Goal: Transaction & Acquisition: Book appointment/travel/reservation

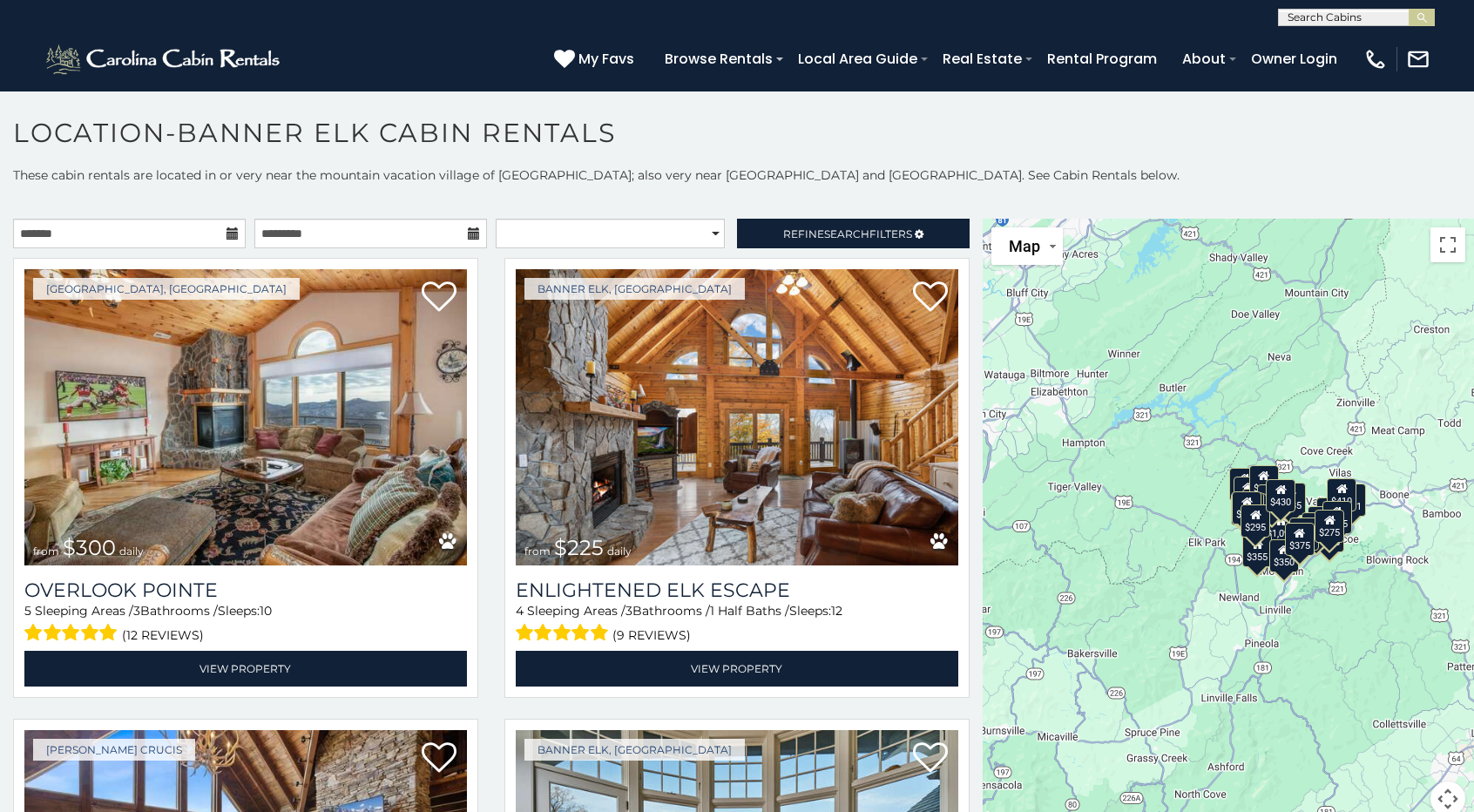
click at [226, 236] on icon at bounding box center [232, 233] width 12 height 12
click at [169, 240] on input "text" at bounding box center [129, 234] width 233 height 30
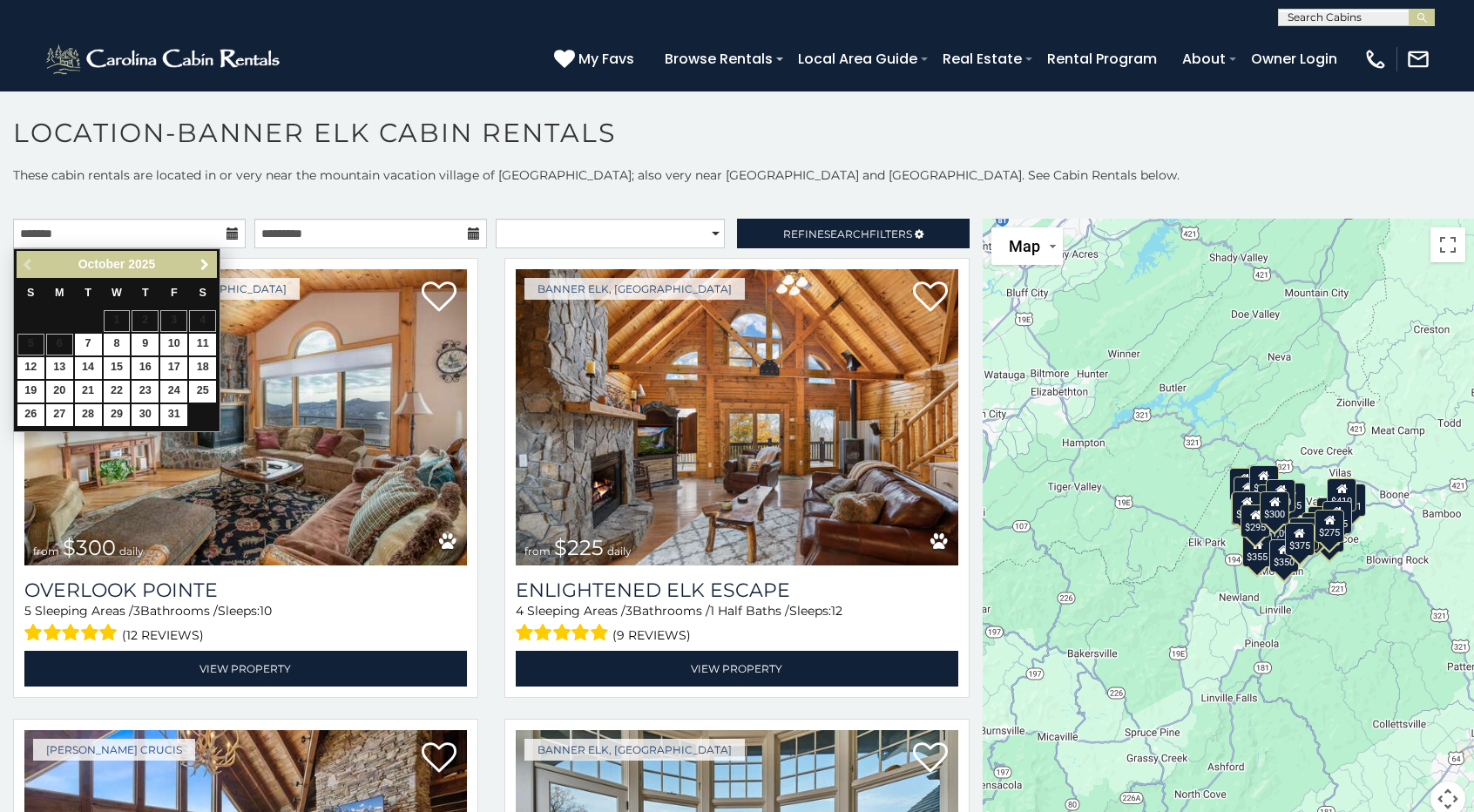
click at [206, 264] on span "Next" at bounding box center [204, 264] width 14 height 14
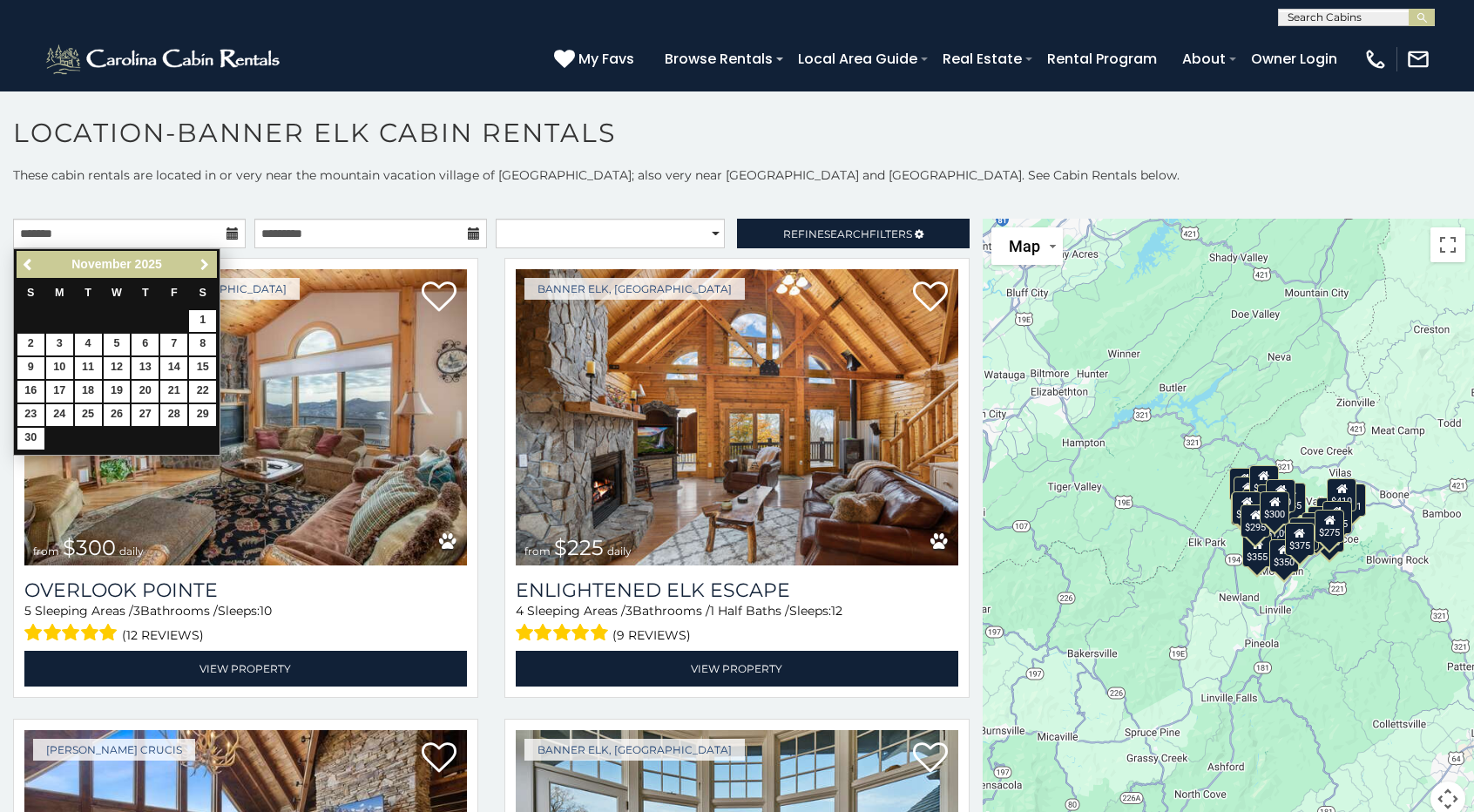
click at [206, 264] on span "Next" at bounding box center [204, 264] width 14 height 14
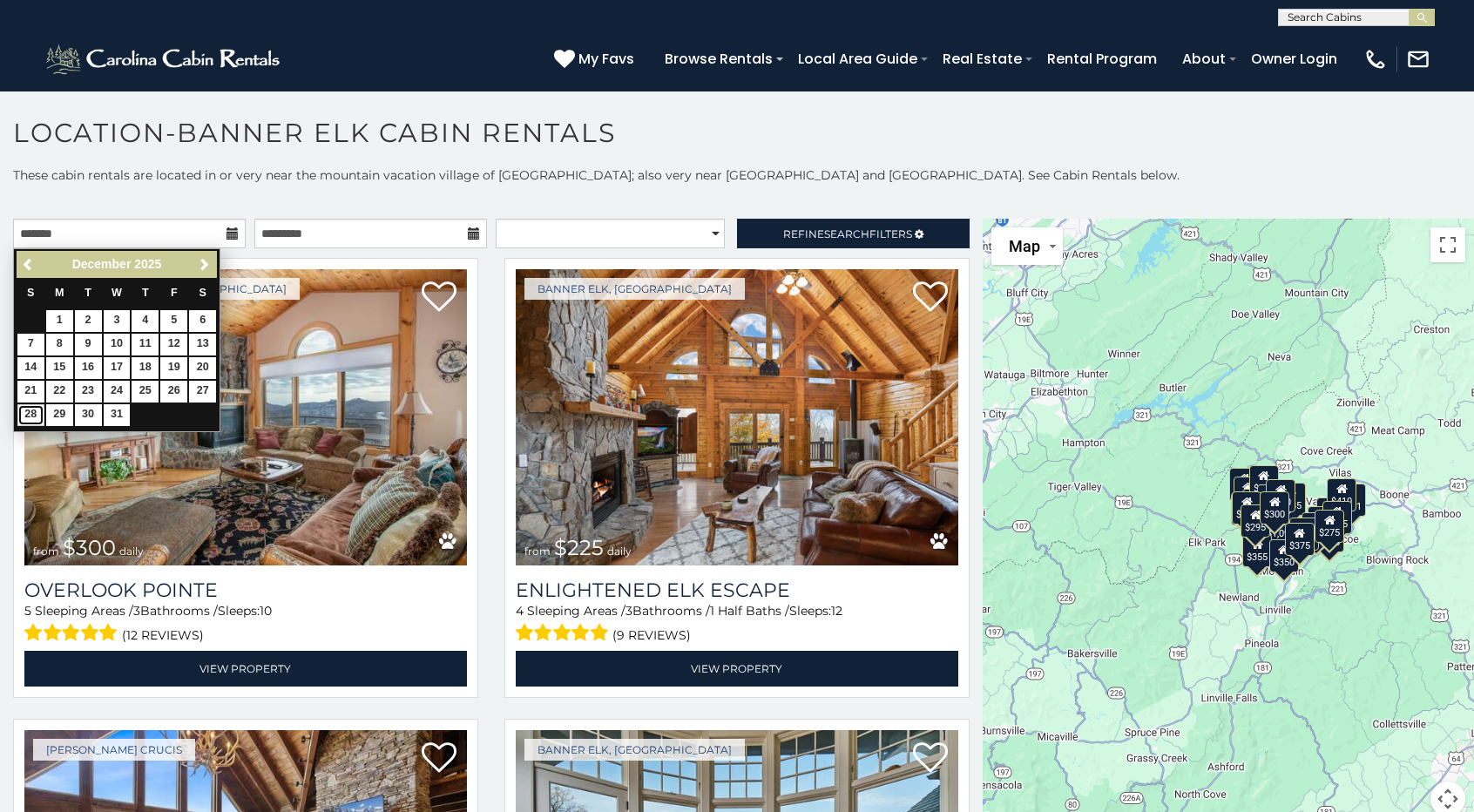
click at [30, 411] on link "28" at bounding box center [31, 414] width 27 height 21
type input "**********"
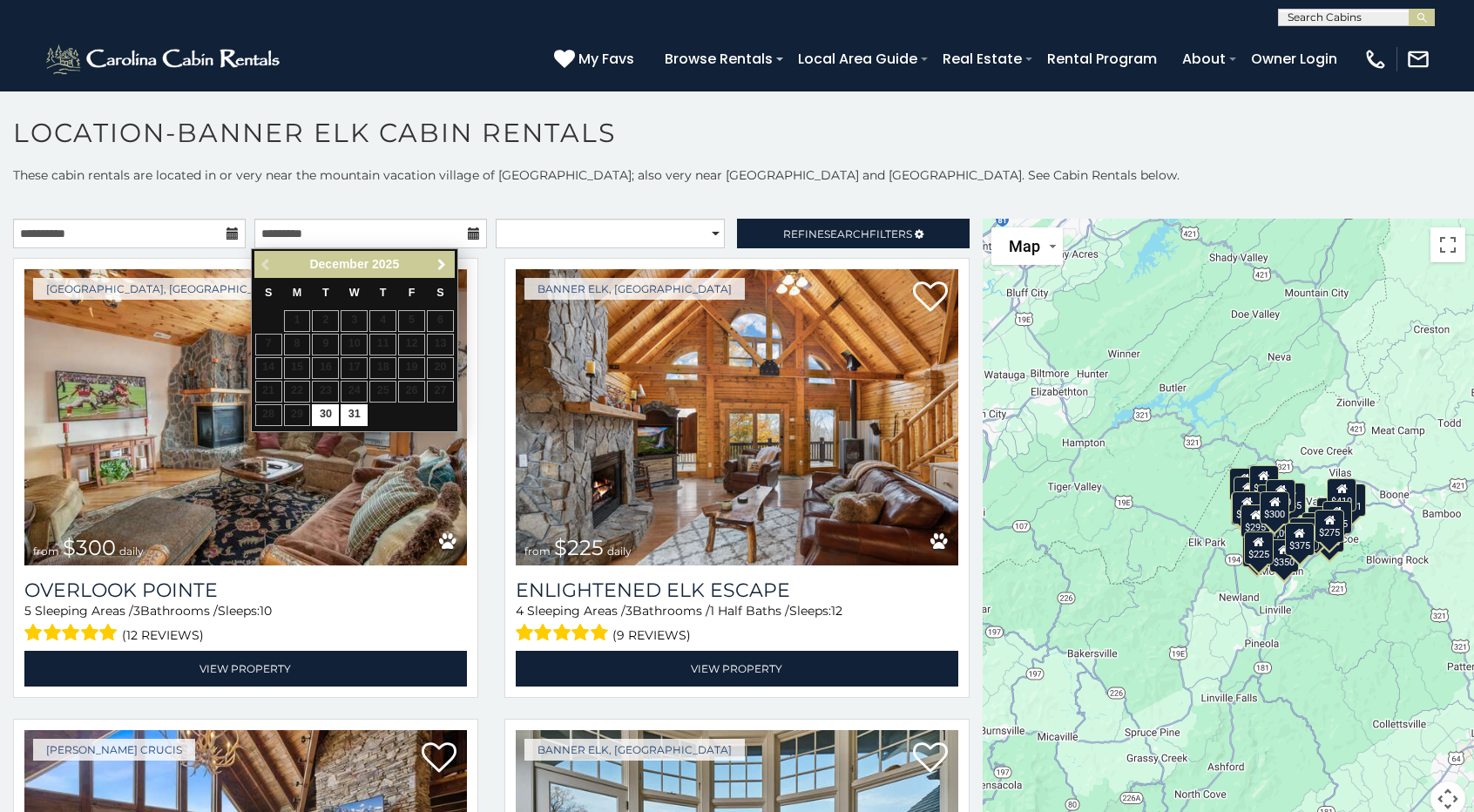
click at [440, 263] on span "Next" at bounding box center [441, 264] width 14 height 14
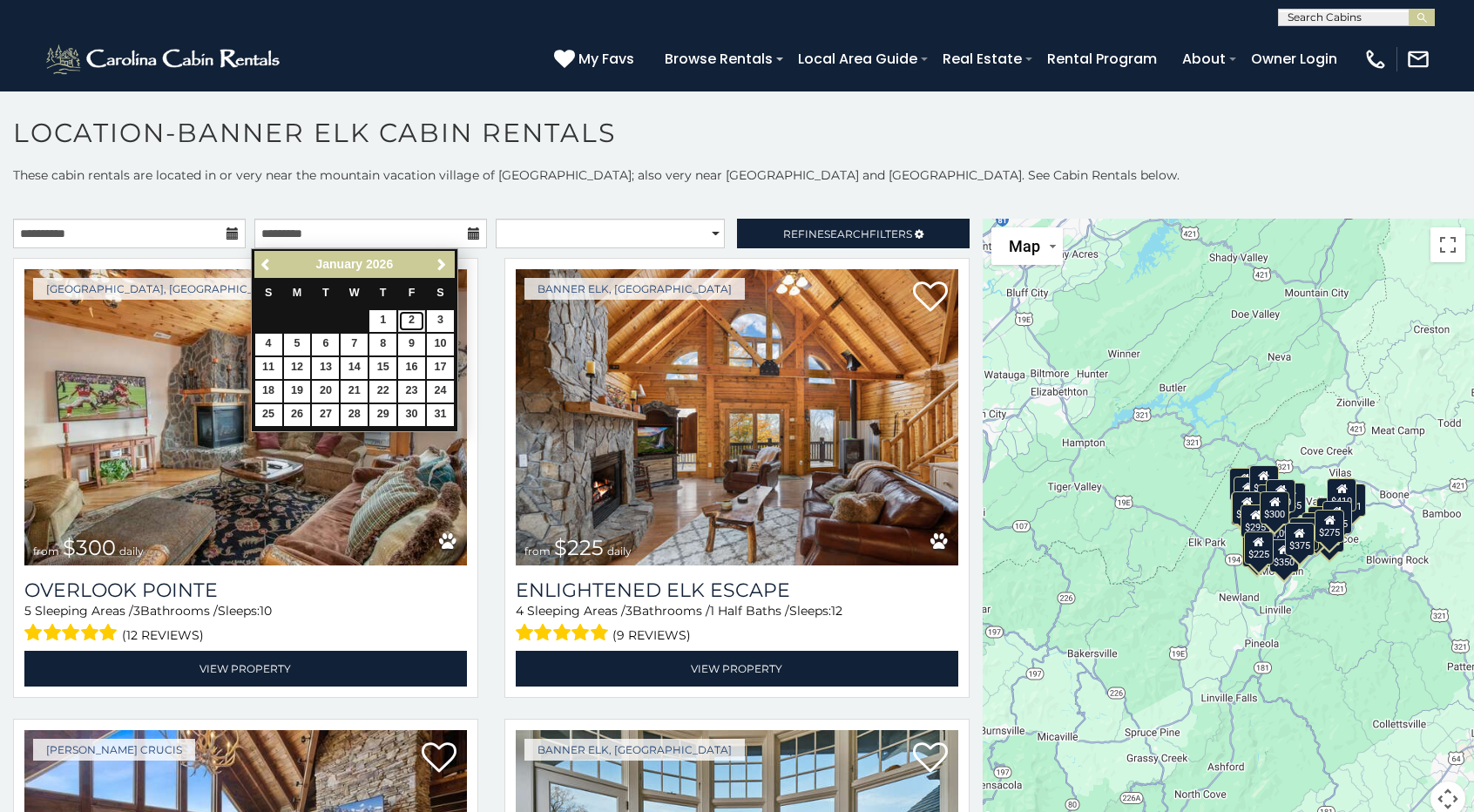
click at [416, 323] on link "2" at bounding box center [412, 320] width 27 height 21
type input "**********"
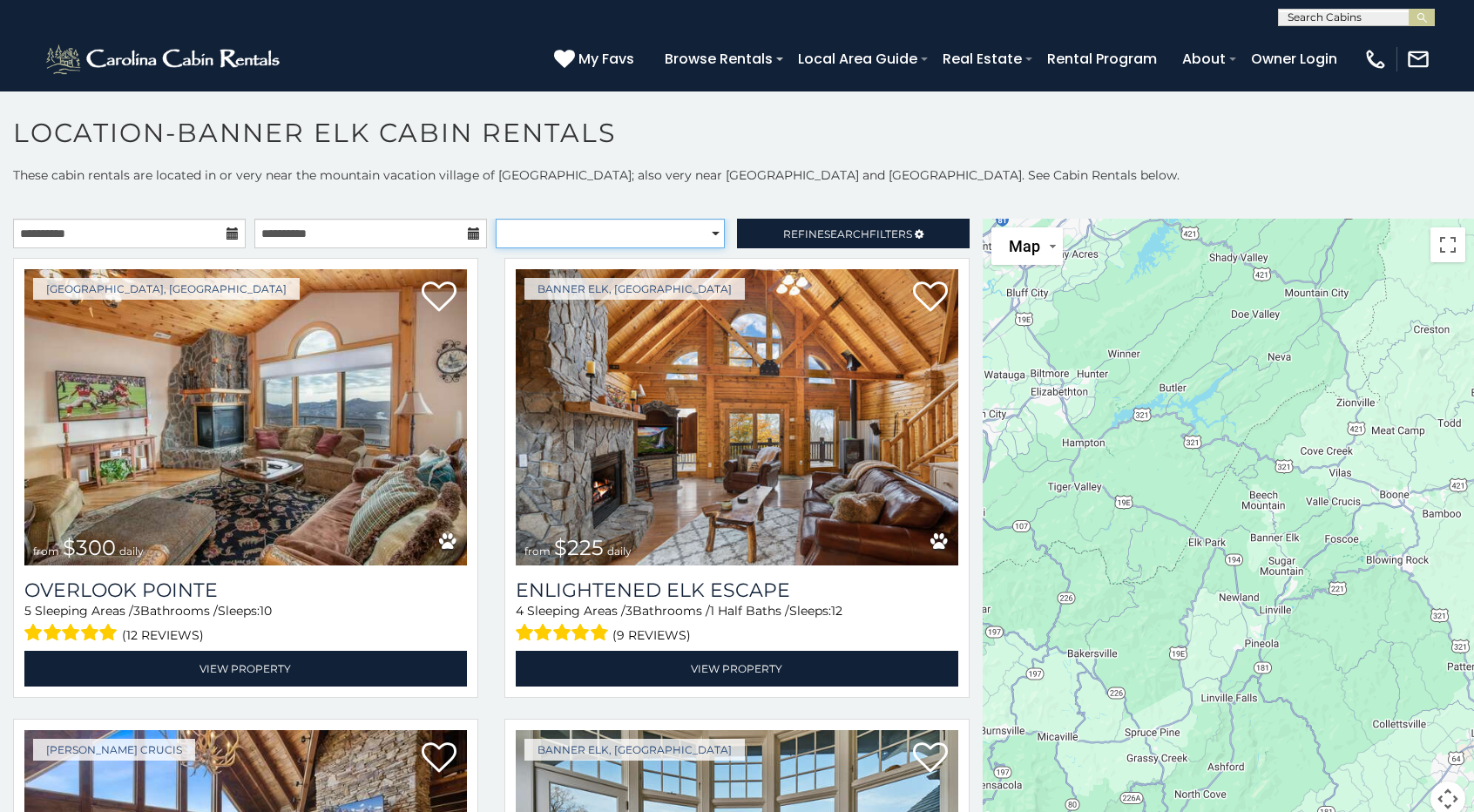
click at [702, 237] on select "**********" at bounding box center [610, 234] width 229 height 30
drag, startPoint x: 702, startPoint y: 237, endPoint x: 742, endPoint y: 237, distance: 40.0
click at [702, 237] on select "**********" at bounding box center [610, 234] width 229 height 30
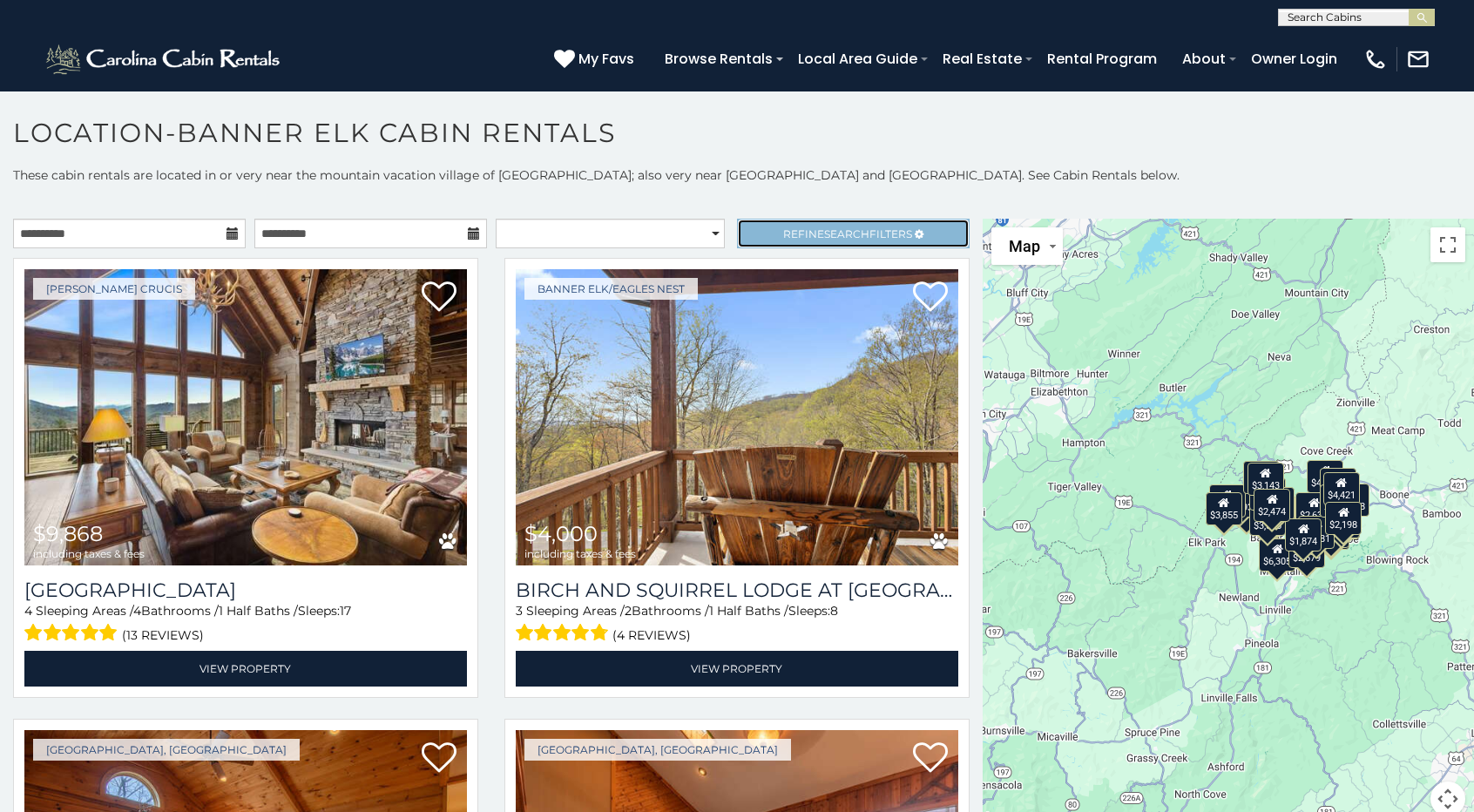
click at [794, 241] on link "Refine Search Filters" at bounding box center [854, 234] width 233 height 30
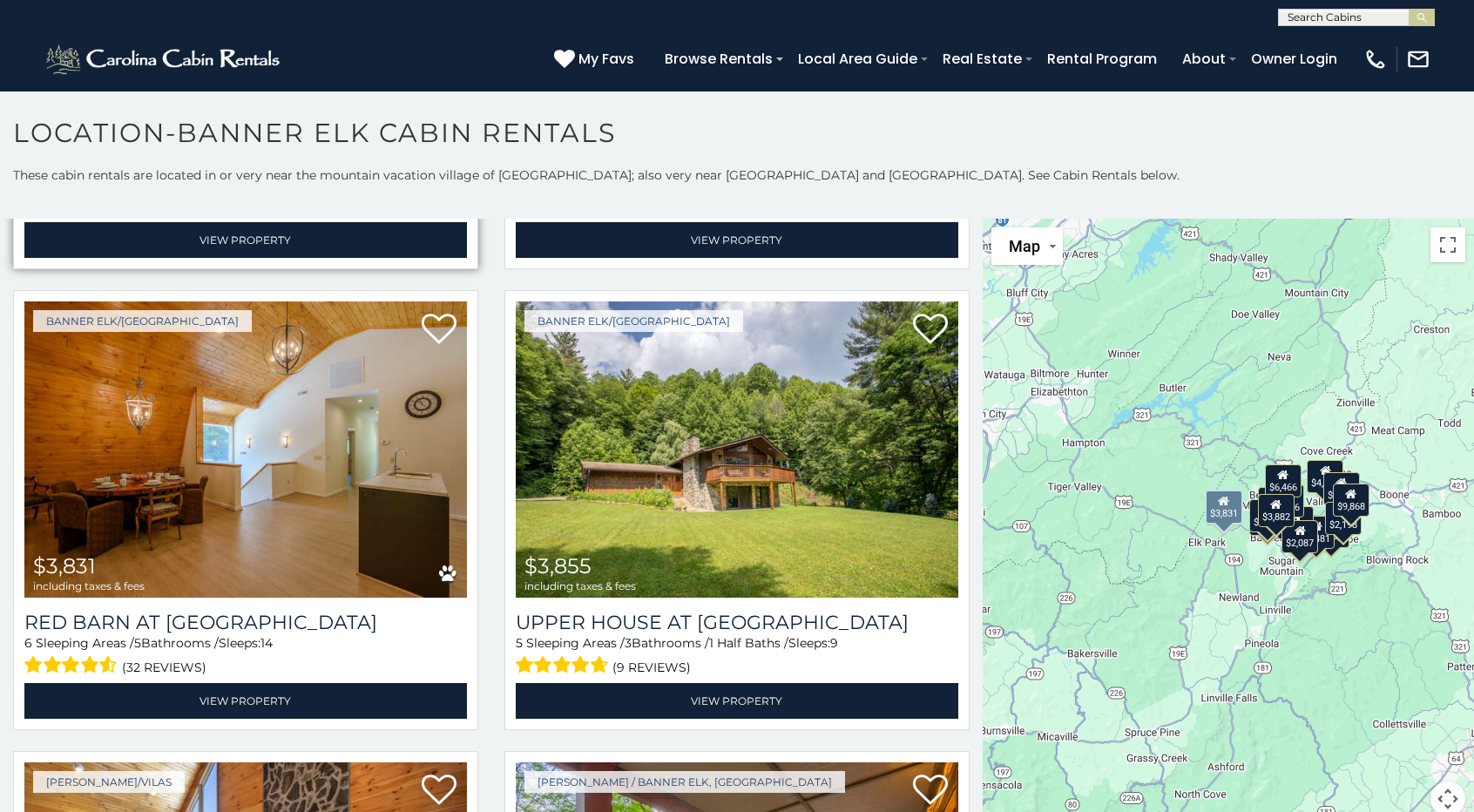
scroll to position [1046, 0]
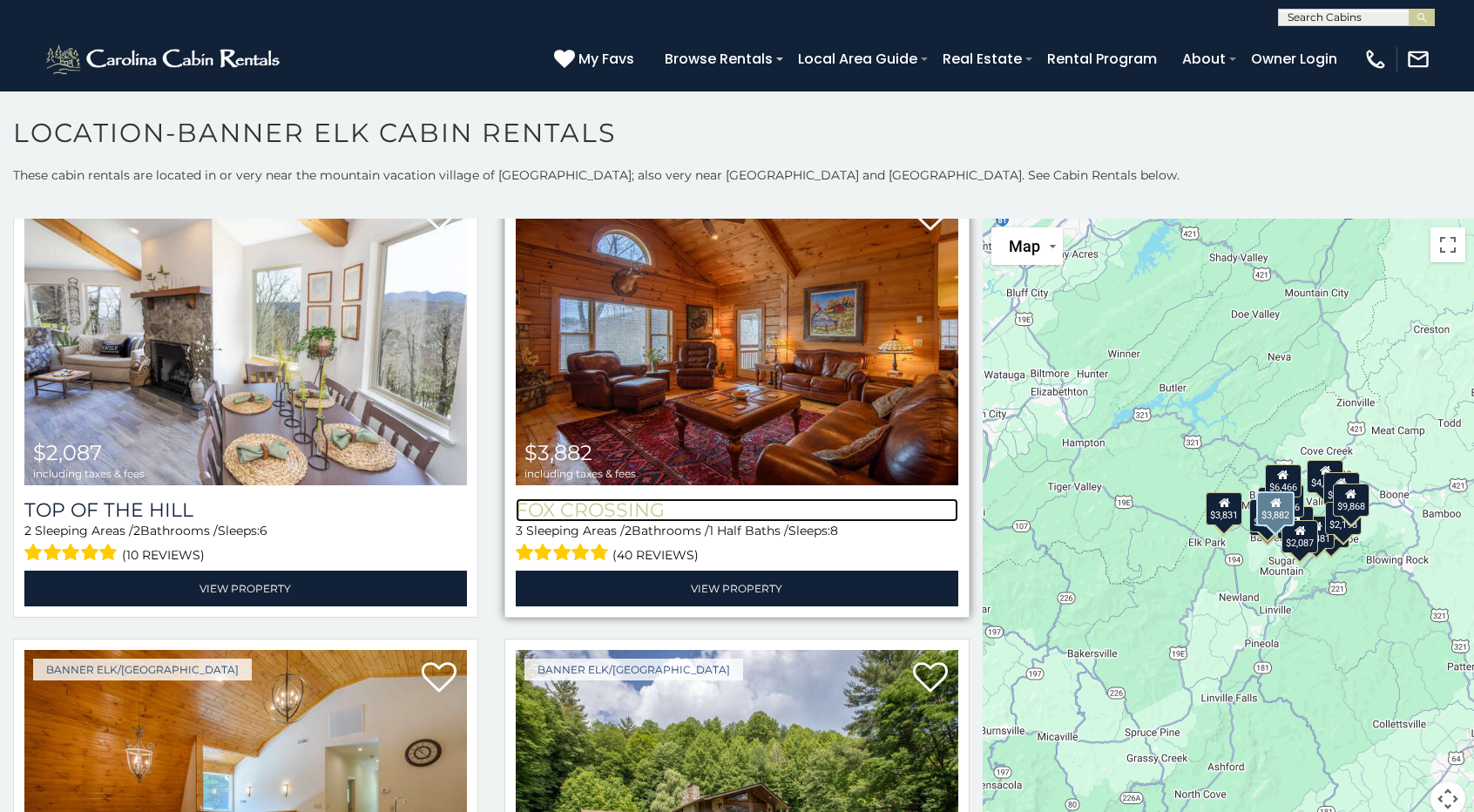
click at [561, 507] on h3 "Fox Crossing" at bounding box center [737, 509] width 442 height 23
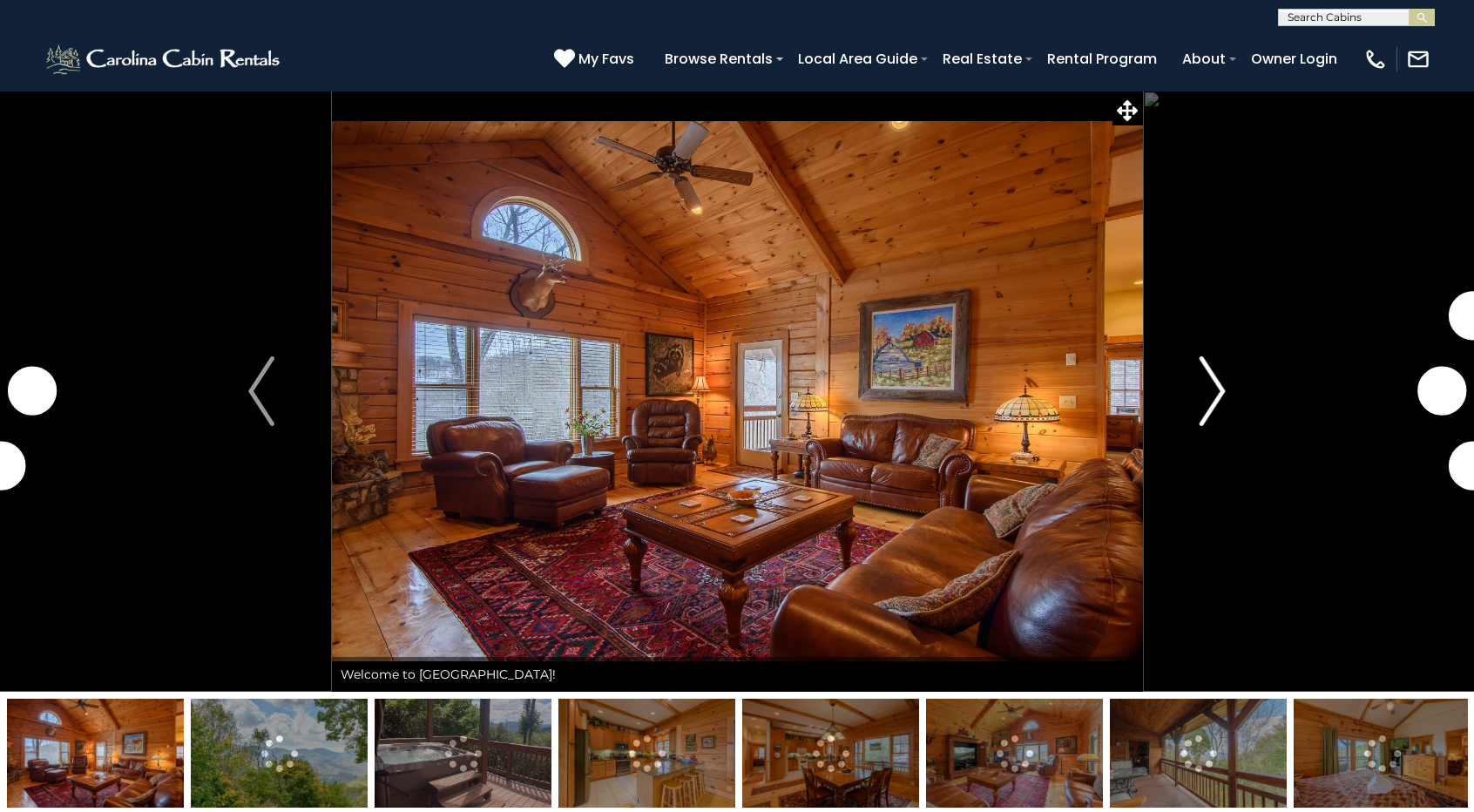
click at [1222, 399] on img "Next" at bounding box center [1212, 391] width 26 height 70
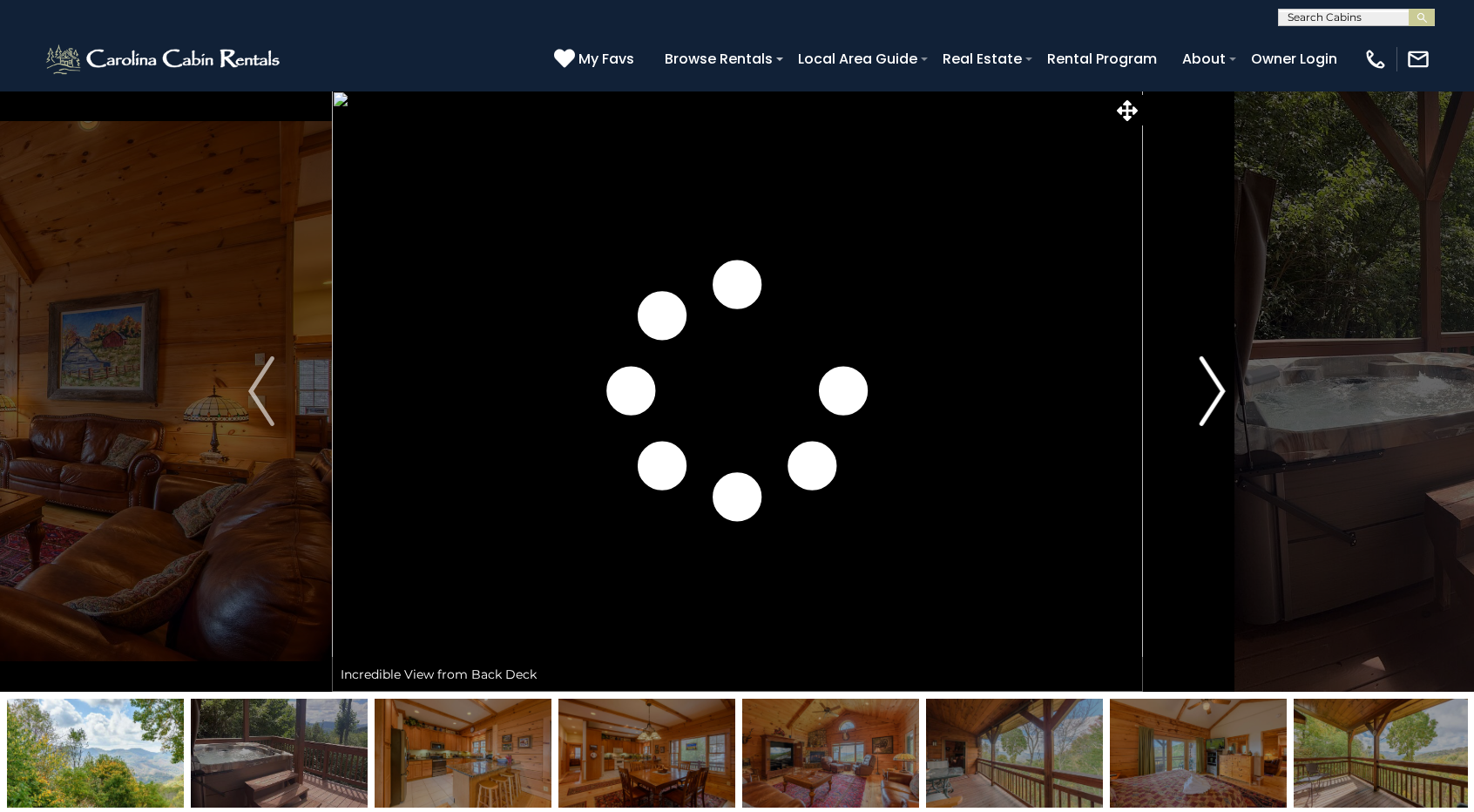
click at [1222, 399] on img "Next" at bounding box center [1212, 391] width 26 height 70
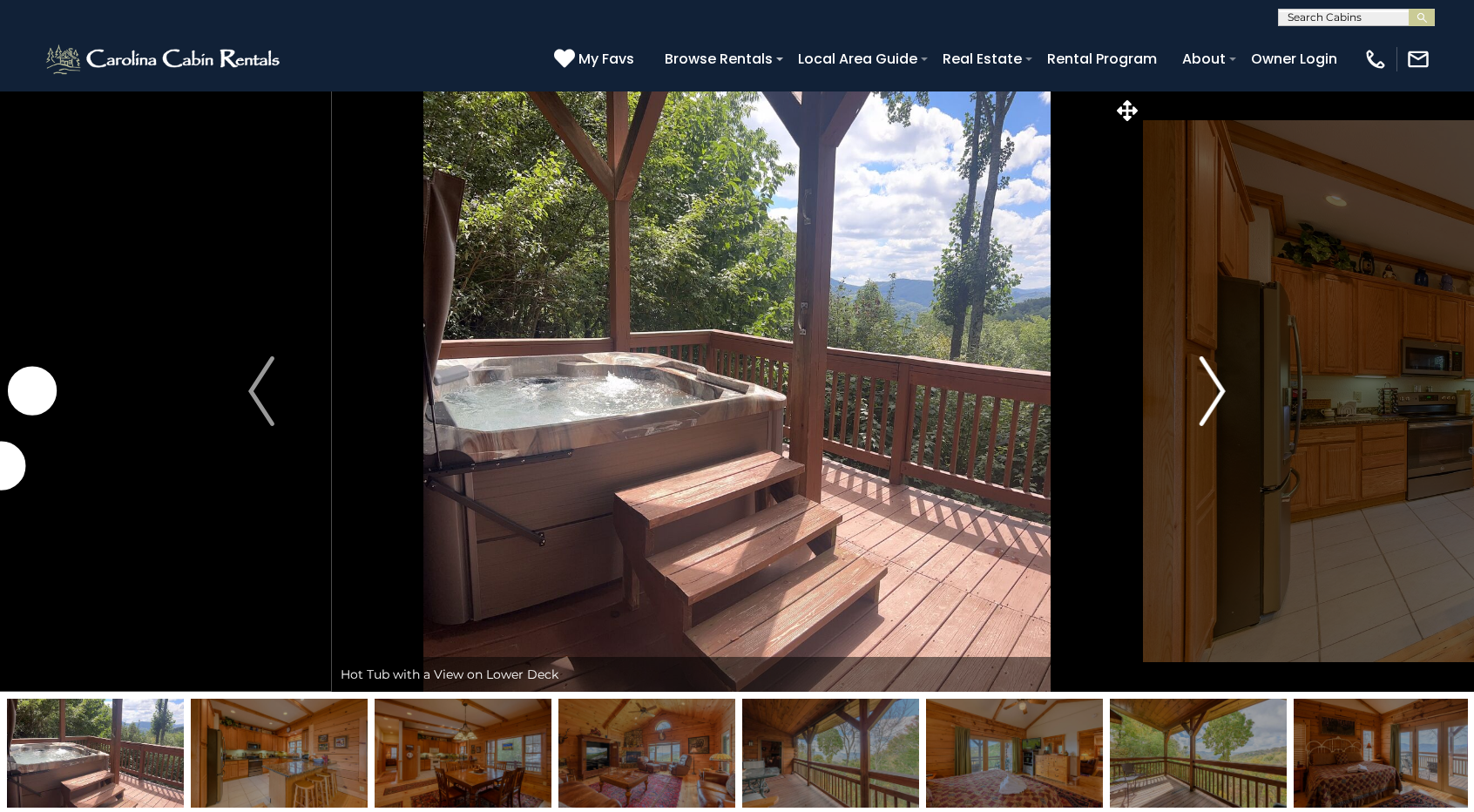
click at [1222, 399] on img "Next" at bounding box center [1212, 391] width 26 height 70
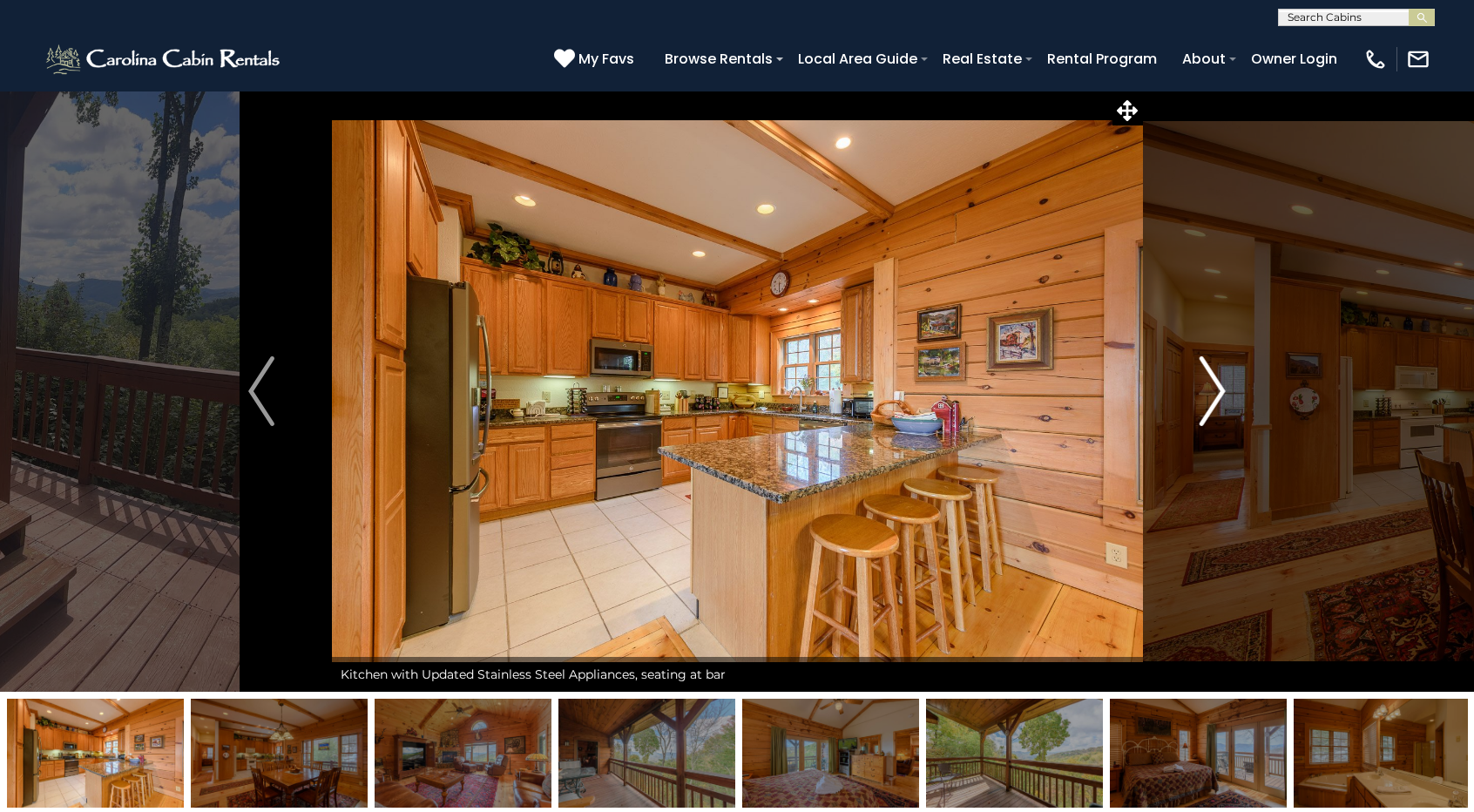
click at [1222, 399] on img "Next" at bounding box center [1212, 391] width 26 height 70
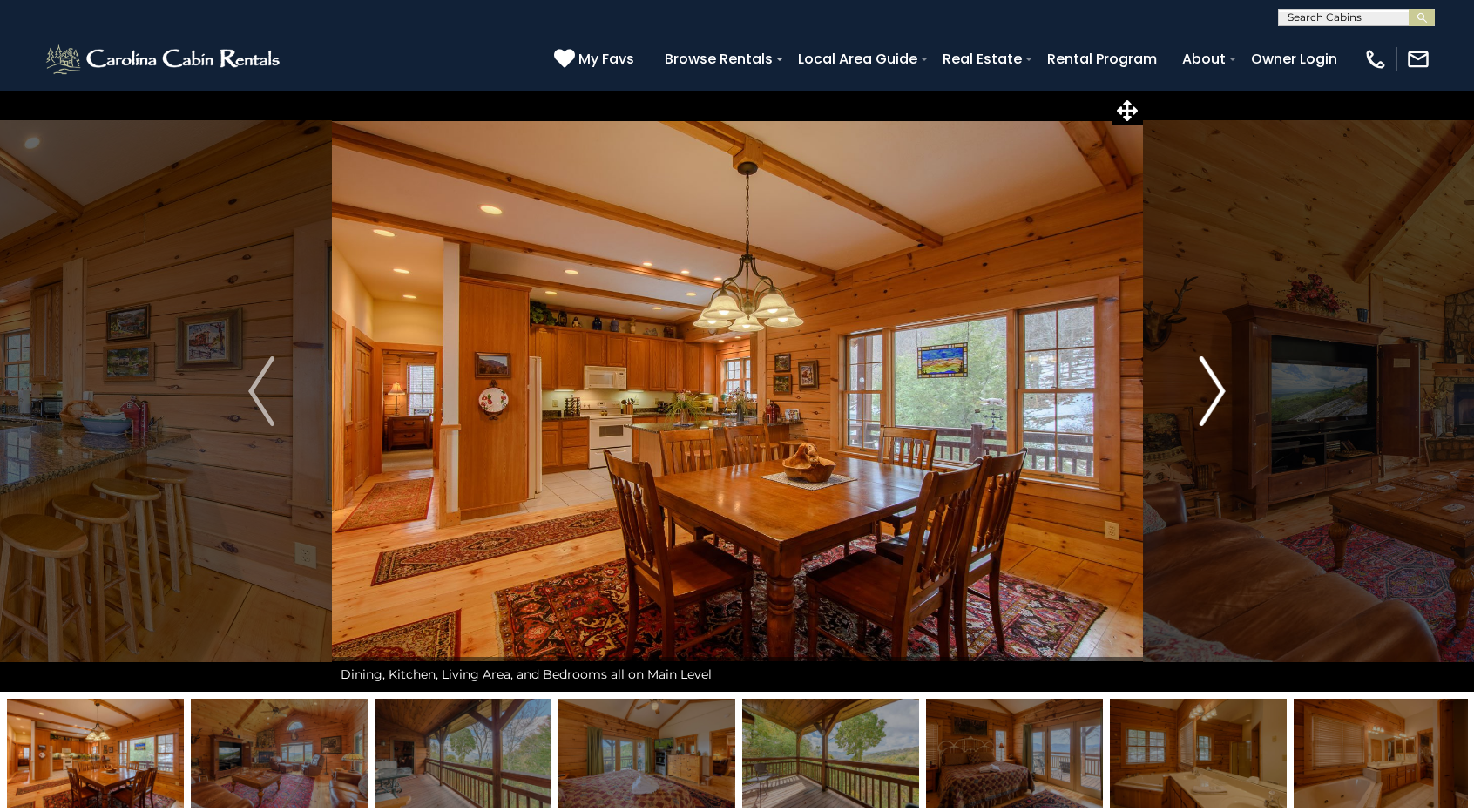
click at [1222, 399] on img "Next" at bounding box center [1212, 391] width 26 height 70
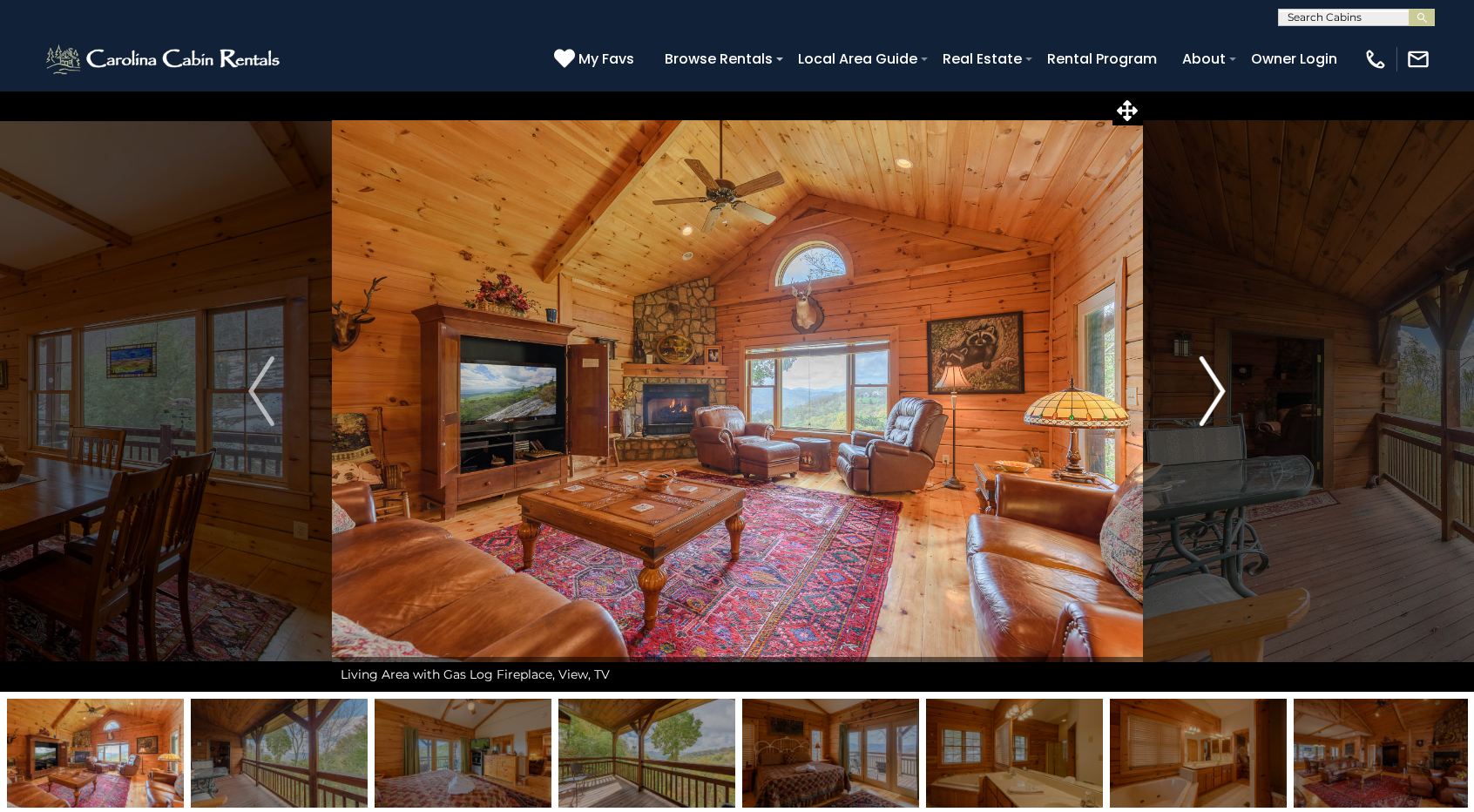
click at [1222, 399] on img "Next" at bounding box center [1212, 391] width 26 height 70
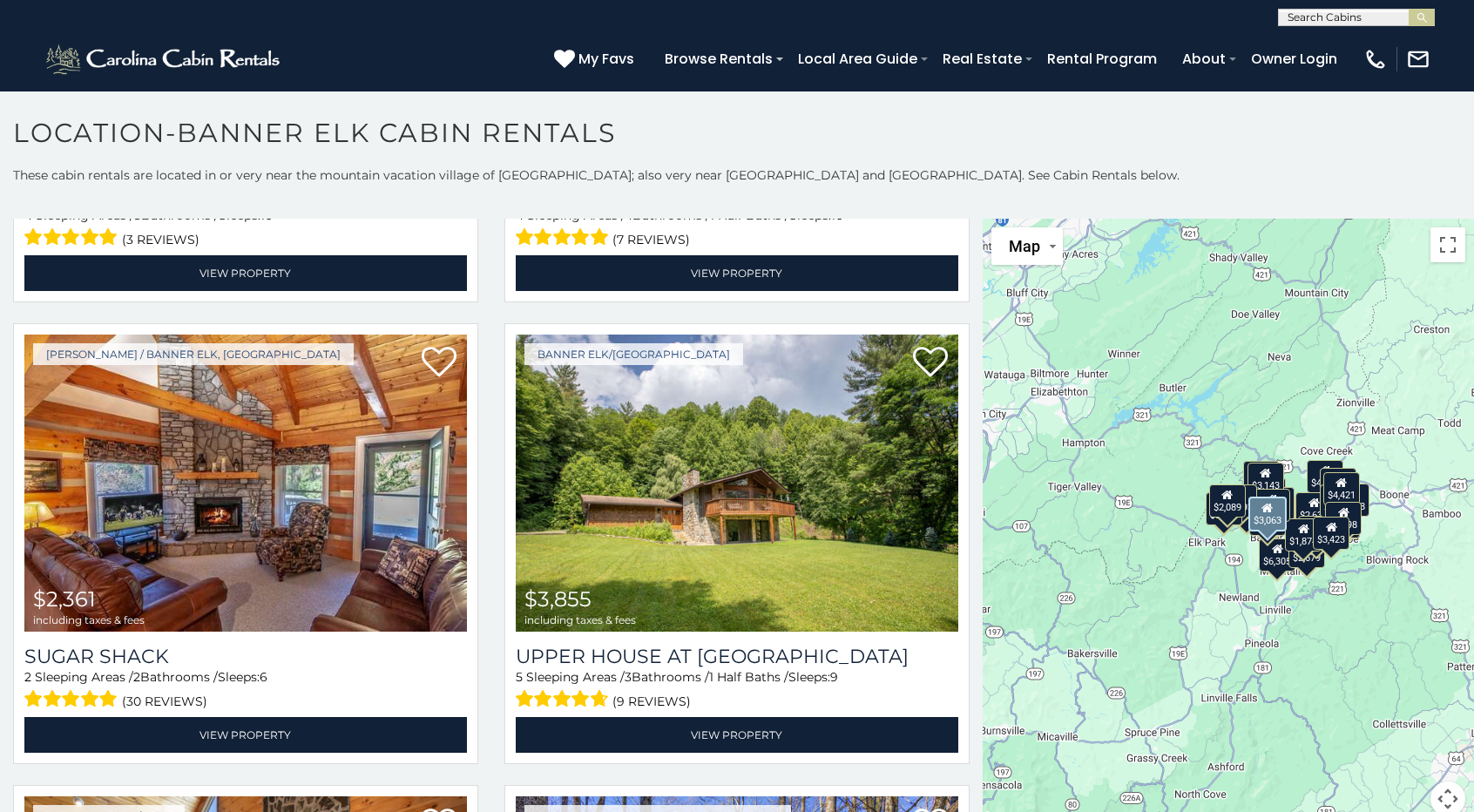
scroll to position [2266, 0]
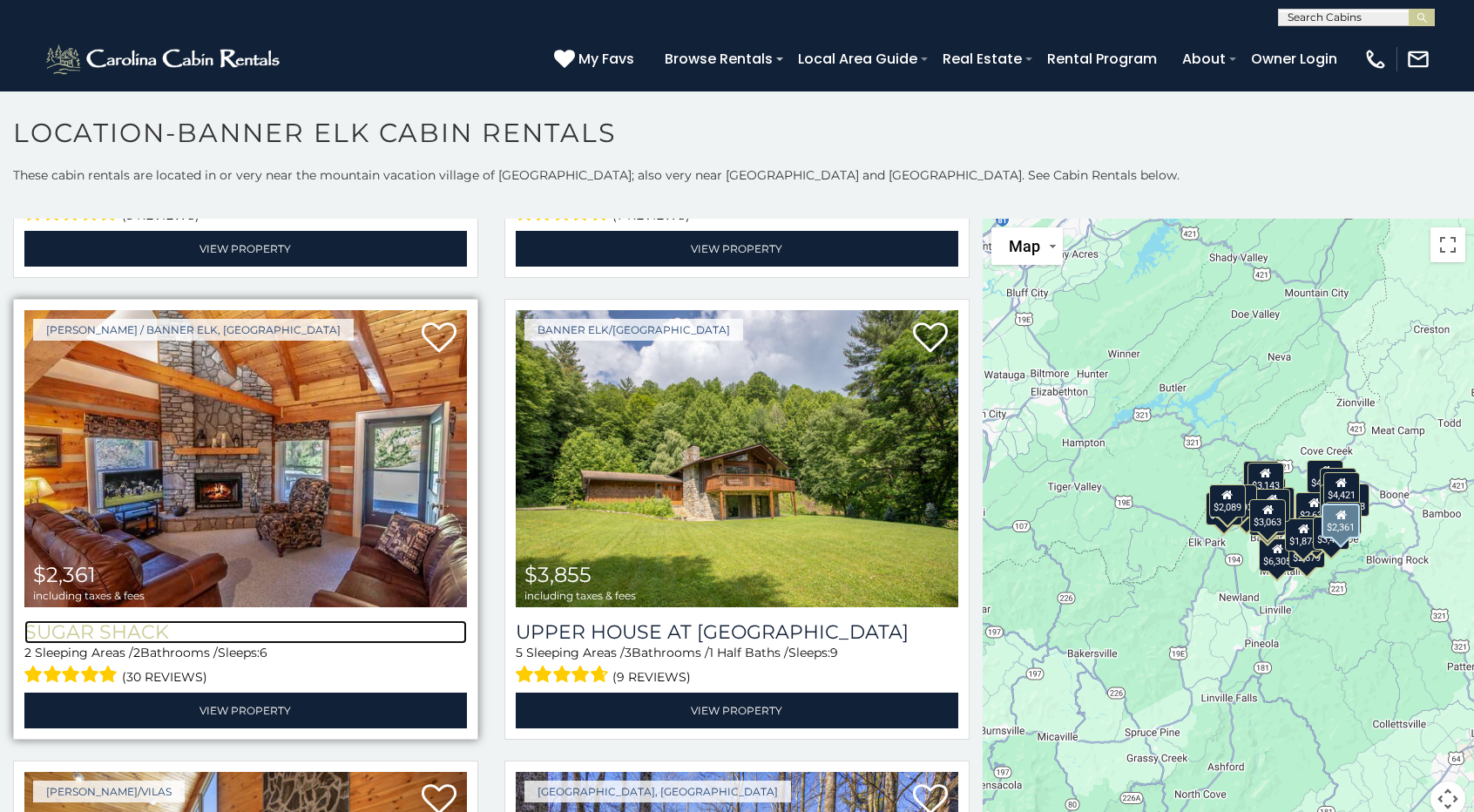
click at [94, 620] on h3 "Sugar Shack" at bounding box center [245, 631] width 442 height 23
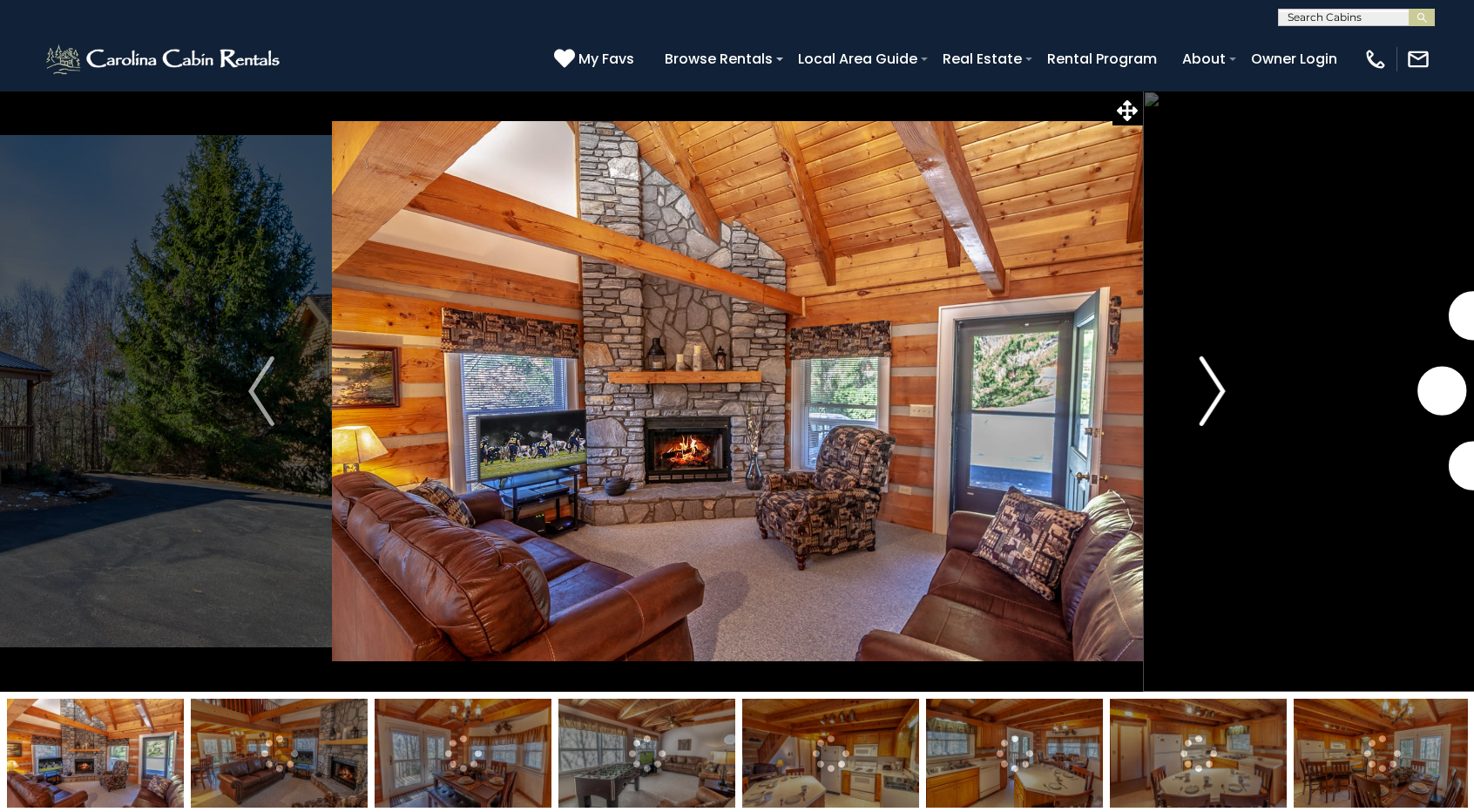
click at [1226, 400] on button "Next" at bounding box center [1213, 391] width 142 height 602
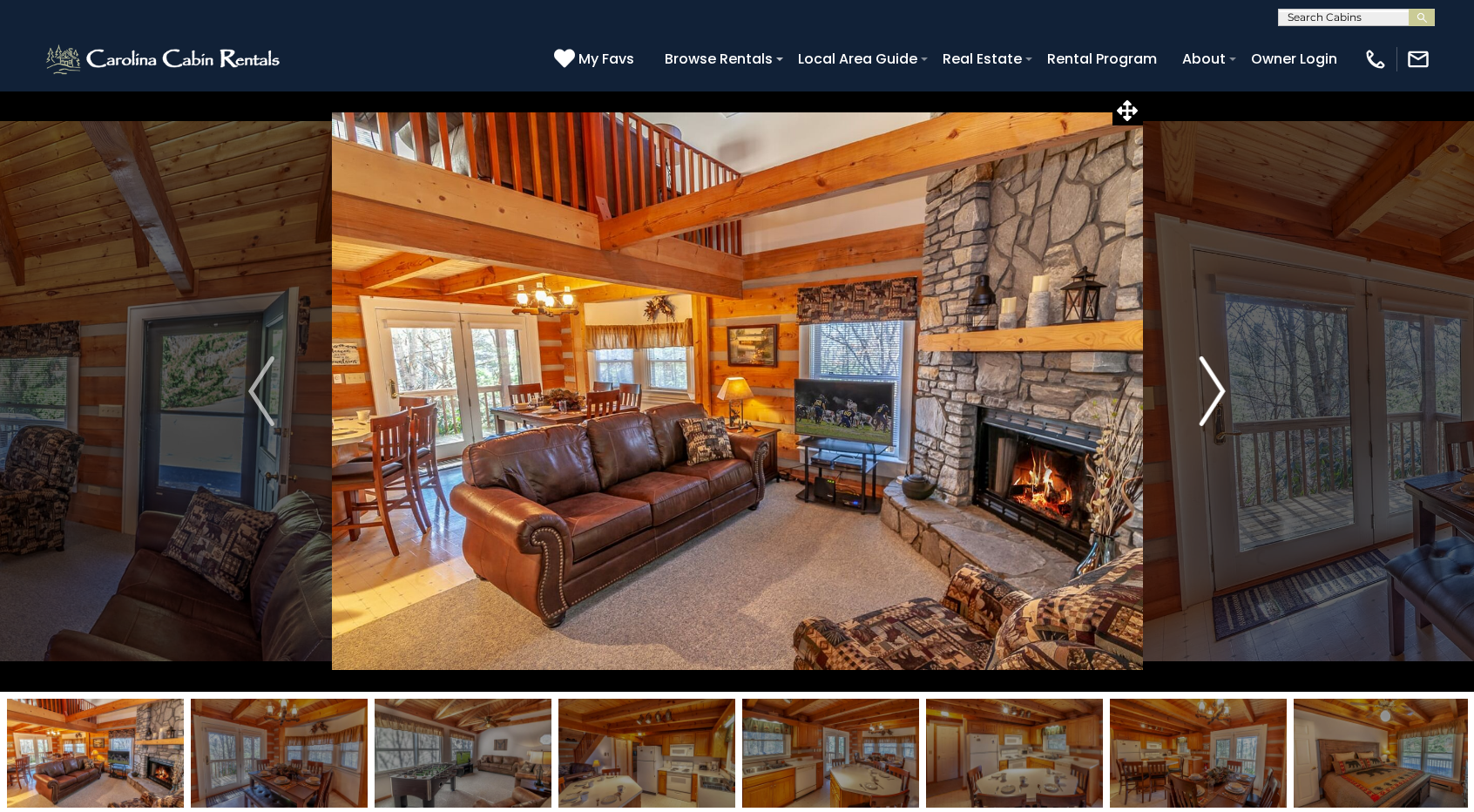
click at [1225, 400] on img "Next" at bounding box center [1212, 391] width 26 height 70
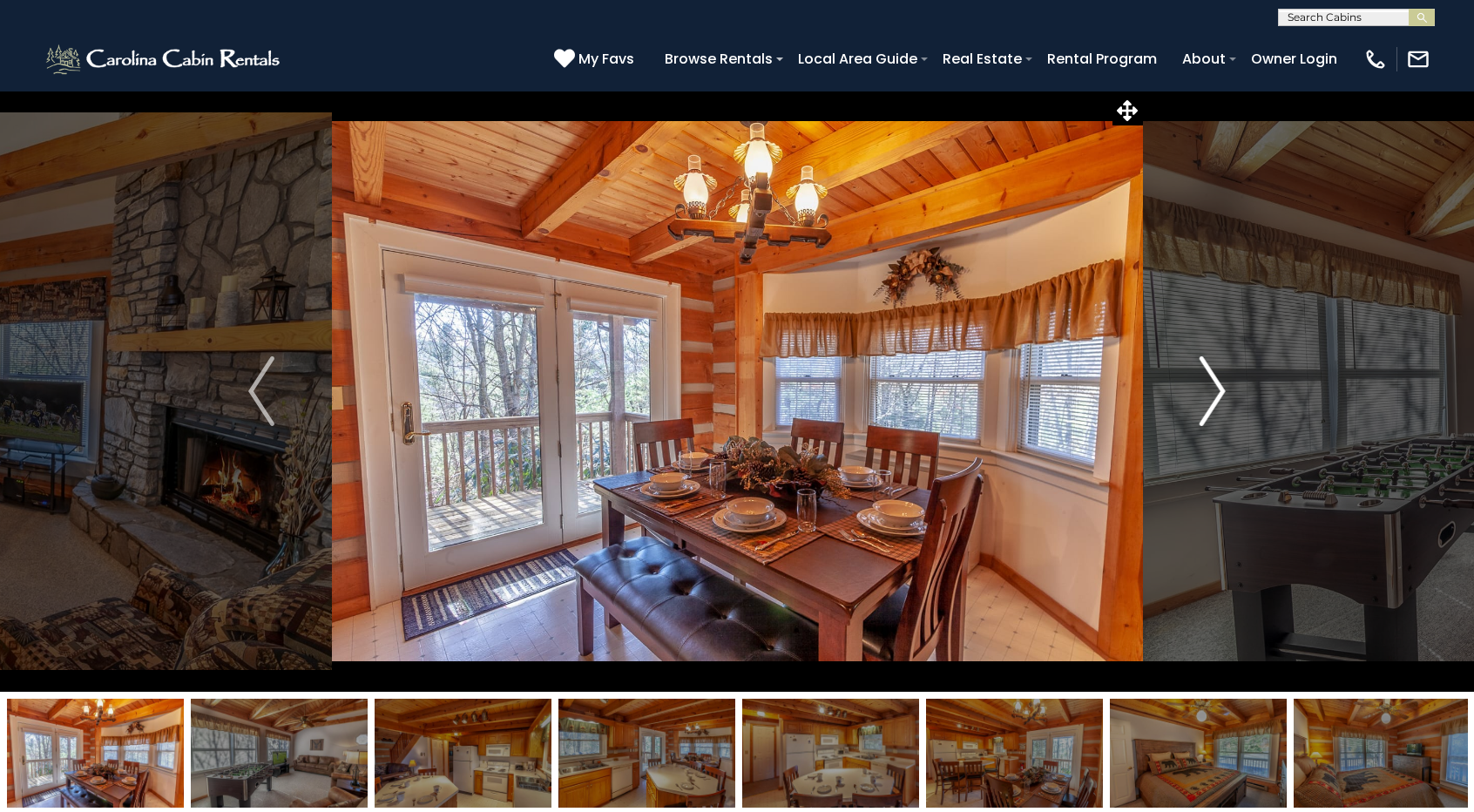
click at [1225, 400] on img "Next" at bounding box center [1212, 391] width 26 height 70
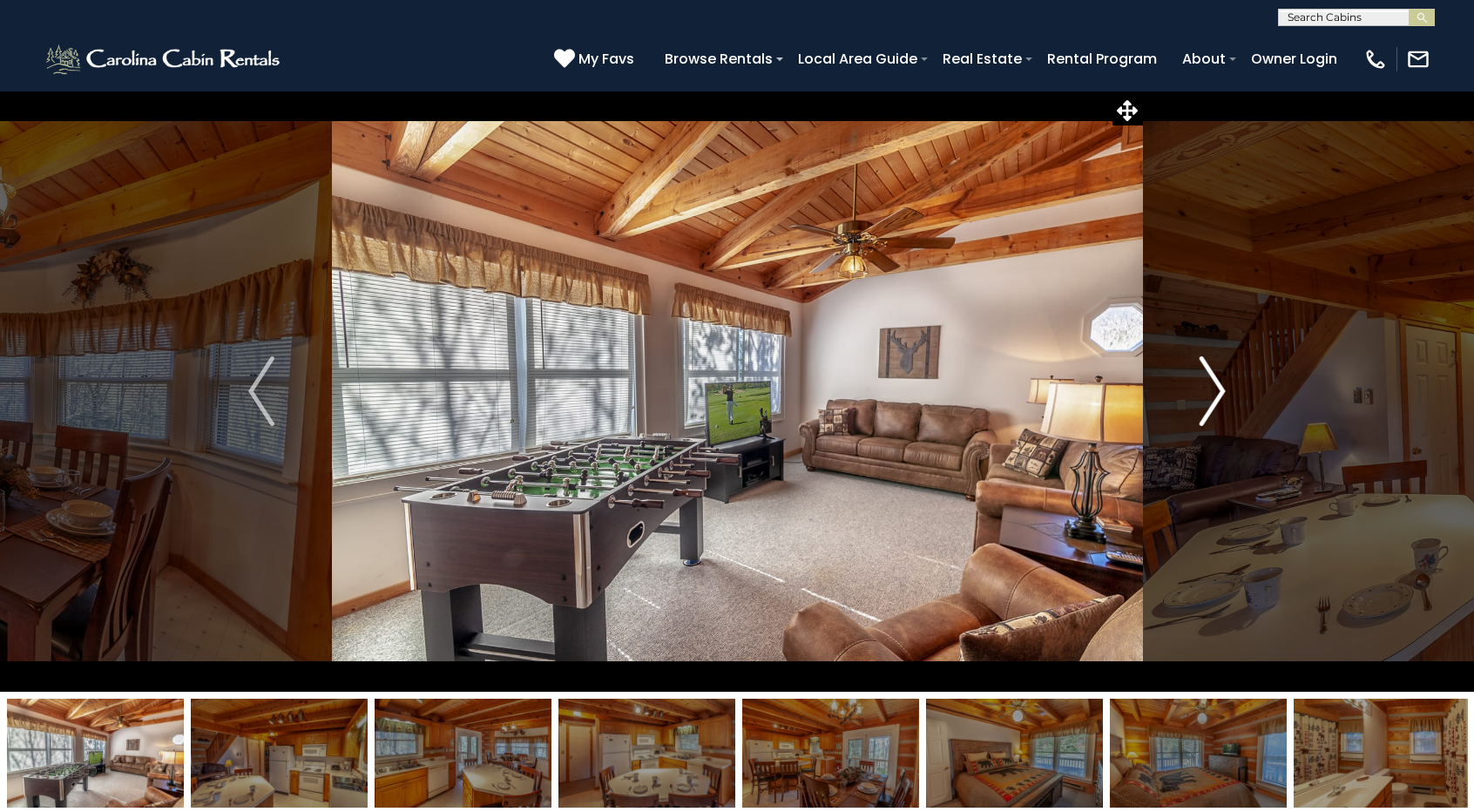
click at [1225, 400] on img "Next" at bounding box center [1212, 391] width 26 height 70
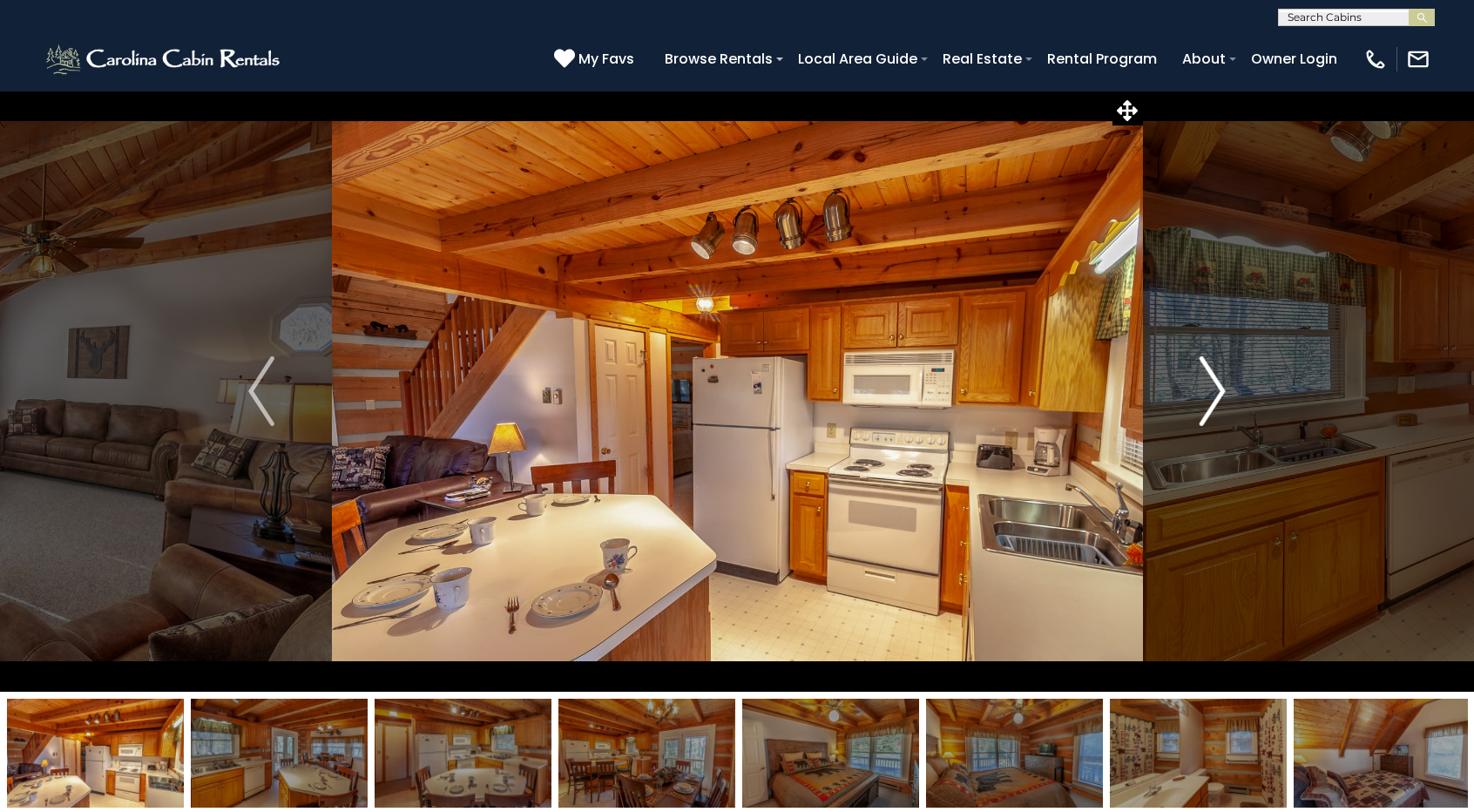
click at [1225, 400] on img "Next" at bounding box center [1212, 391] width 26 height 70
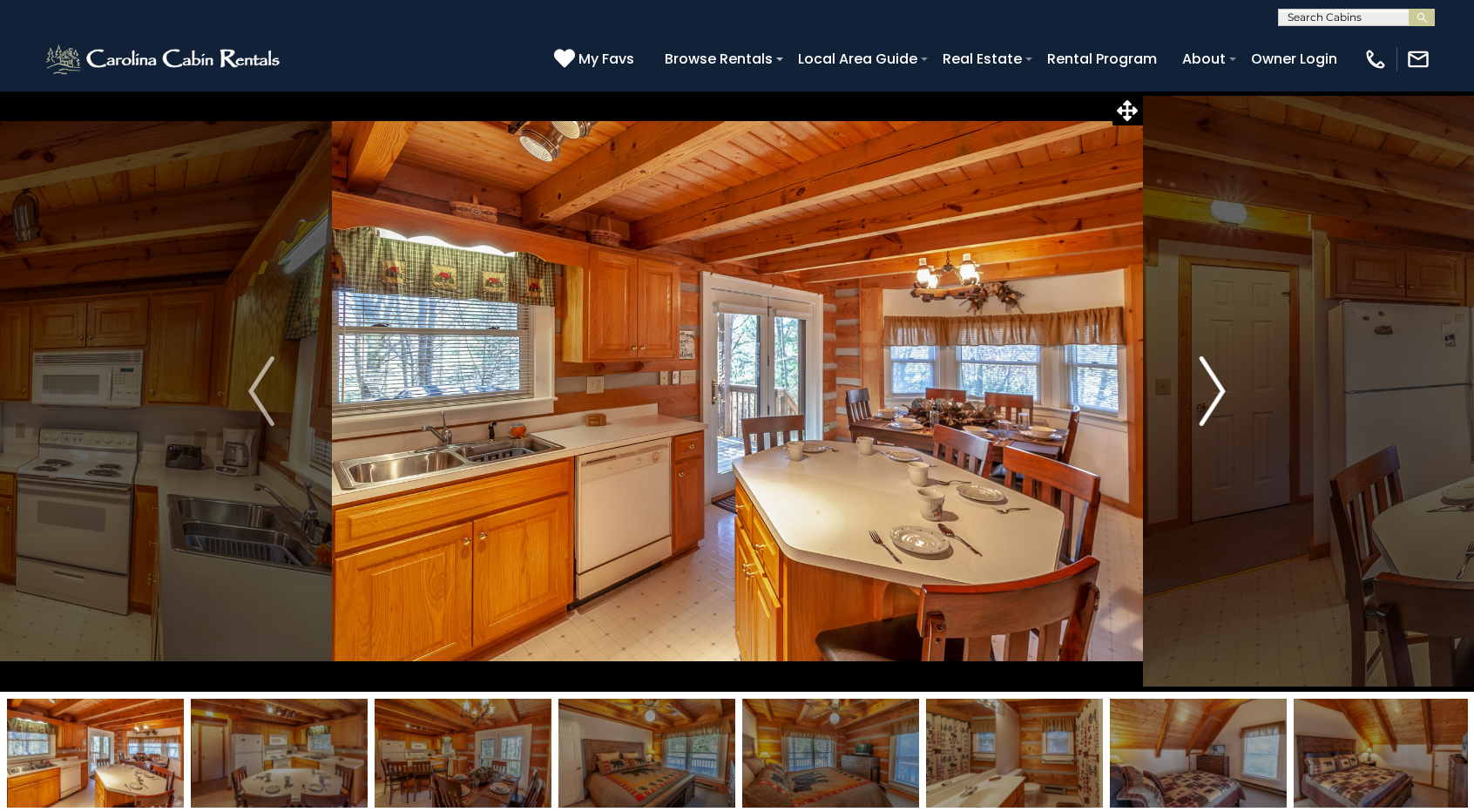
click at [1225, 400] on img "Next" at bounding box center [1212, 391] width 26 height 70
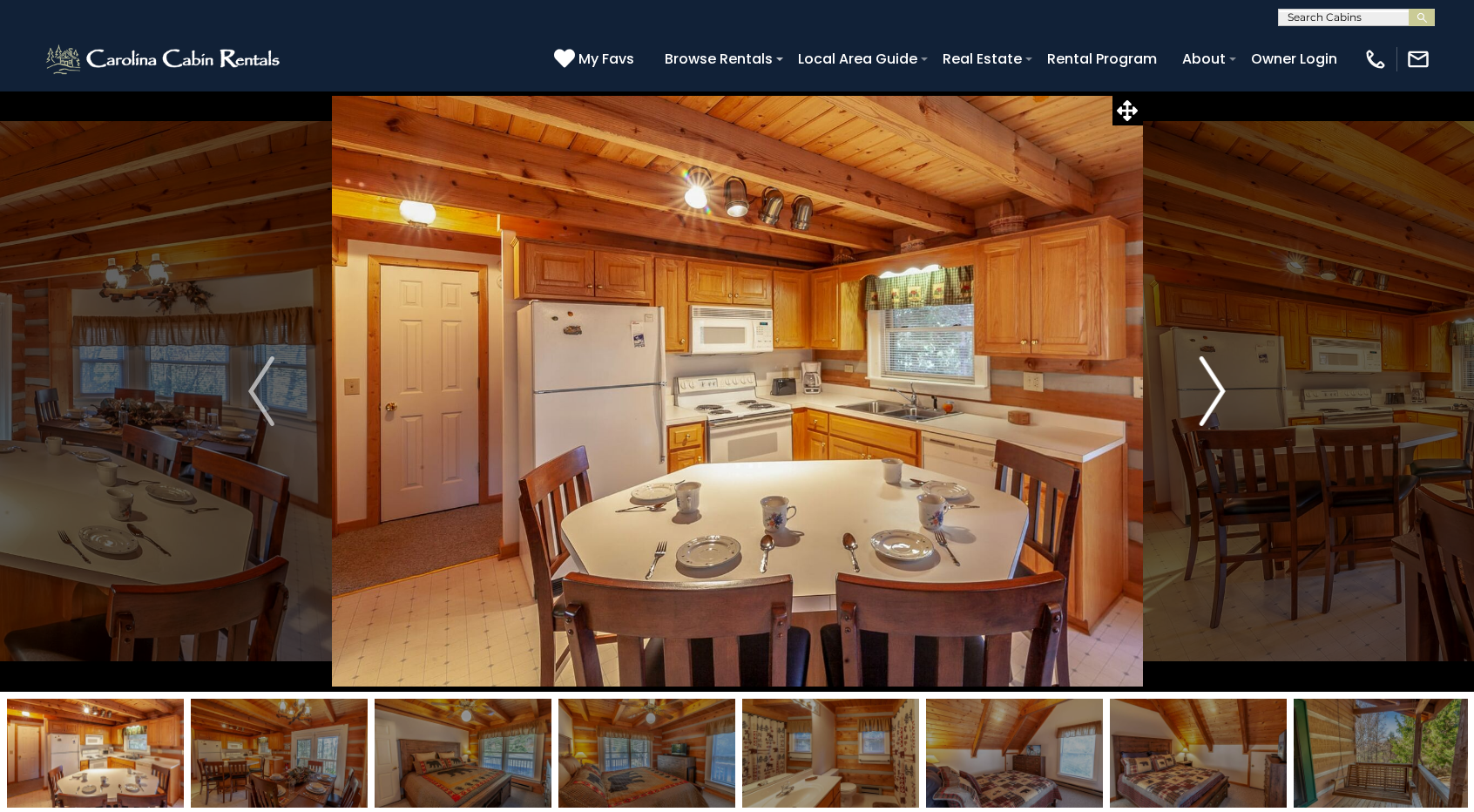
click at [1225, 400] on img "Next" at bounding box center [1212, 391] width 26 height 70
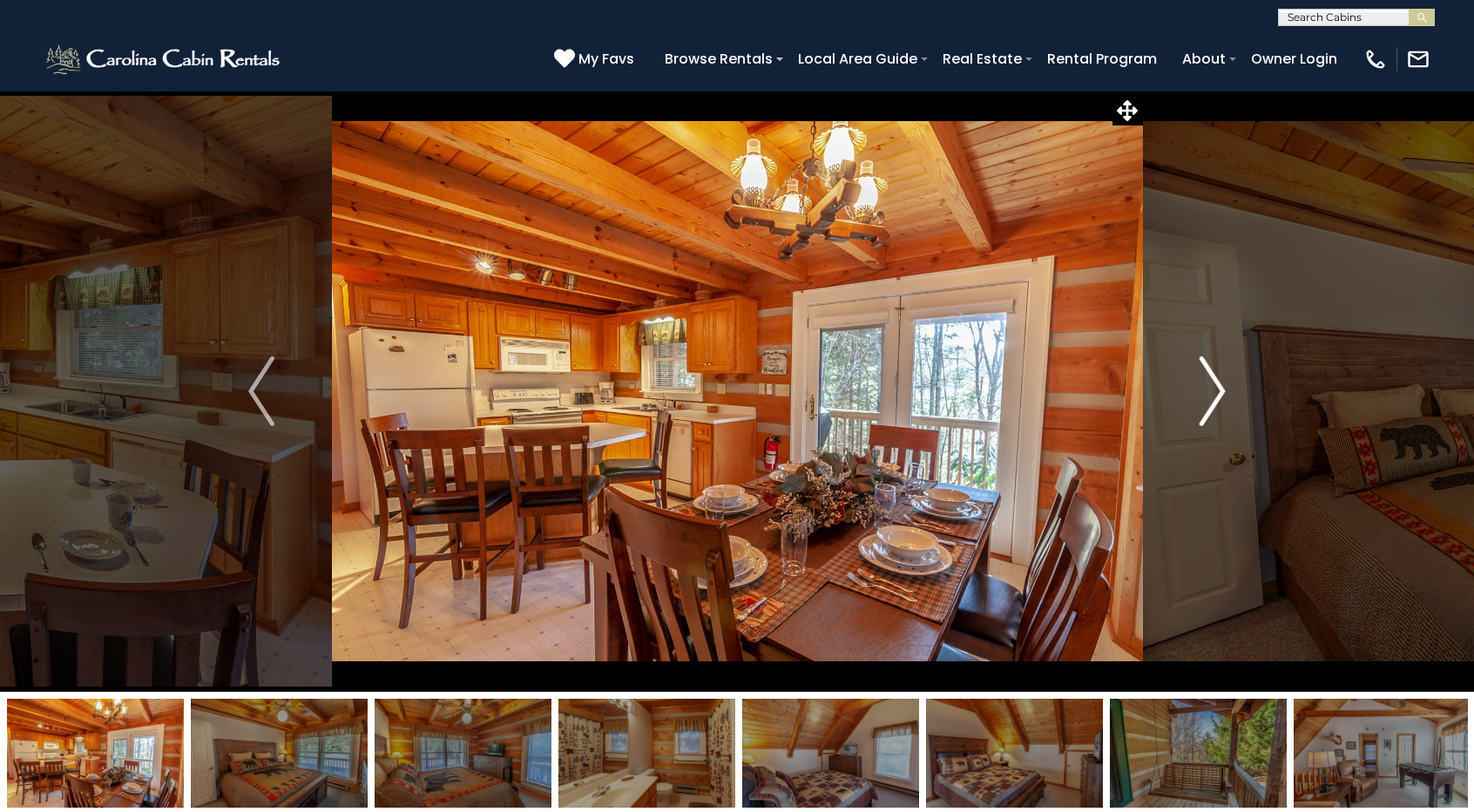
click at [1225, 400] on img "Next" at bounding box center [1212, 391] width 26 height 70
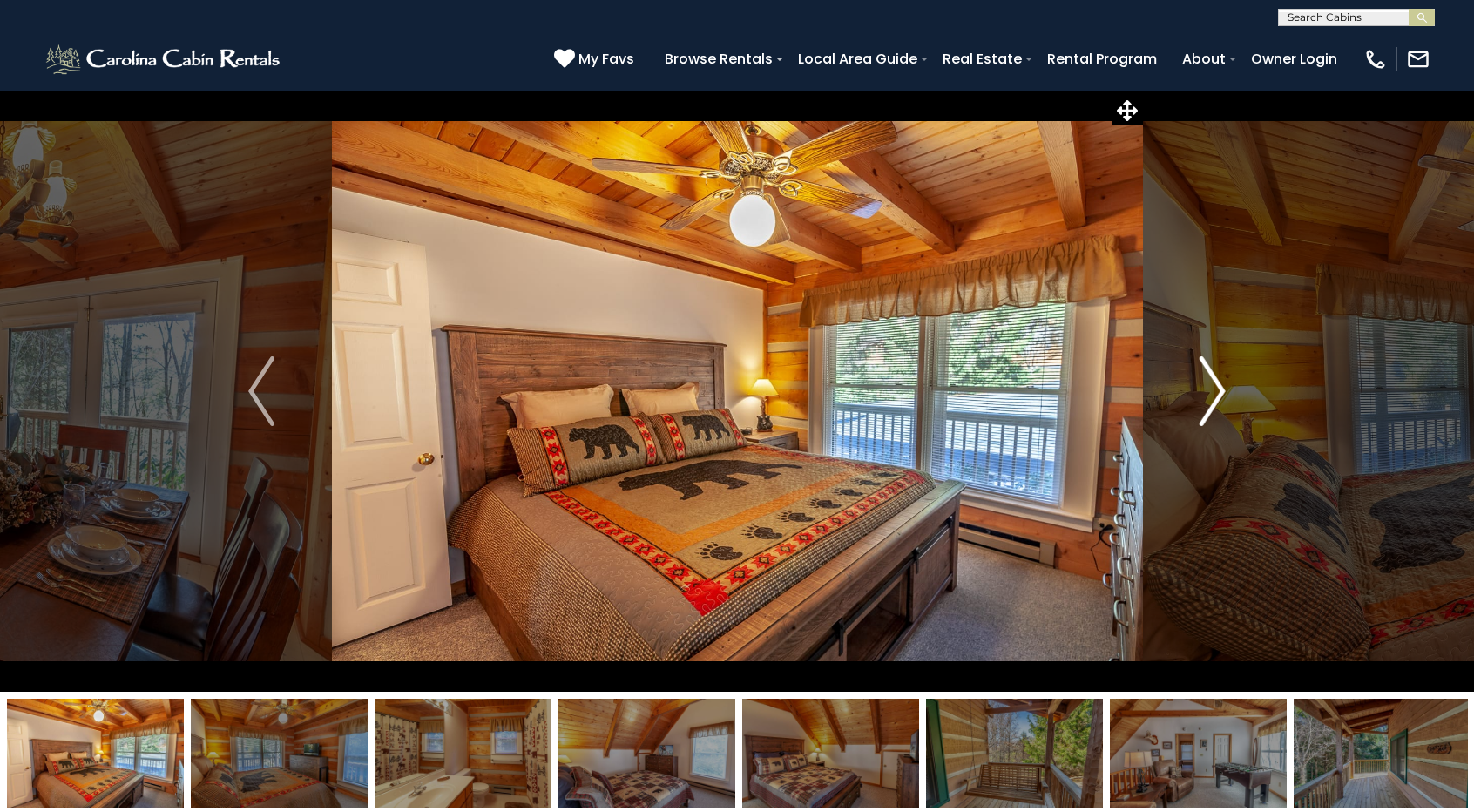
click at [1225, 400] on img "Next" at bounding box center [1212, 391] width 26 height 70
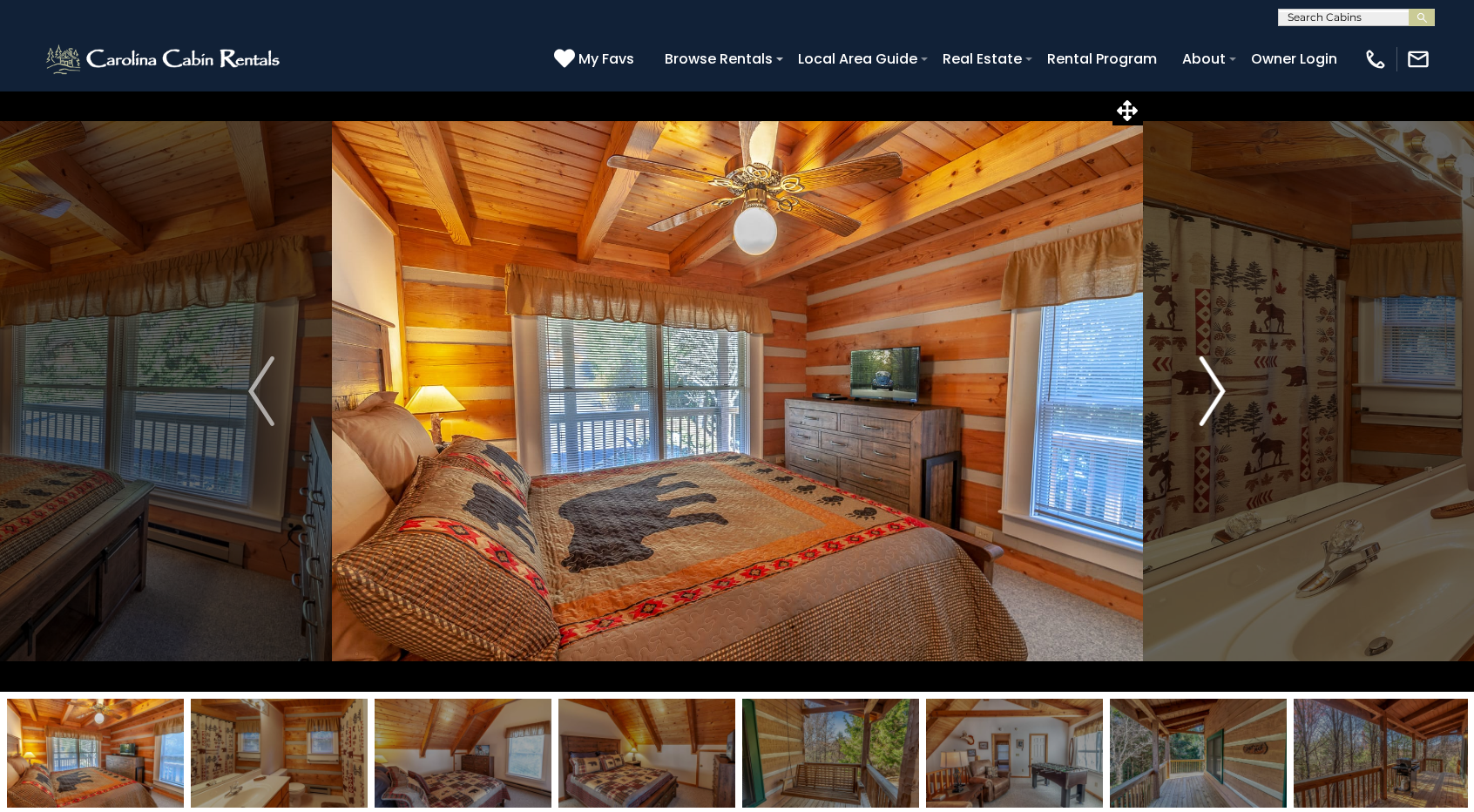
click at [1224, 401] on img "Next" at bounding box center [1212, 391] width 26 height 70
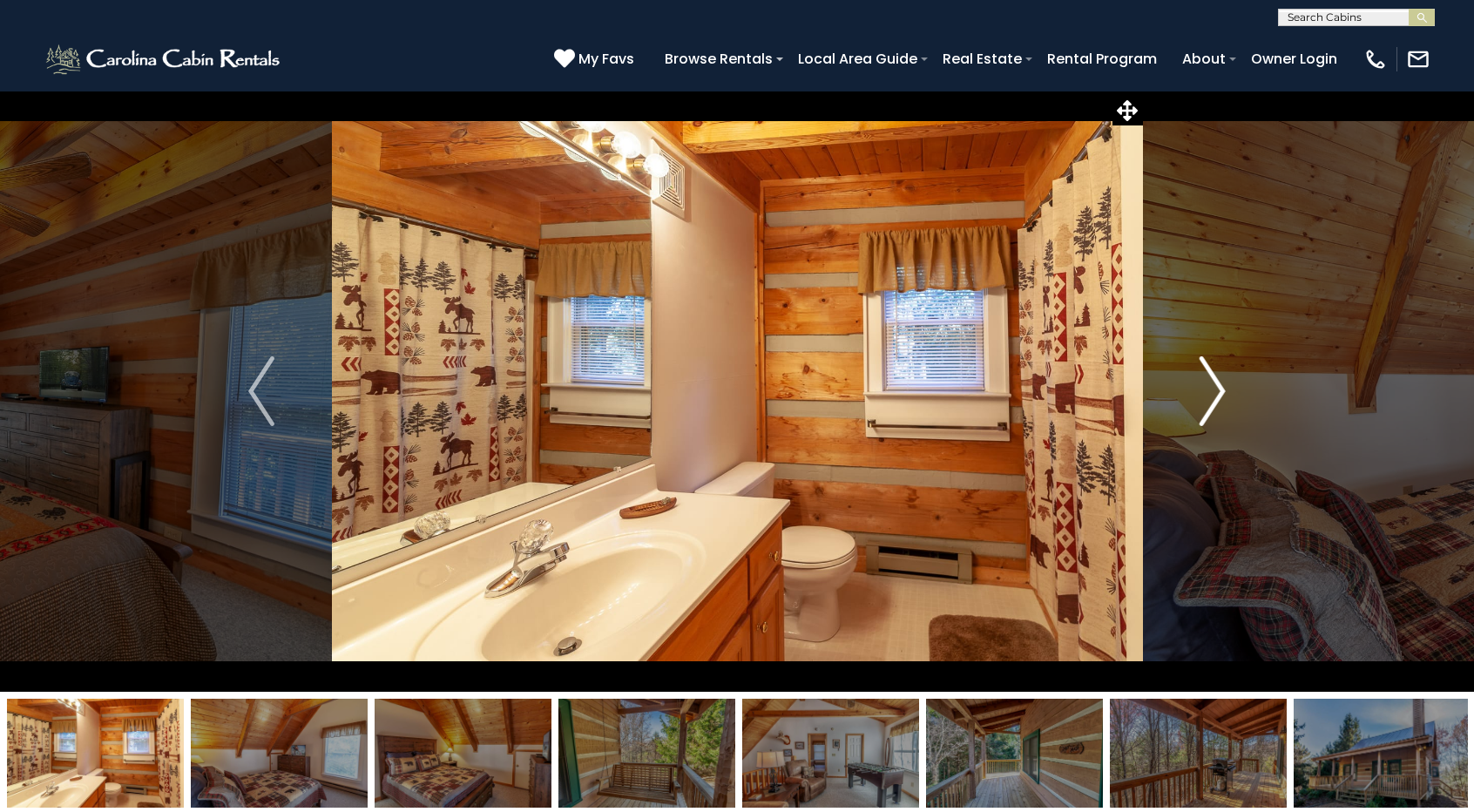
click at [1182, 376] on button "Next" at bounding box center [1213, 391] width 142 height 602
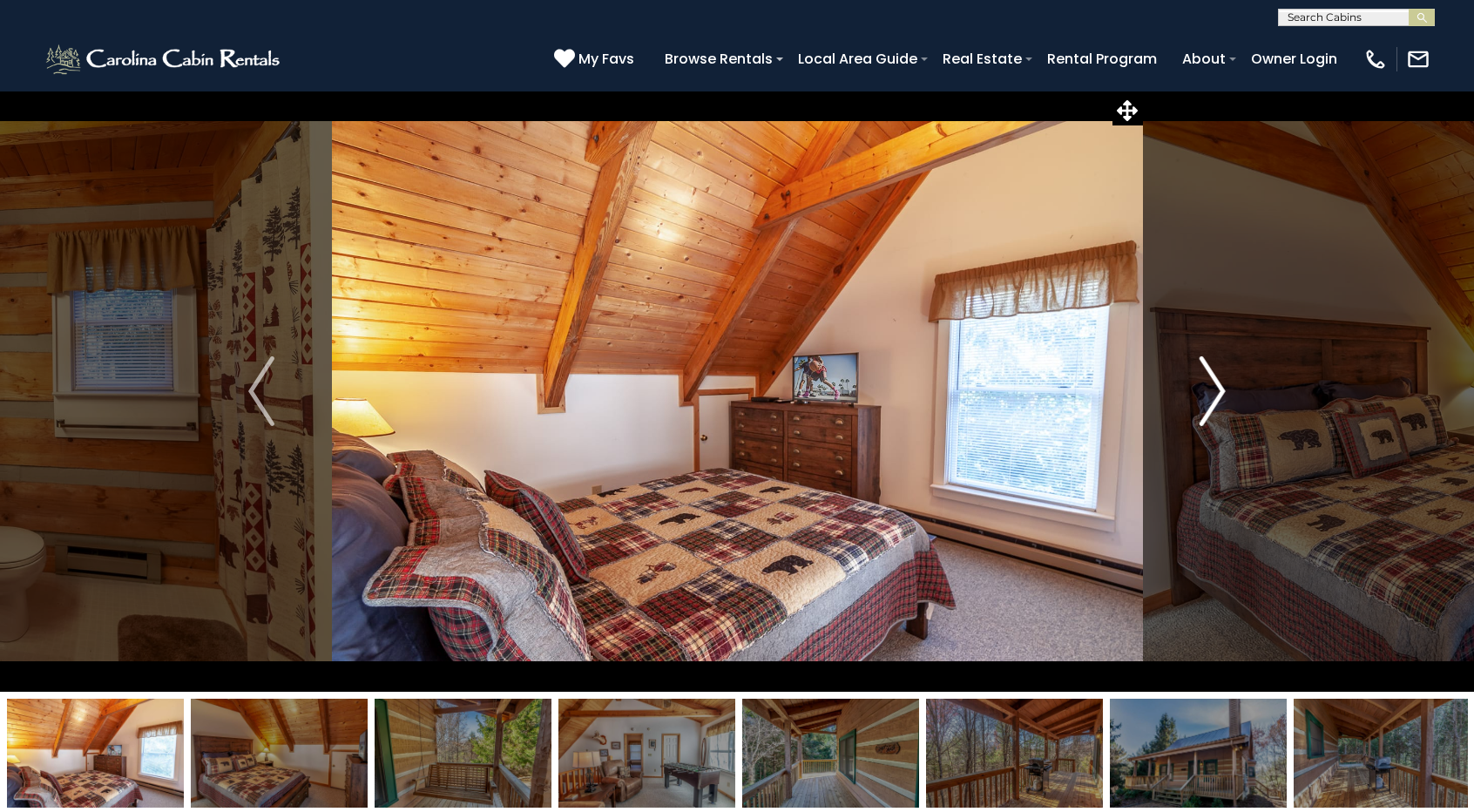
click at [1218, 403] on img "Next" at bounding box center [1212, 391] width 26 height 70
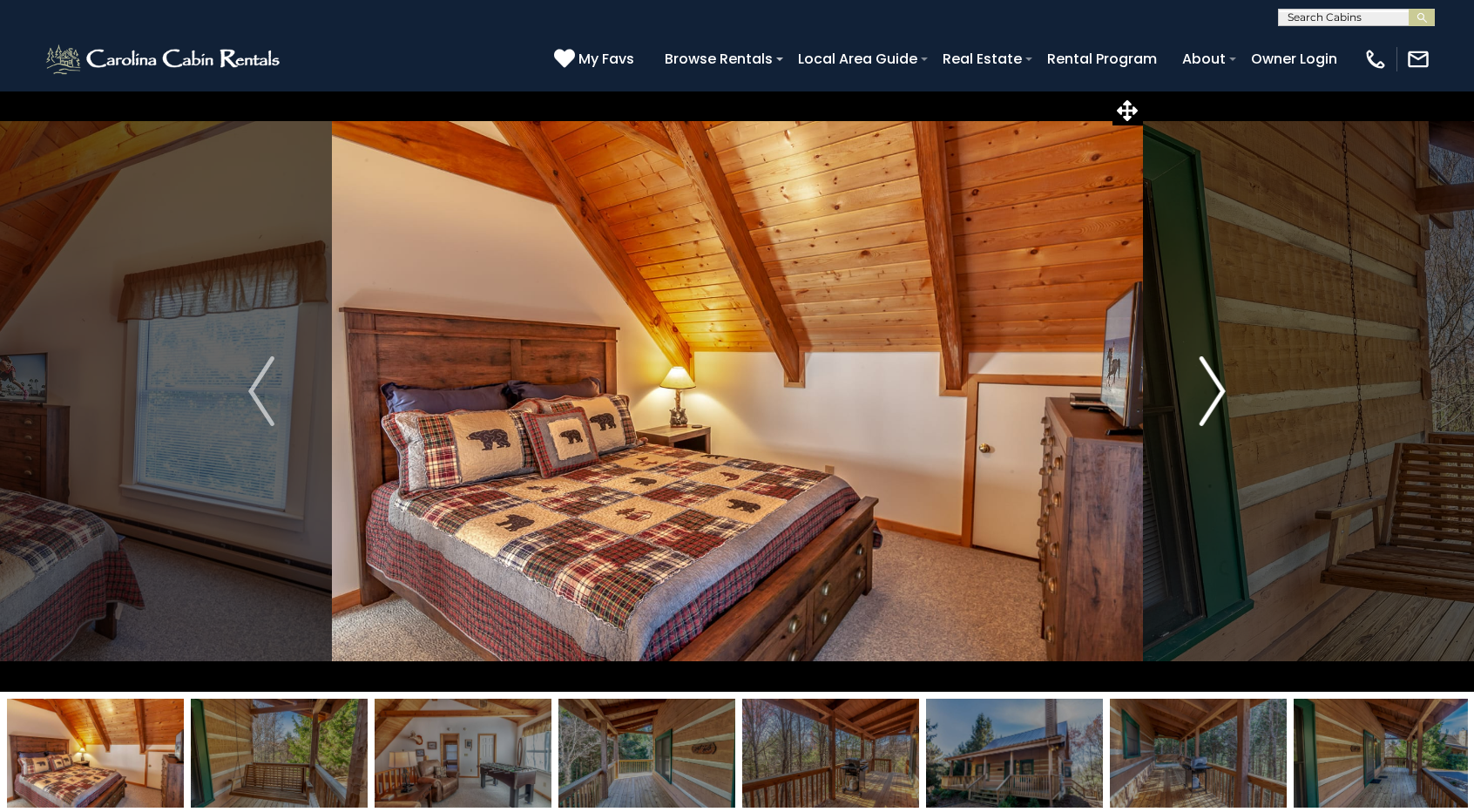
click at [1218, 404] on img "Next" at bounding box center [1212, 391] width 26 height 70
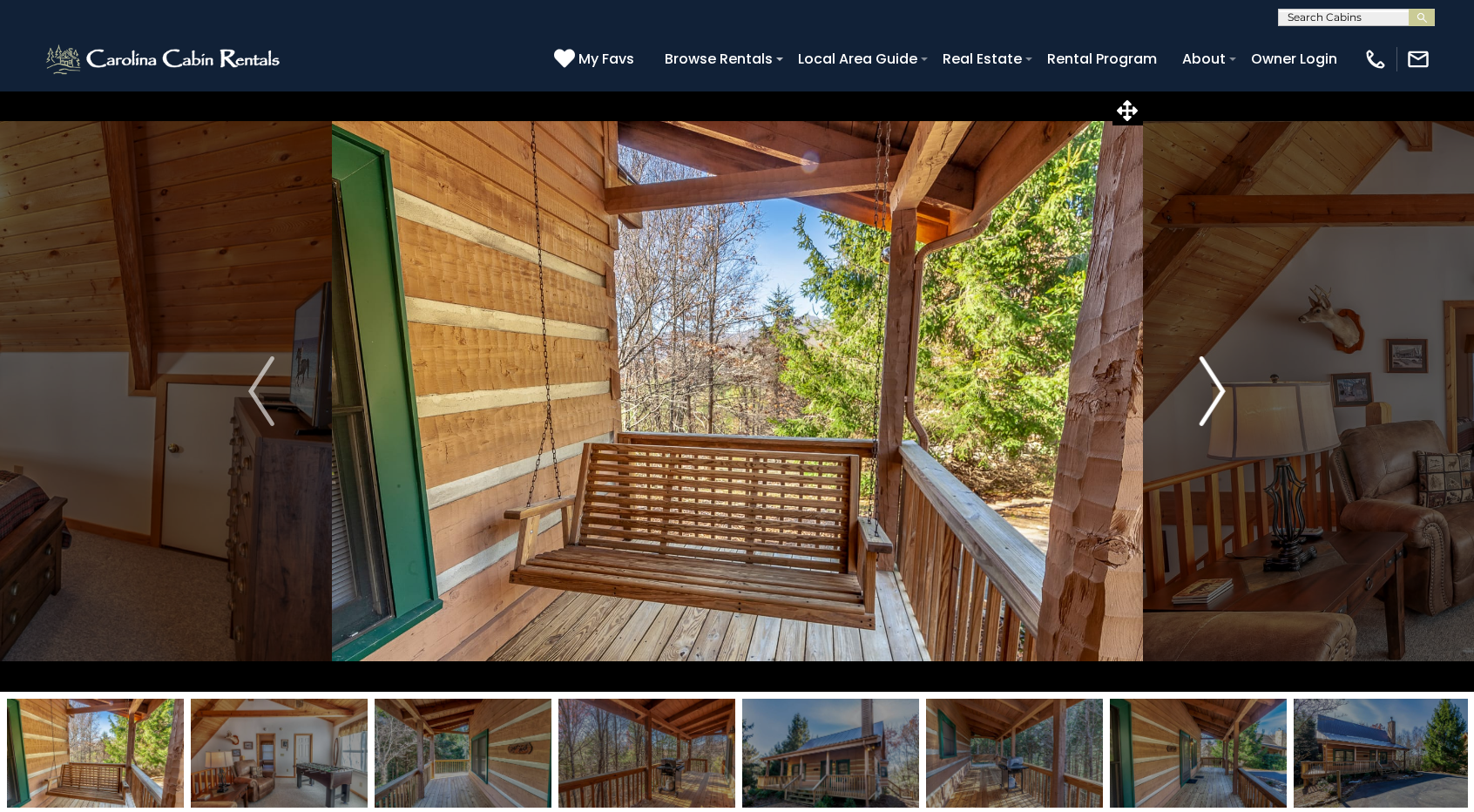
click at [1218, 404] on img "Next" at bounding box center [1212, 391] width 26 height 70
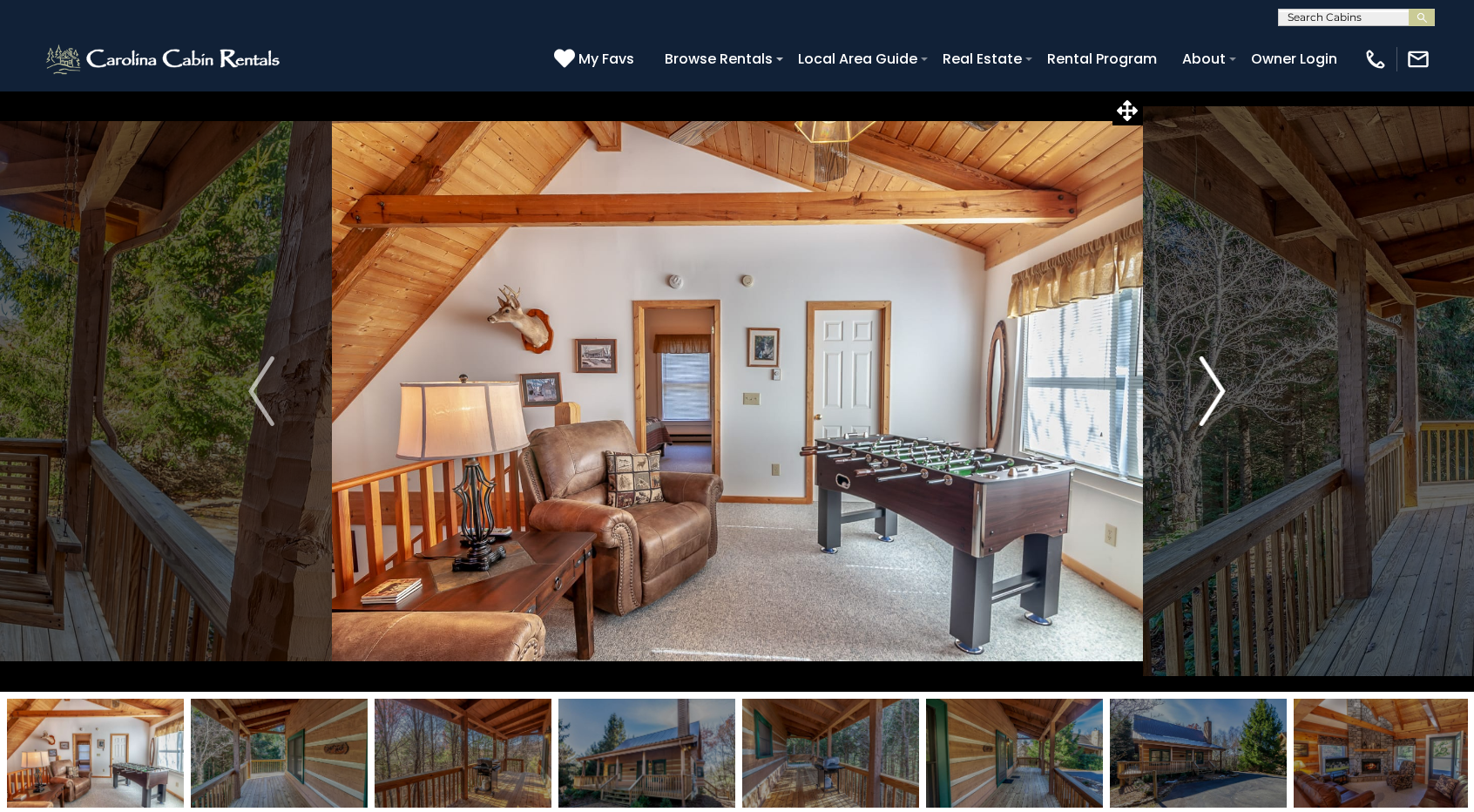
click at [1218, 404] on img "Next" at bounding box center [1212, 391] width 26 height 70
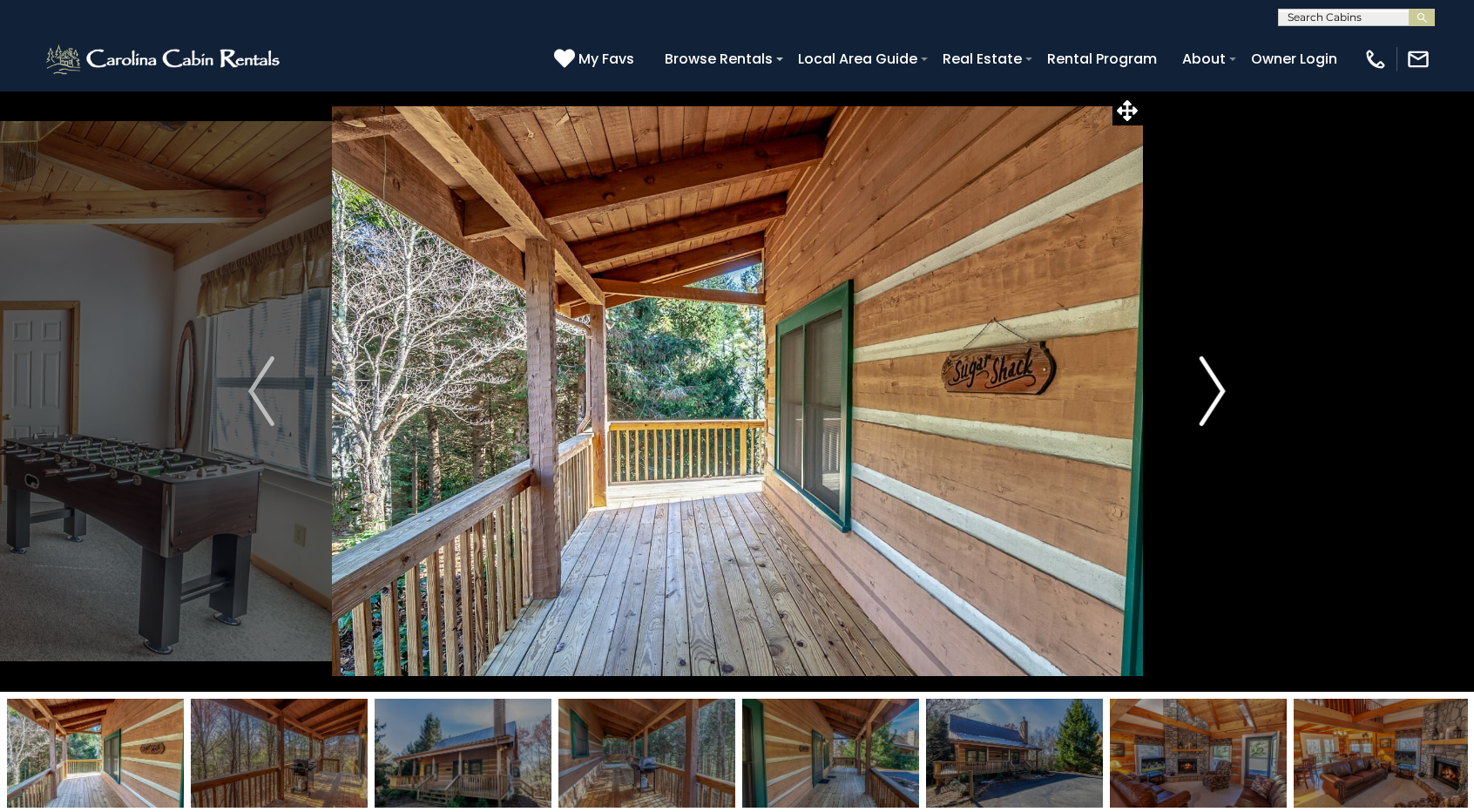
click at [1218, 404] on img "Next" at bounding box center [1212, 391] width 26 height 70
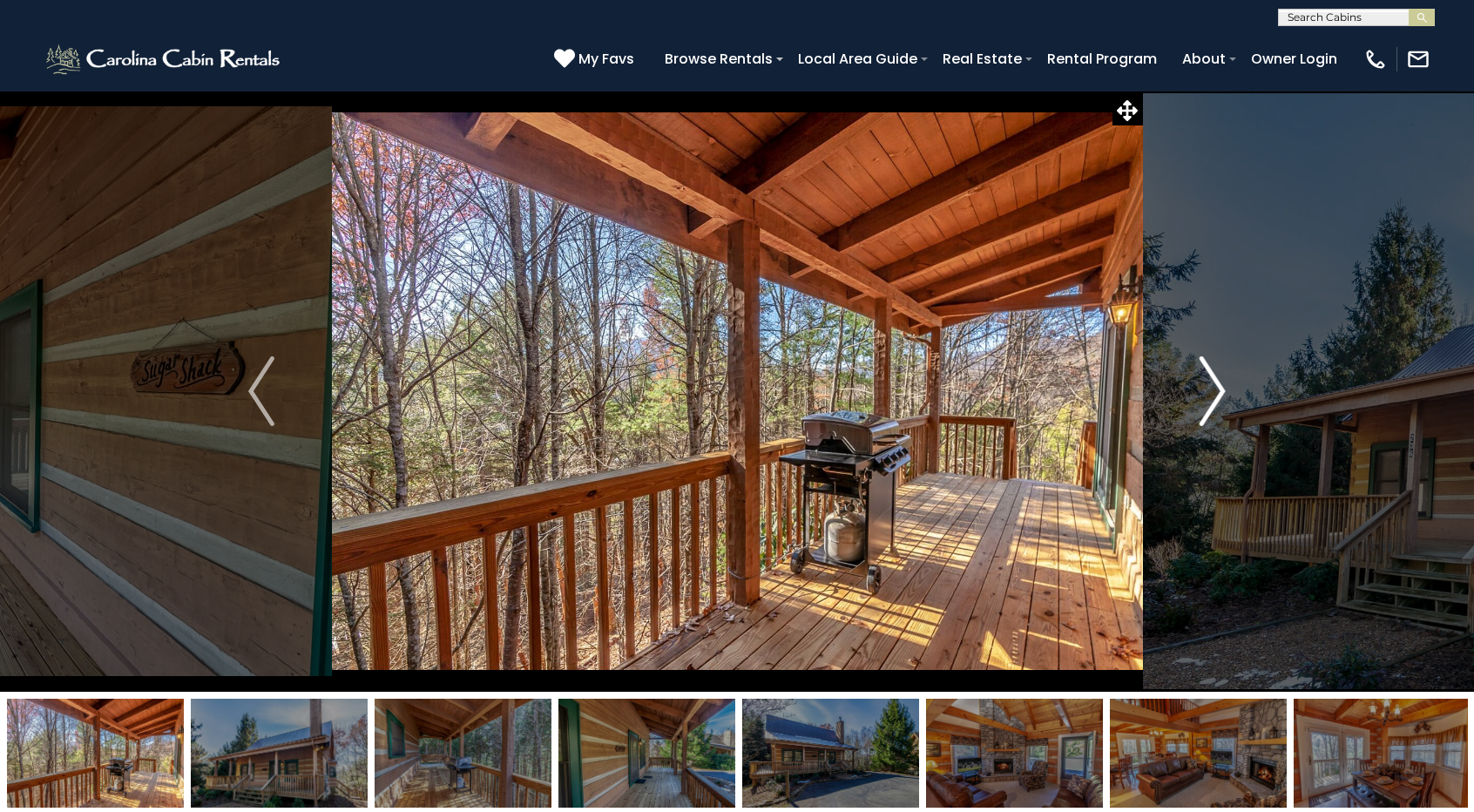
click at [1218, 404] on img "Next" at bounding box center [1212, 391] width 26 height 70
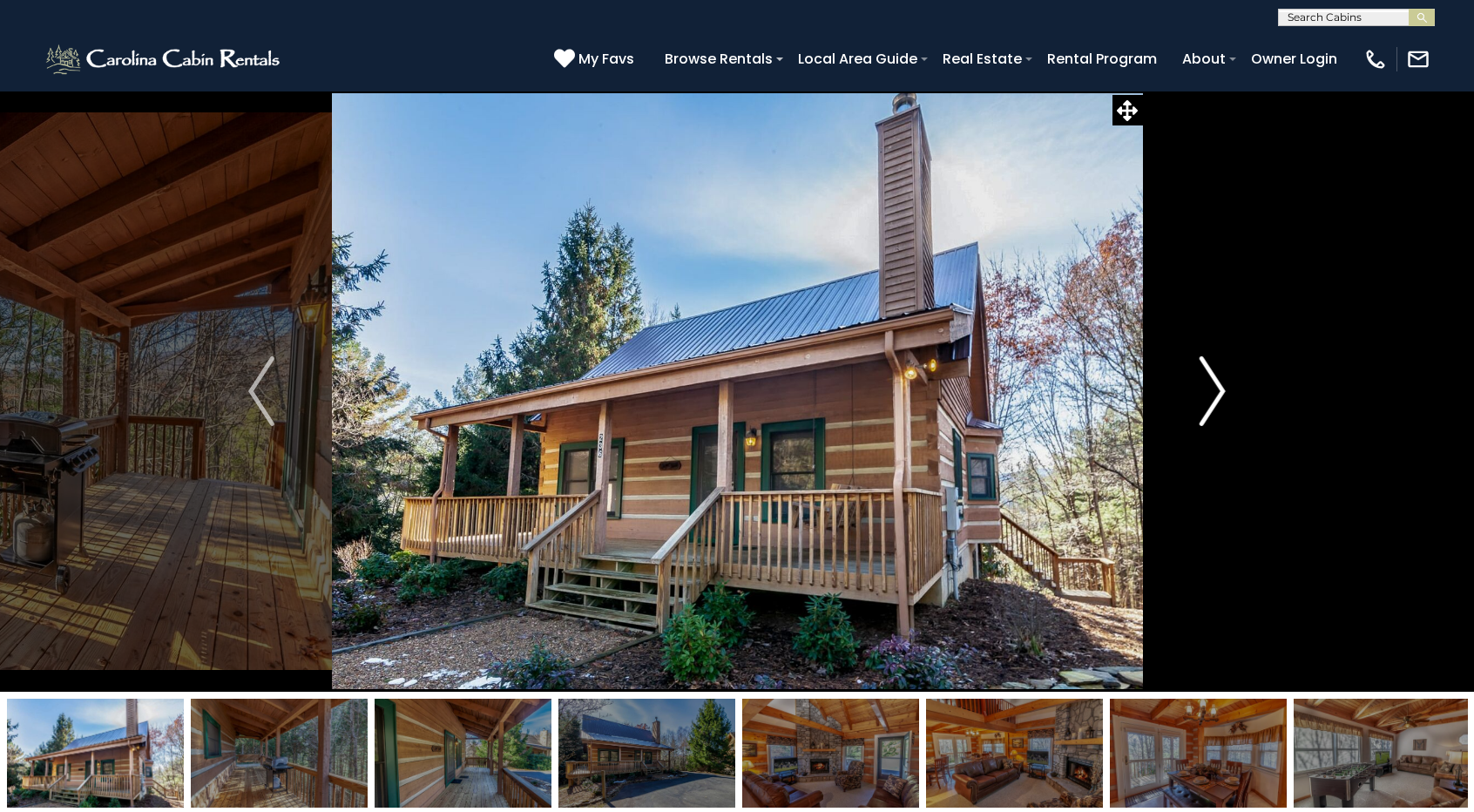
click at [1218, 404] on img "Next" at bounding box center [1212, 391] width 26 height 70
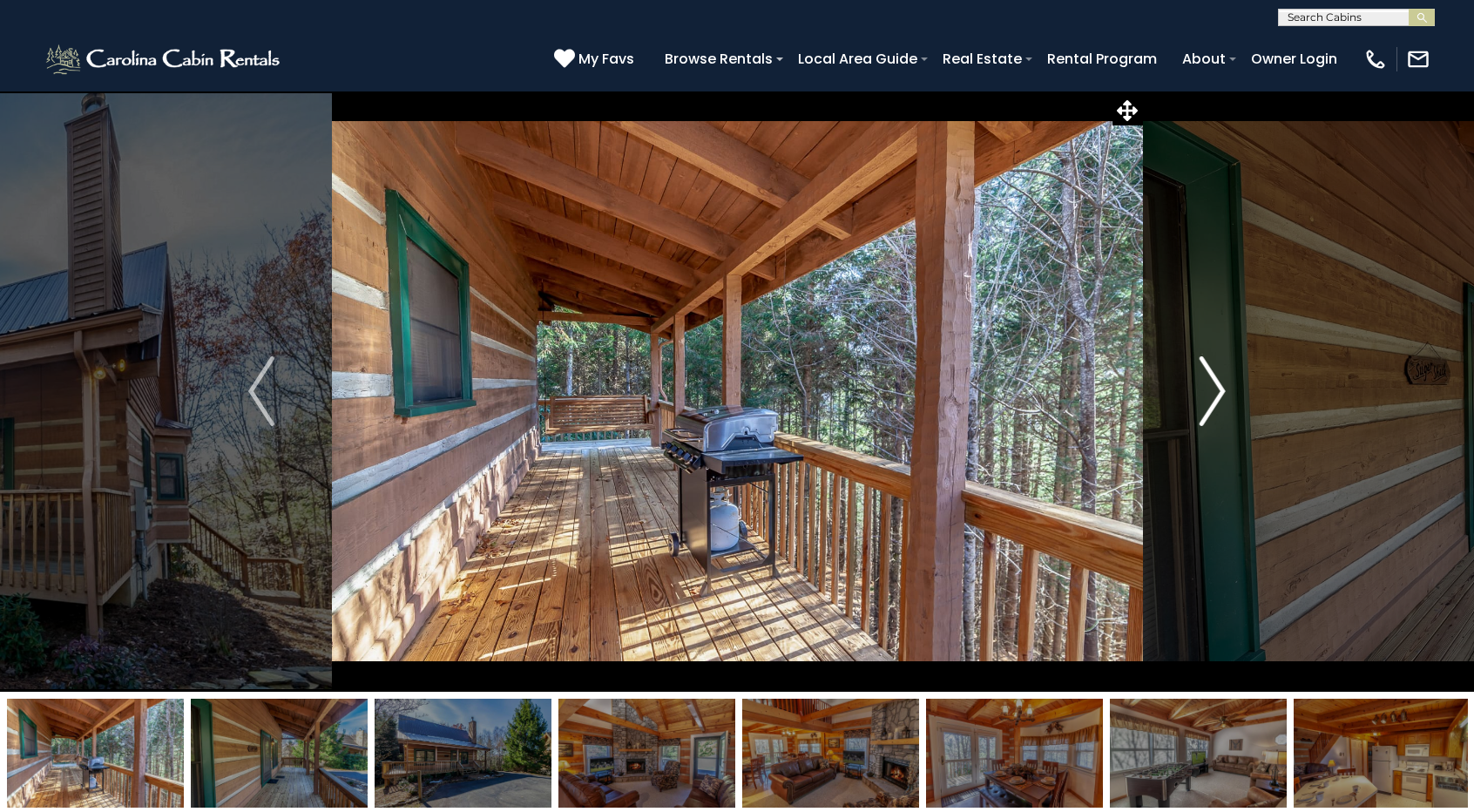
click at [1218, 404] on img "Next" at bounding box center [1212, 391] width 26 height 70
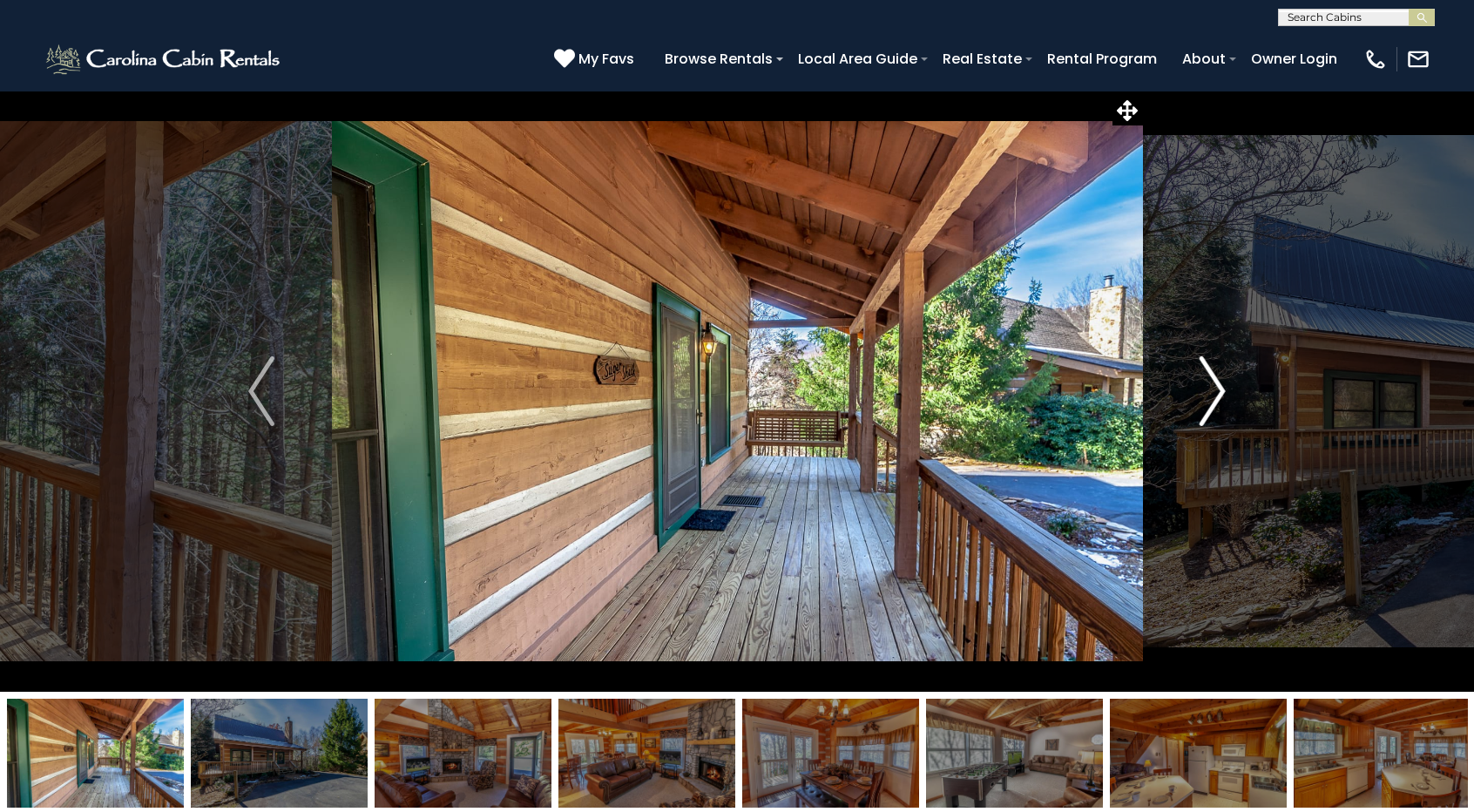
click at [1218, 404] on img "Next" at bounding box center [1212, 391] width 26 height 70
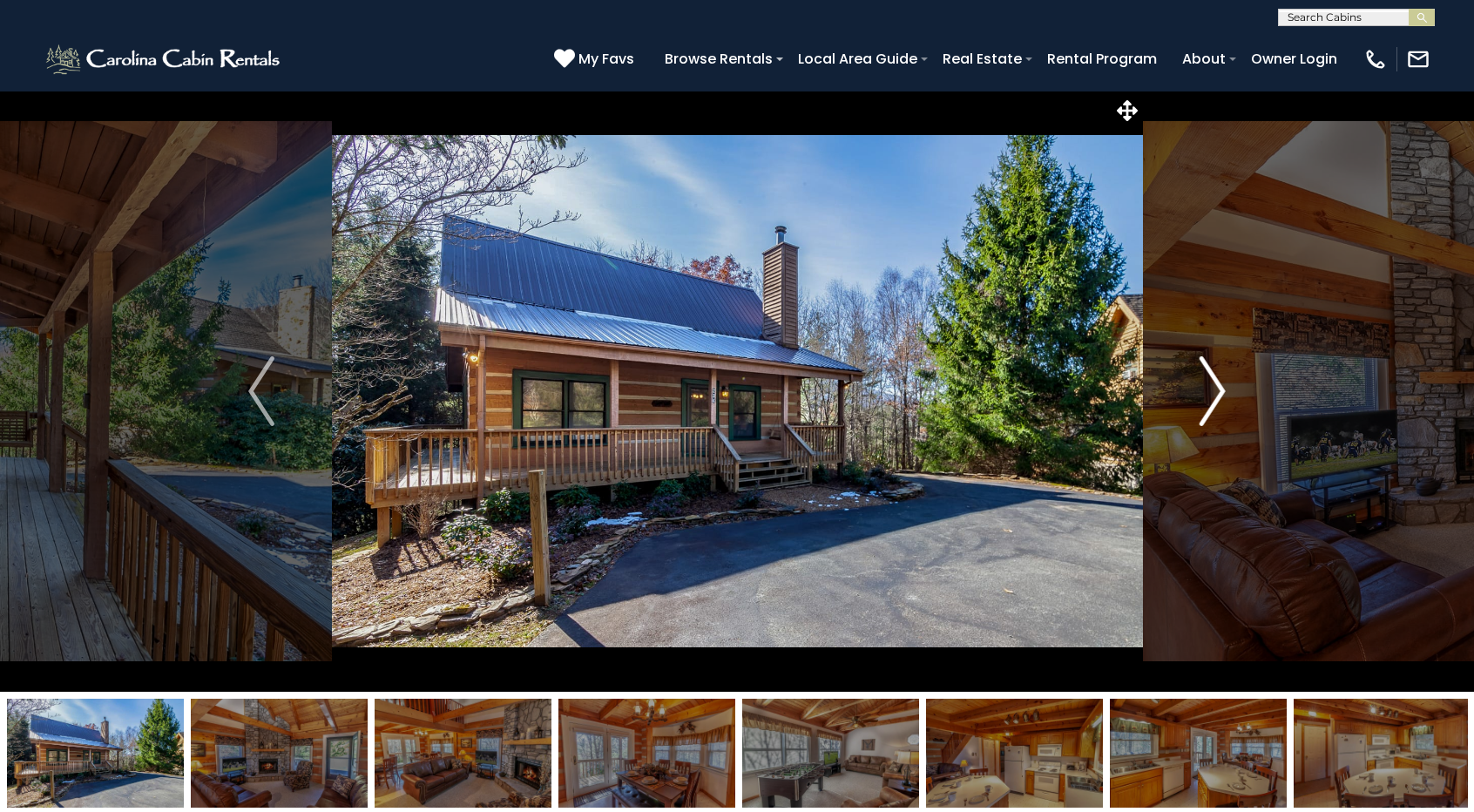
click at [1218, 404] on img "Next" at bounding box center [1212, 391] width 26 height 70
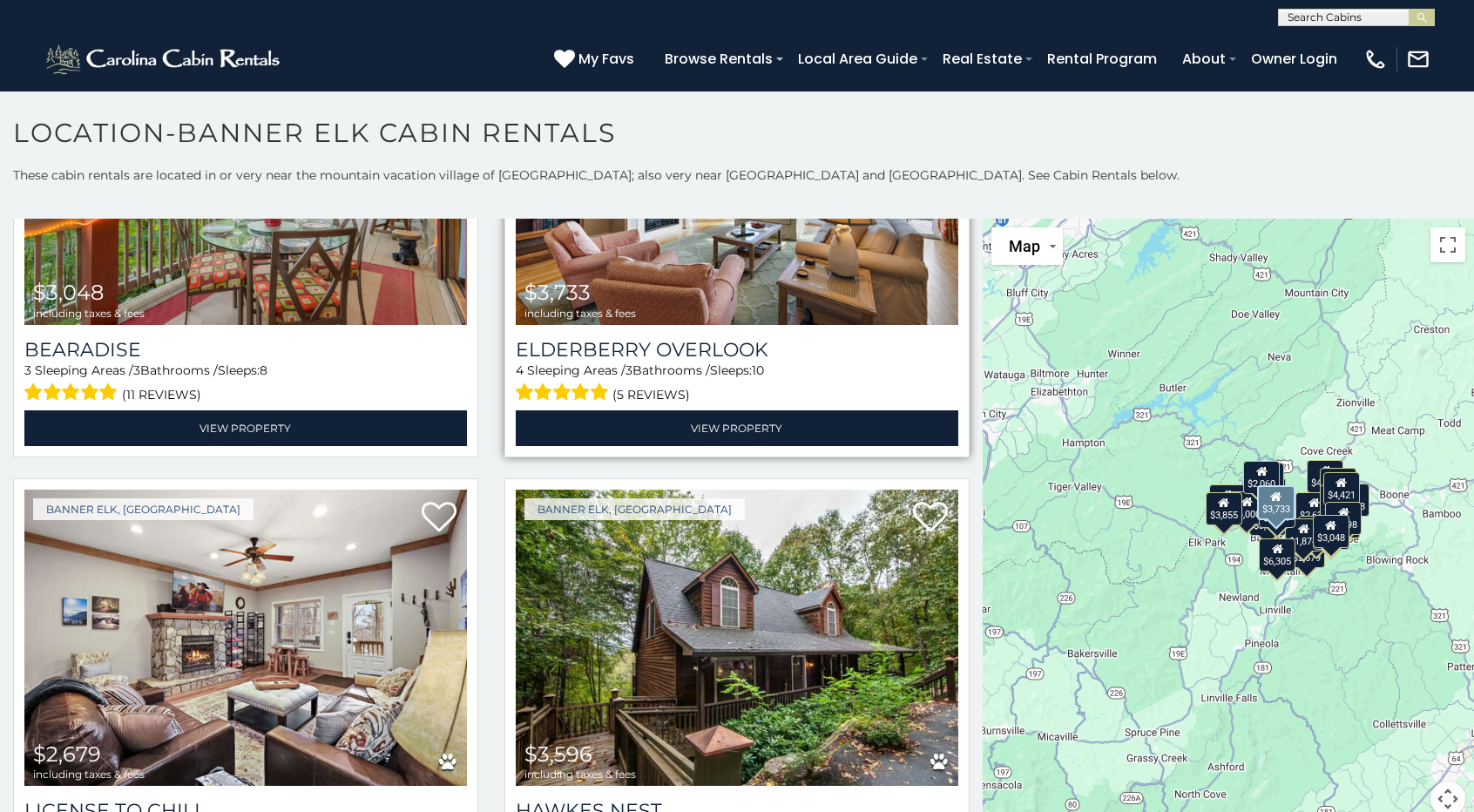
scroll to position [3660, 0]
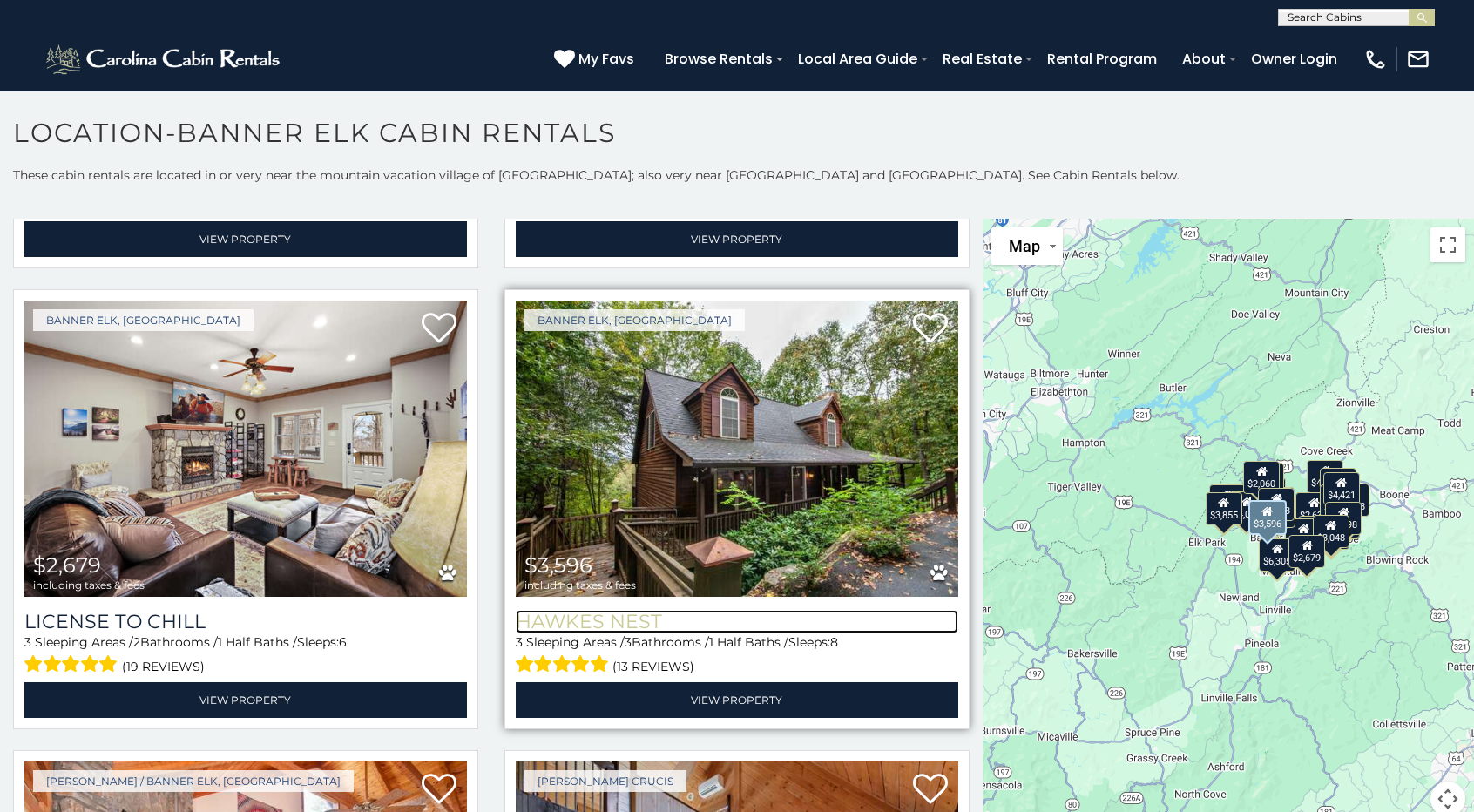
click at [594, 610] on h3 "Hawkes Nest" at bounding box center [737, 621] width 442 height 23
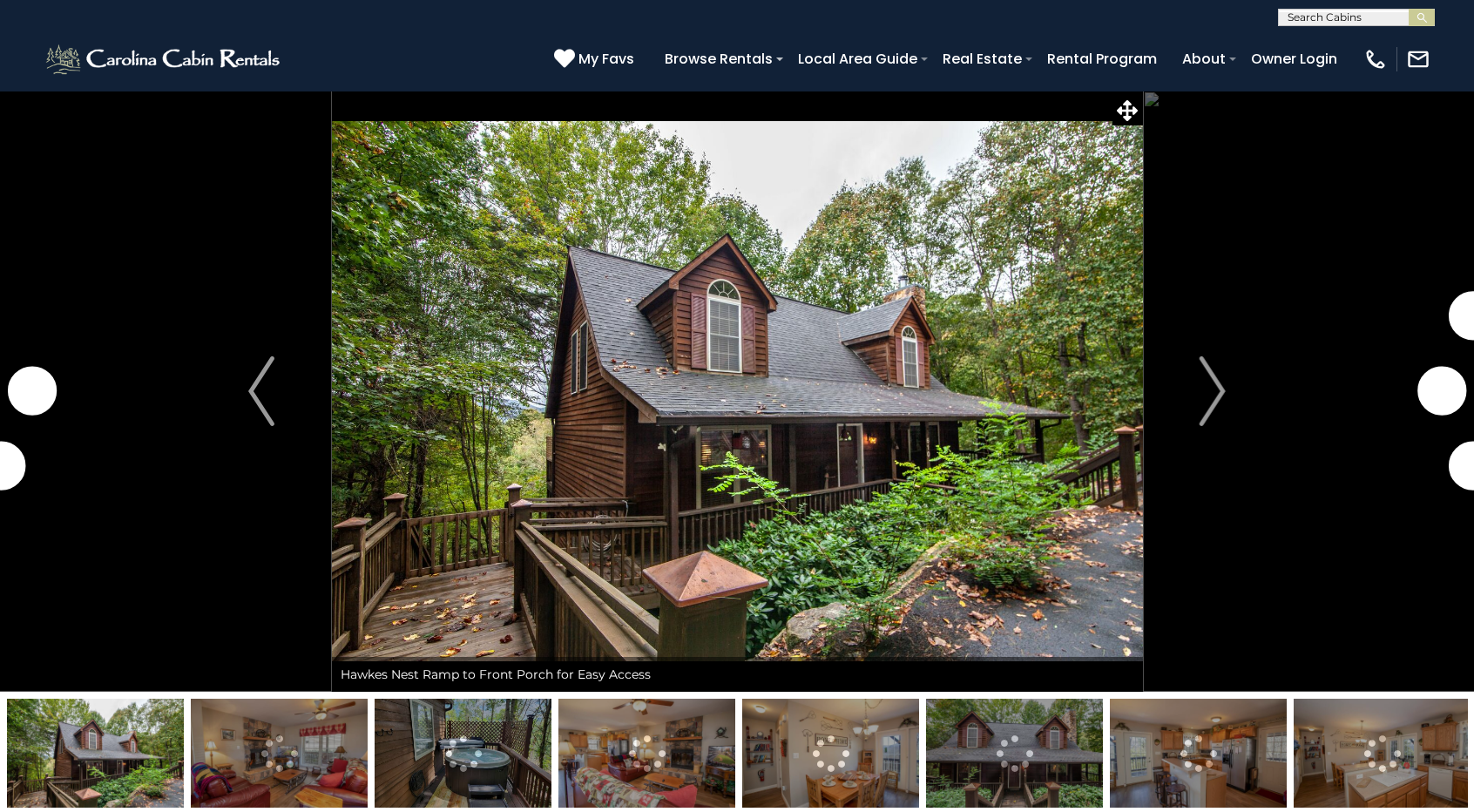
click at [493, 749] on img at bounding box center [463, 752] width 177 height 109
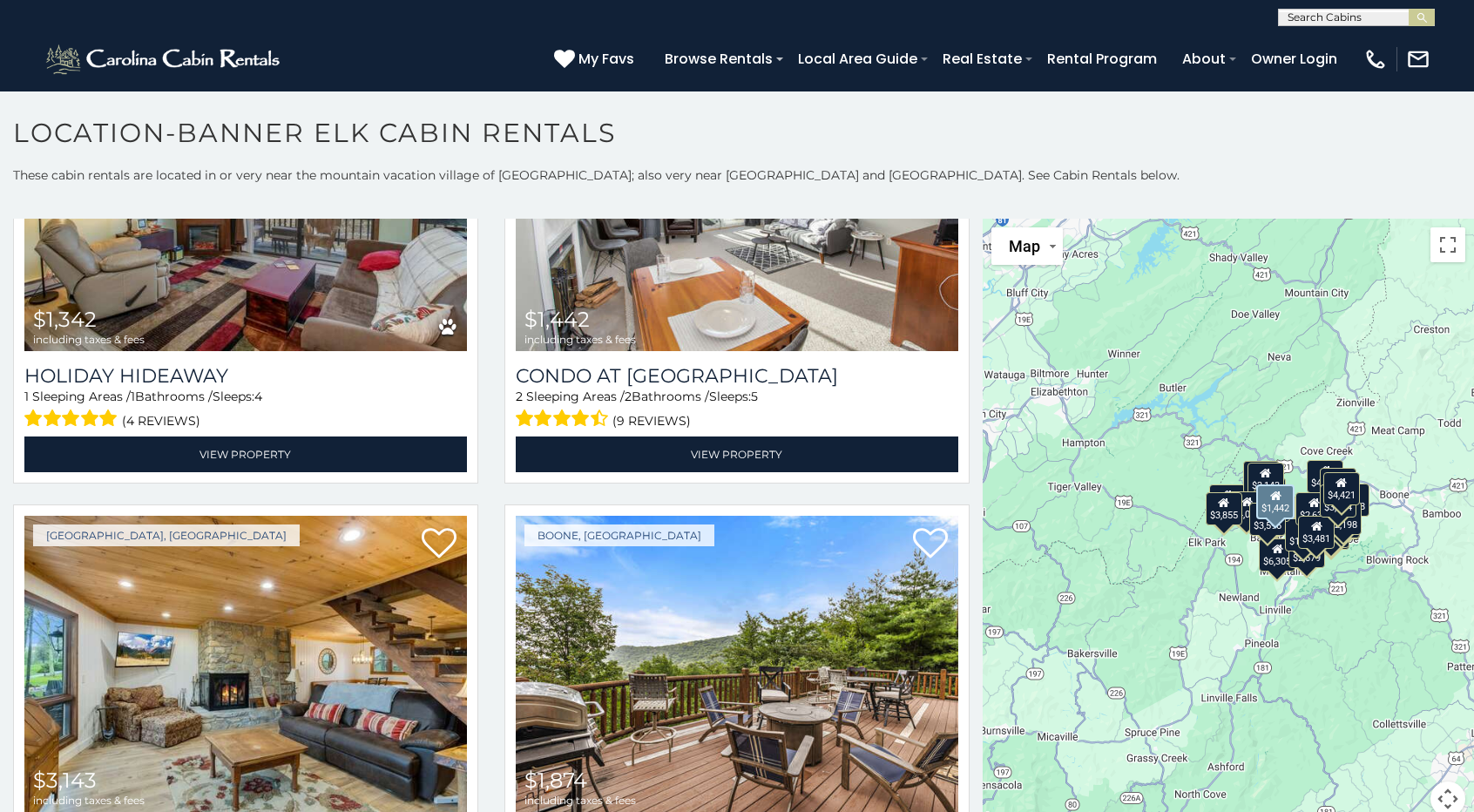
scroll to position [5838, 0]
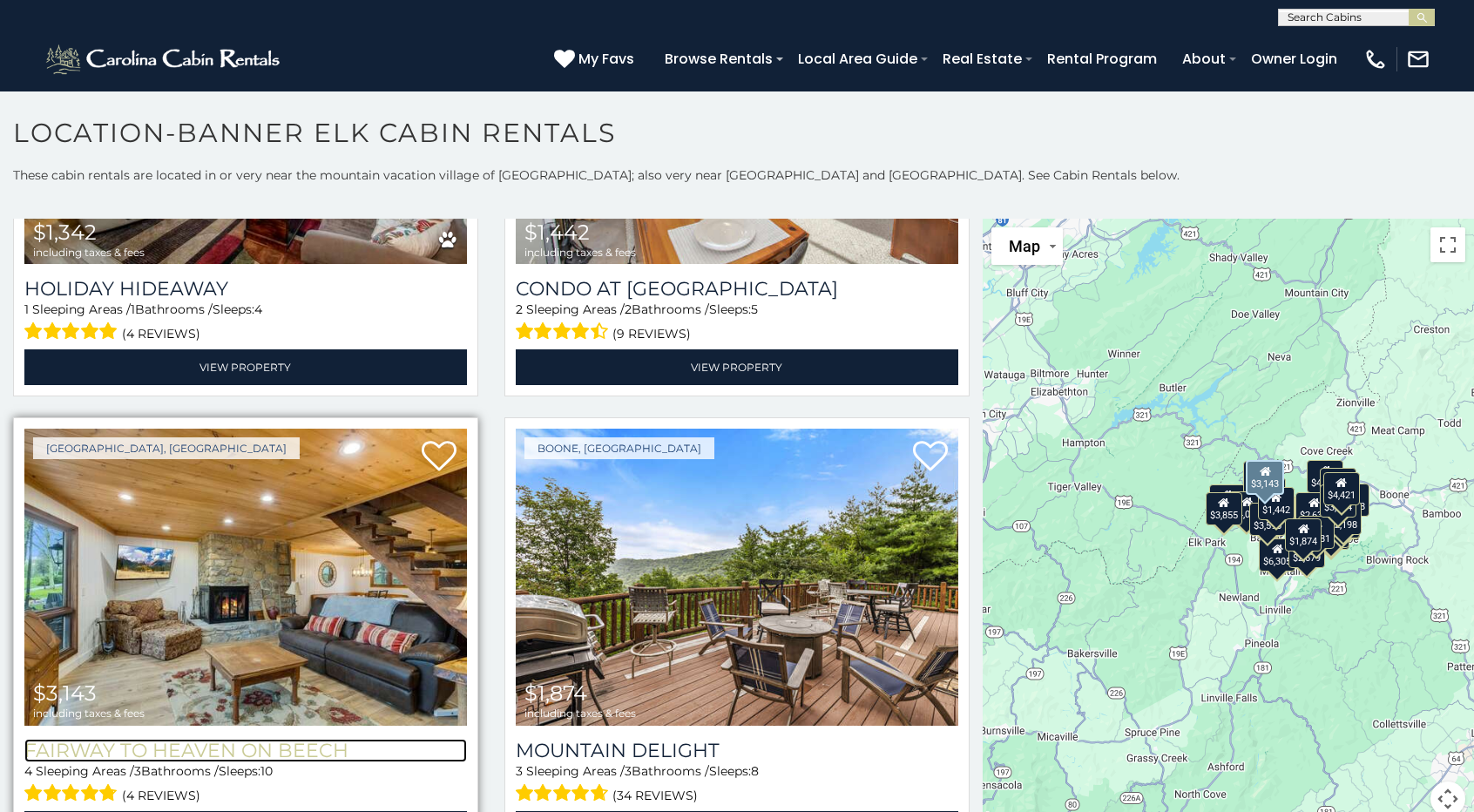
click at [192, 738] on h3 "Fairway to Heaven on Beech" at bounding box center [245, 750] width 442 height 23
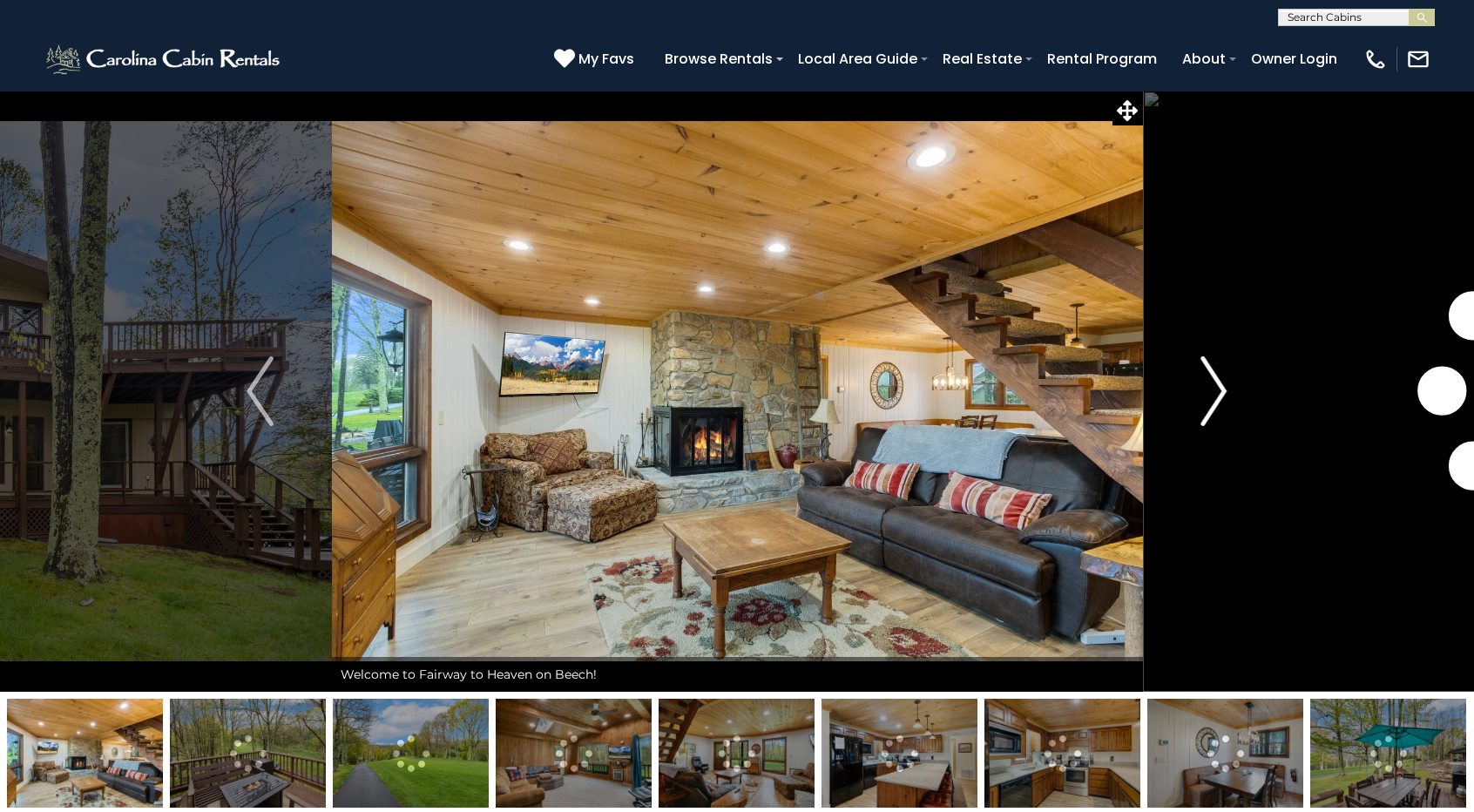
click at [1199, 410] on button "Next" at bounding box center [1213, 391] width 142 height 602
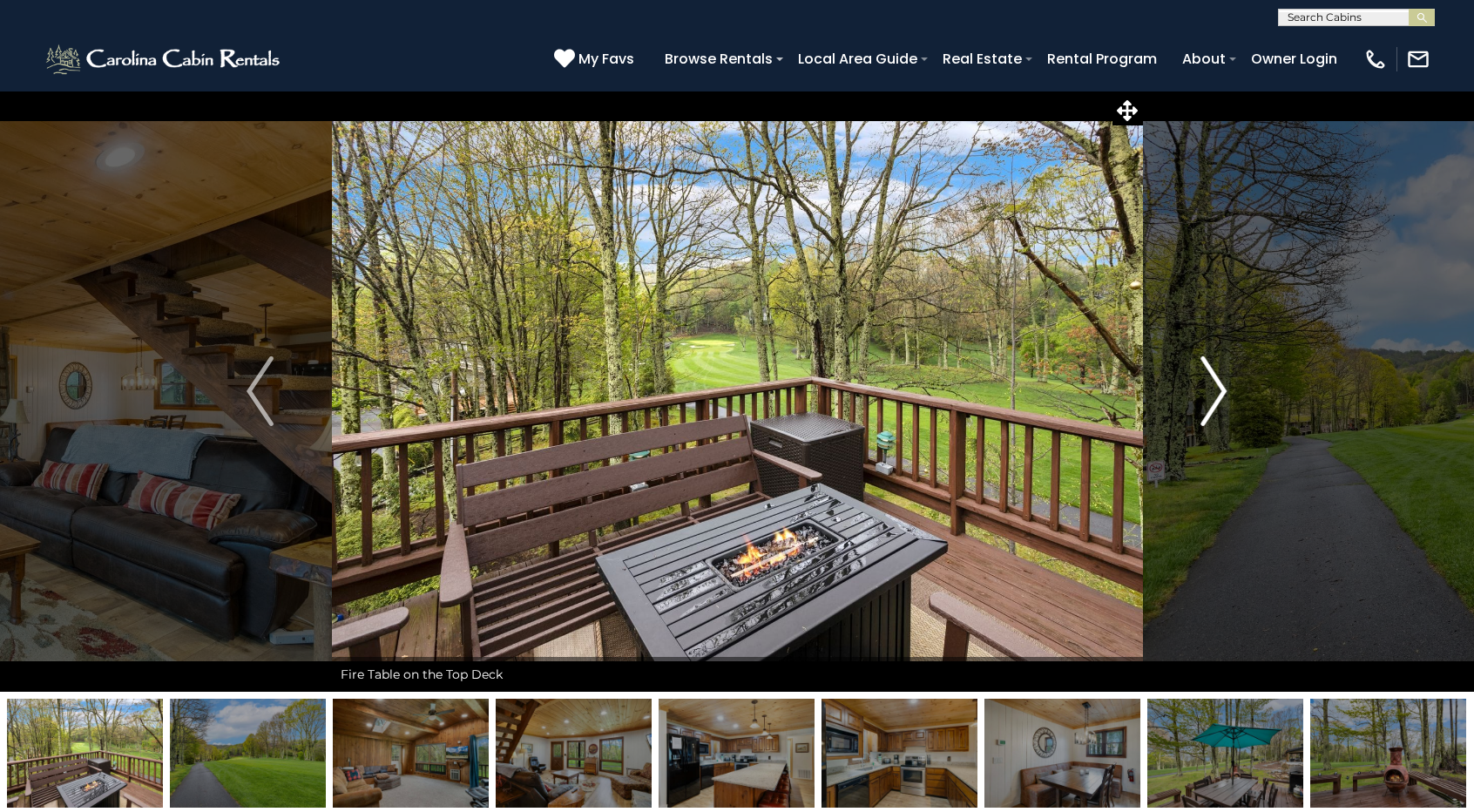
click at [1215, 399] on img "Next" at bounding box center [1213, 391] width 26 height 70
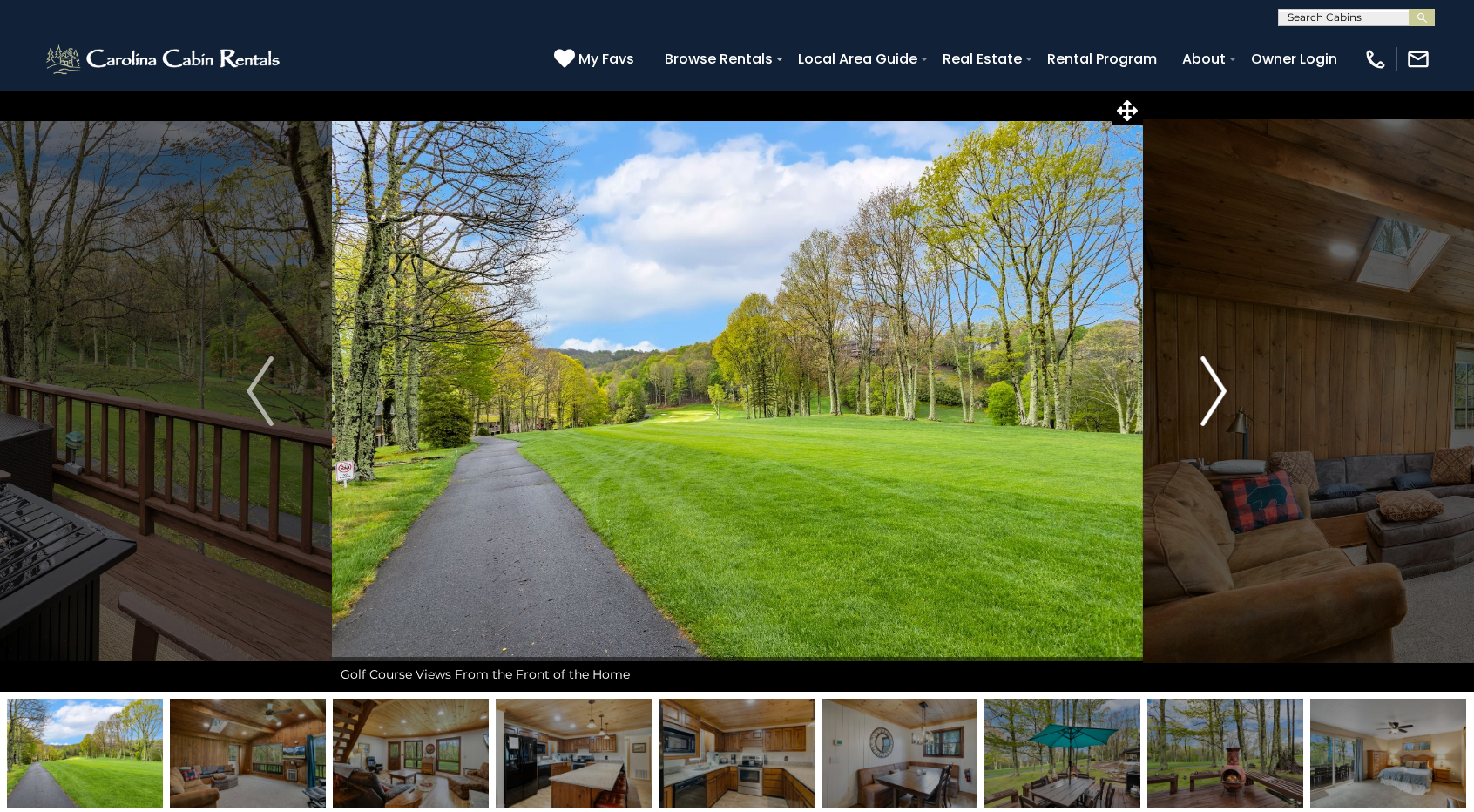
click at [1215, 399] on img "Next" at bounding box center [1213, 391] width 26 height 70
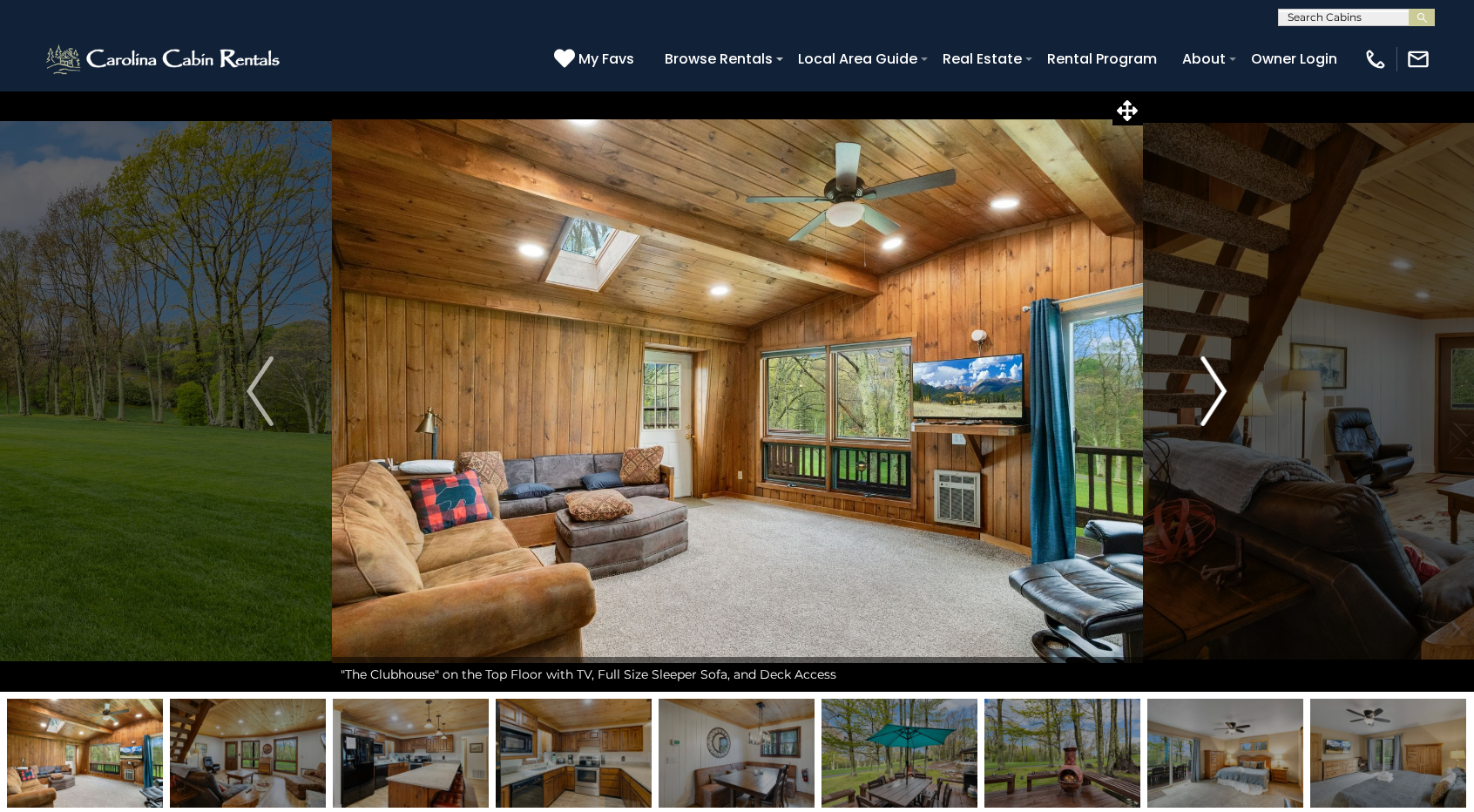
click at [1216, 399] on img "Next" at bounding box center [1213, 391] width 26 height 70
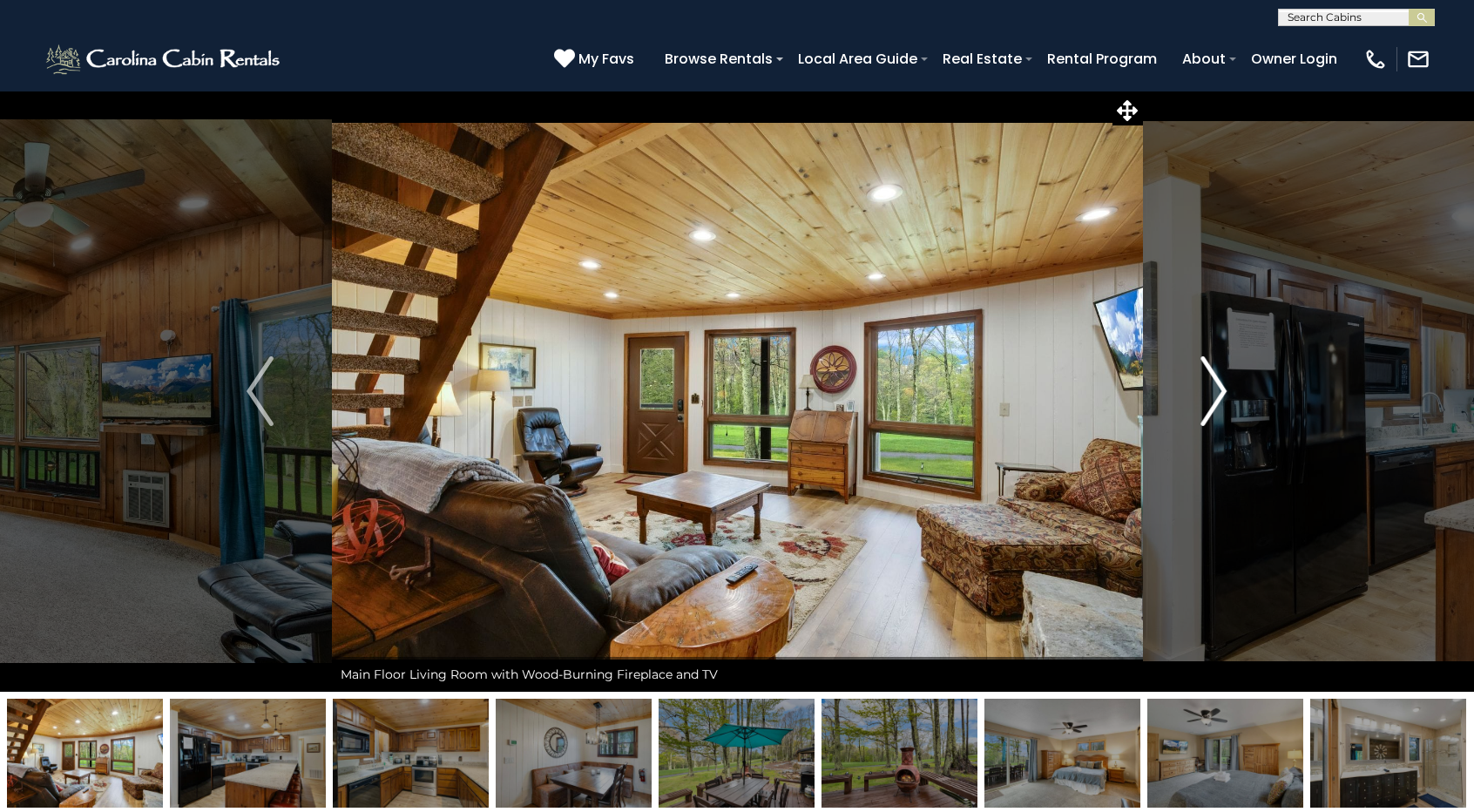
click at [1216, 399] on img "Next" at bounding box center [1213, 391] width 26 height 70
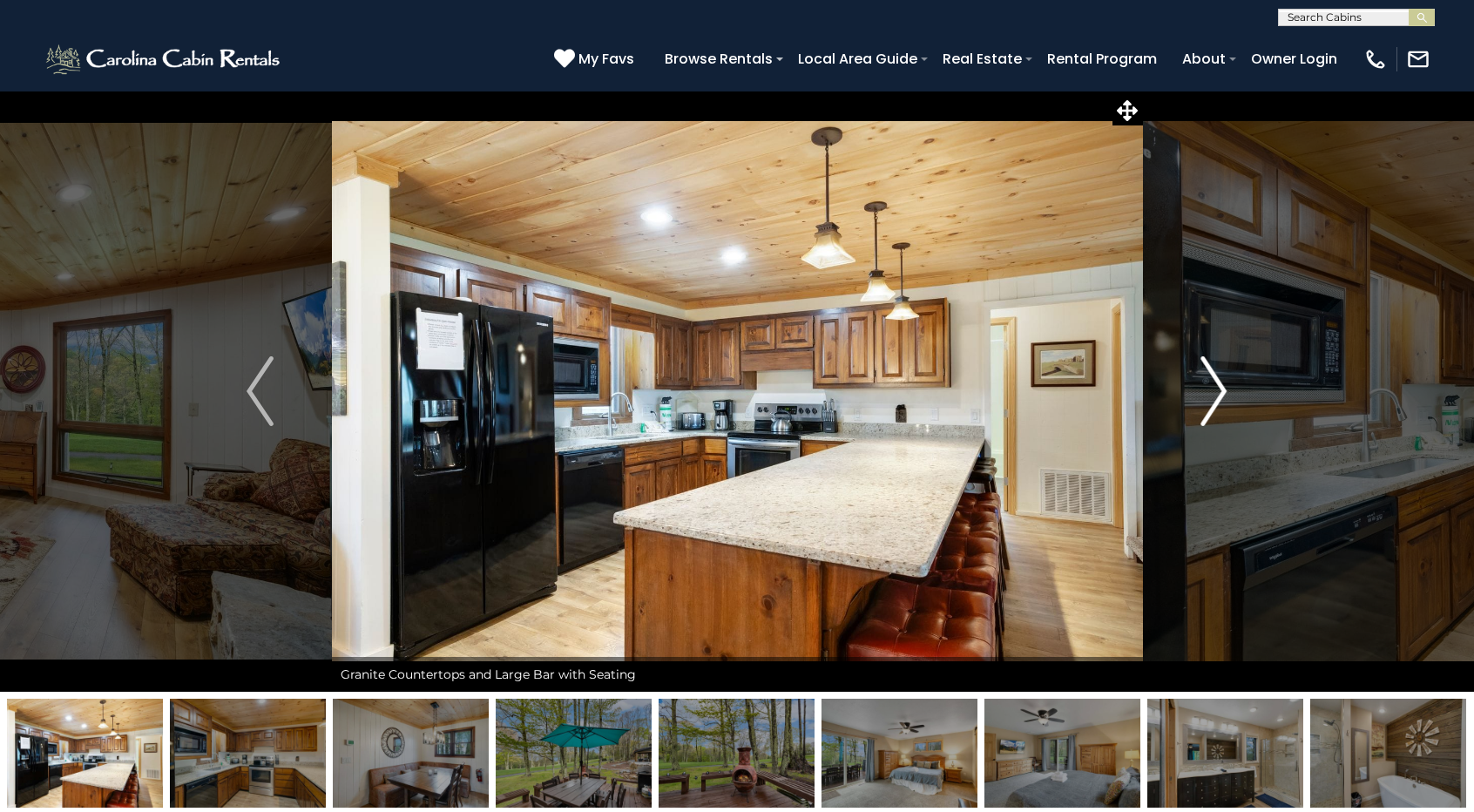
click at [1216, 399] on img "Next" at bounding box center [1213, 391] width 26 height 70
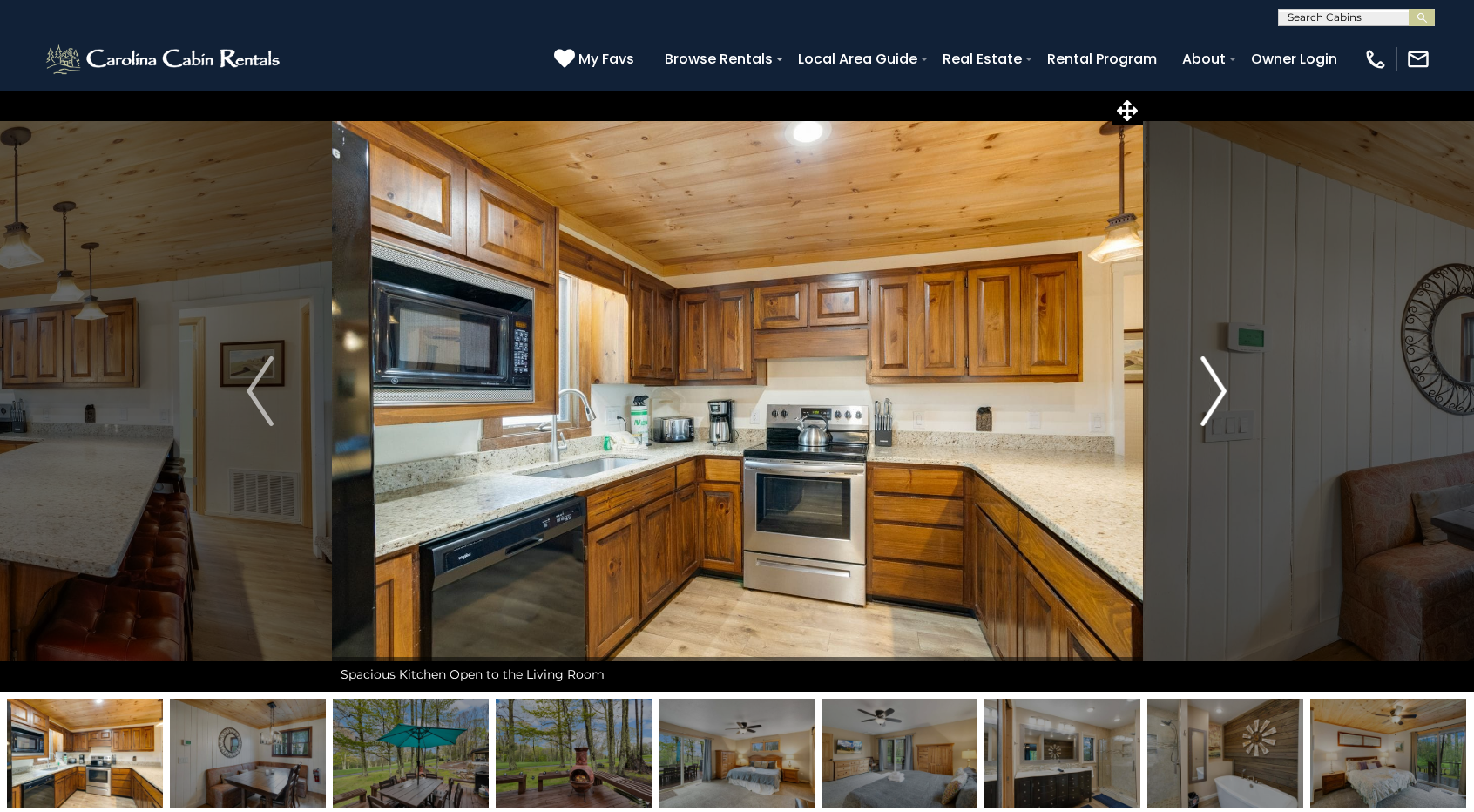
click at [1216, 399] on img "Next" at bounding box center [1213, 391] width 26 height 70
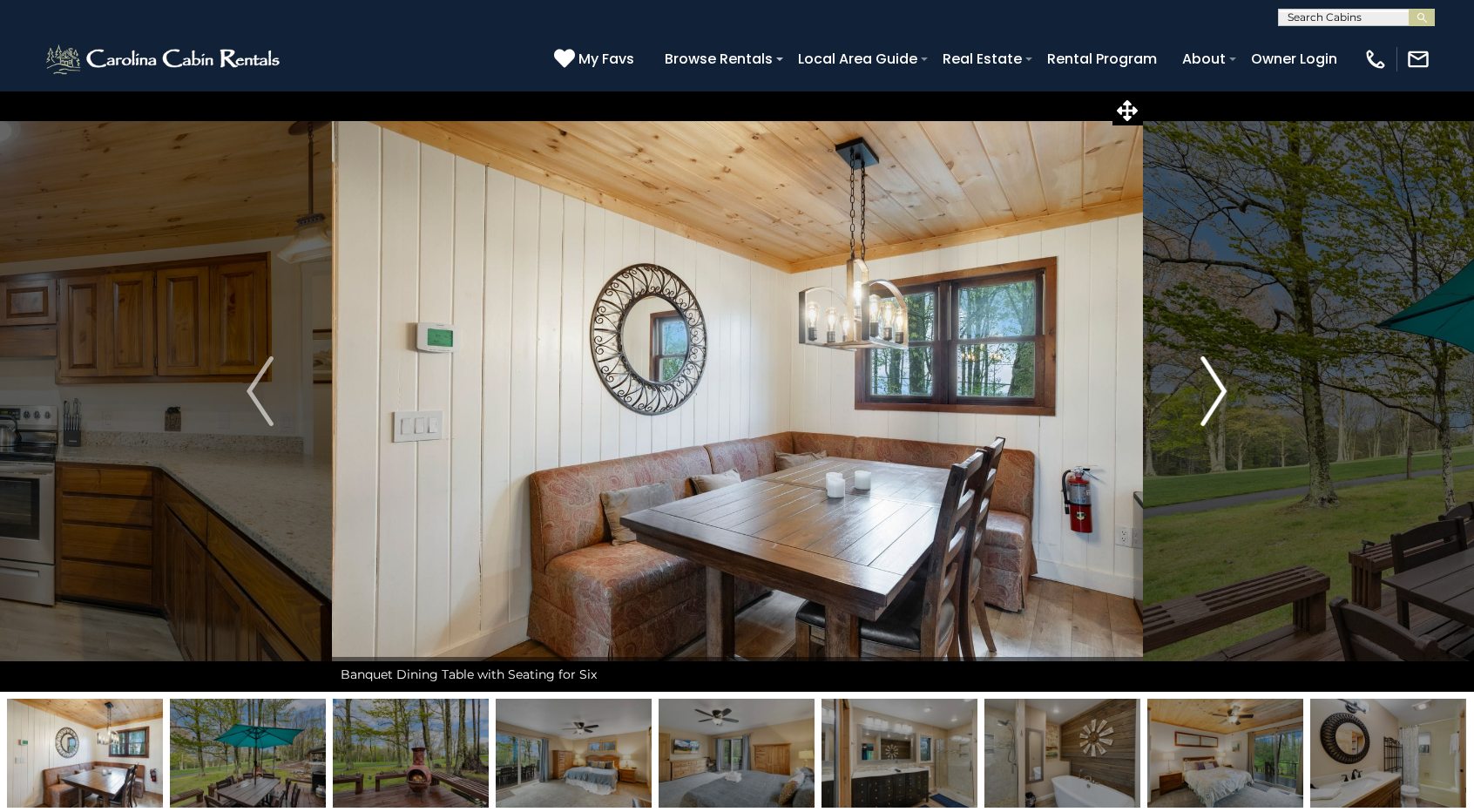
click at [1218, 390] on img "Next" at bounding box center [1213, 391] width 26 height 70
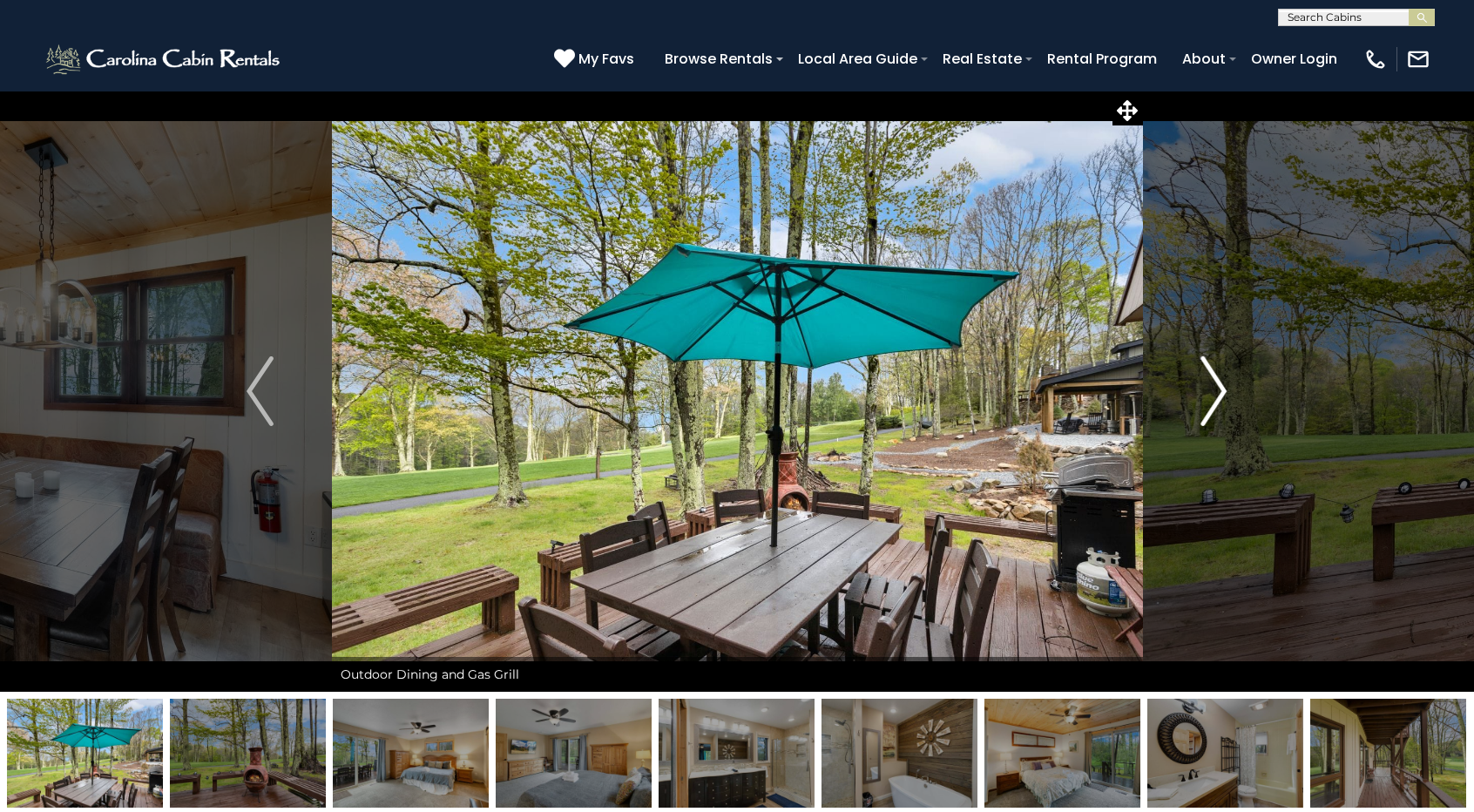
click at [1218, 390] on img "Next" at bounding box center [1213, 391] width 26 height 70
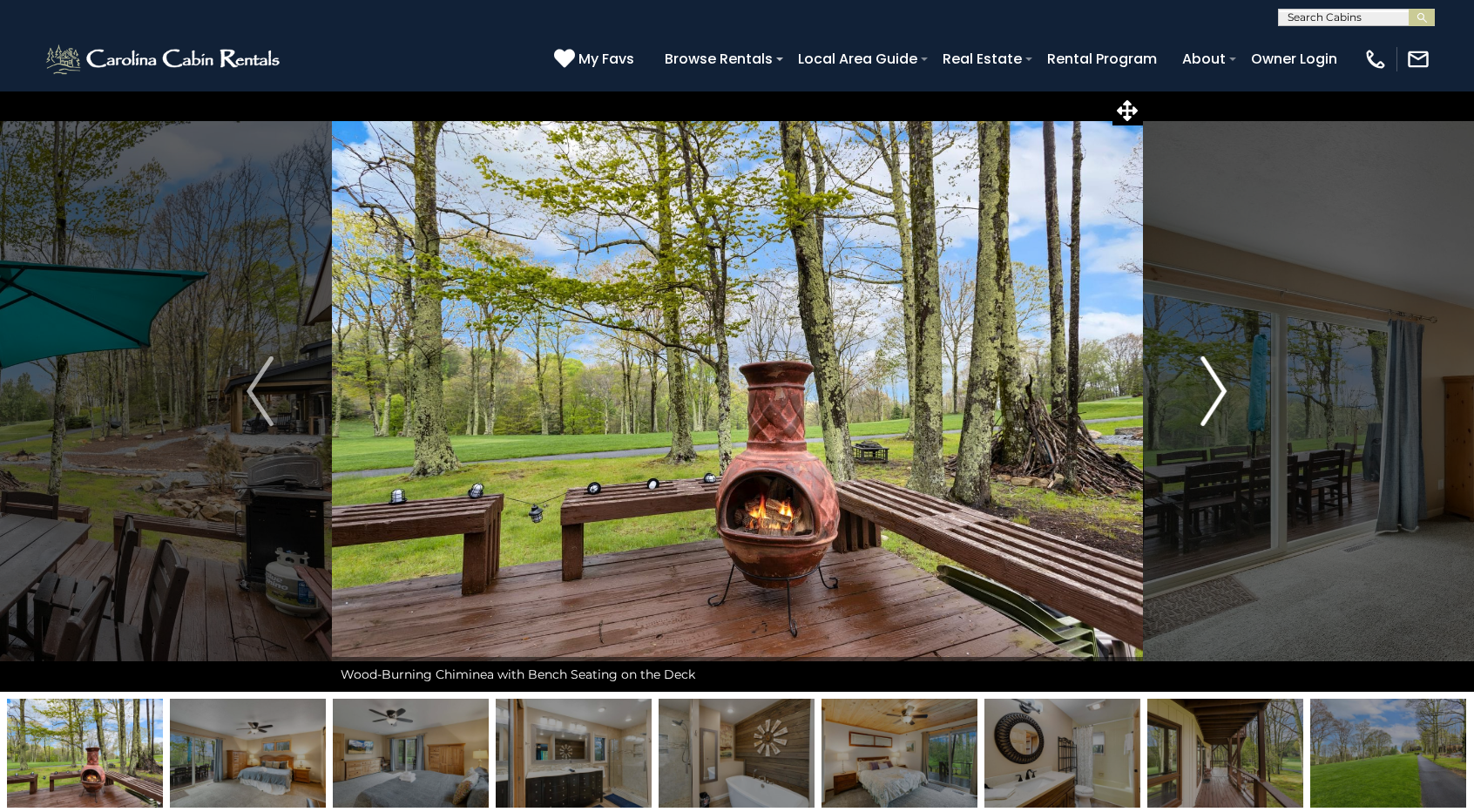
click at [1218, 390] on img "Next" at bounding box center [1213, 391] width 26 height 70
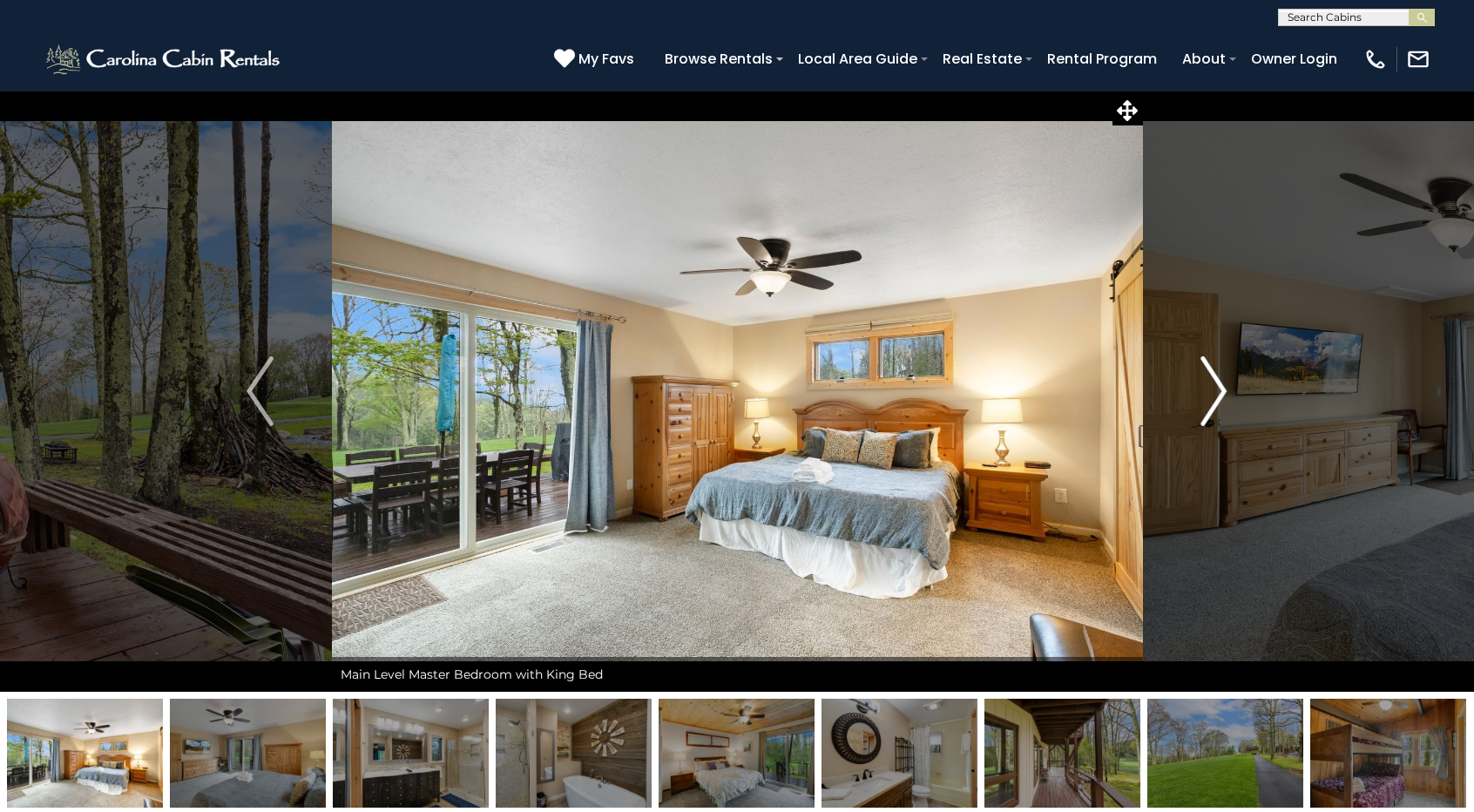
click at [1218, 390] on img "Next" at bounding box center [1213, 391] width 26 height 70
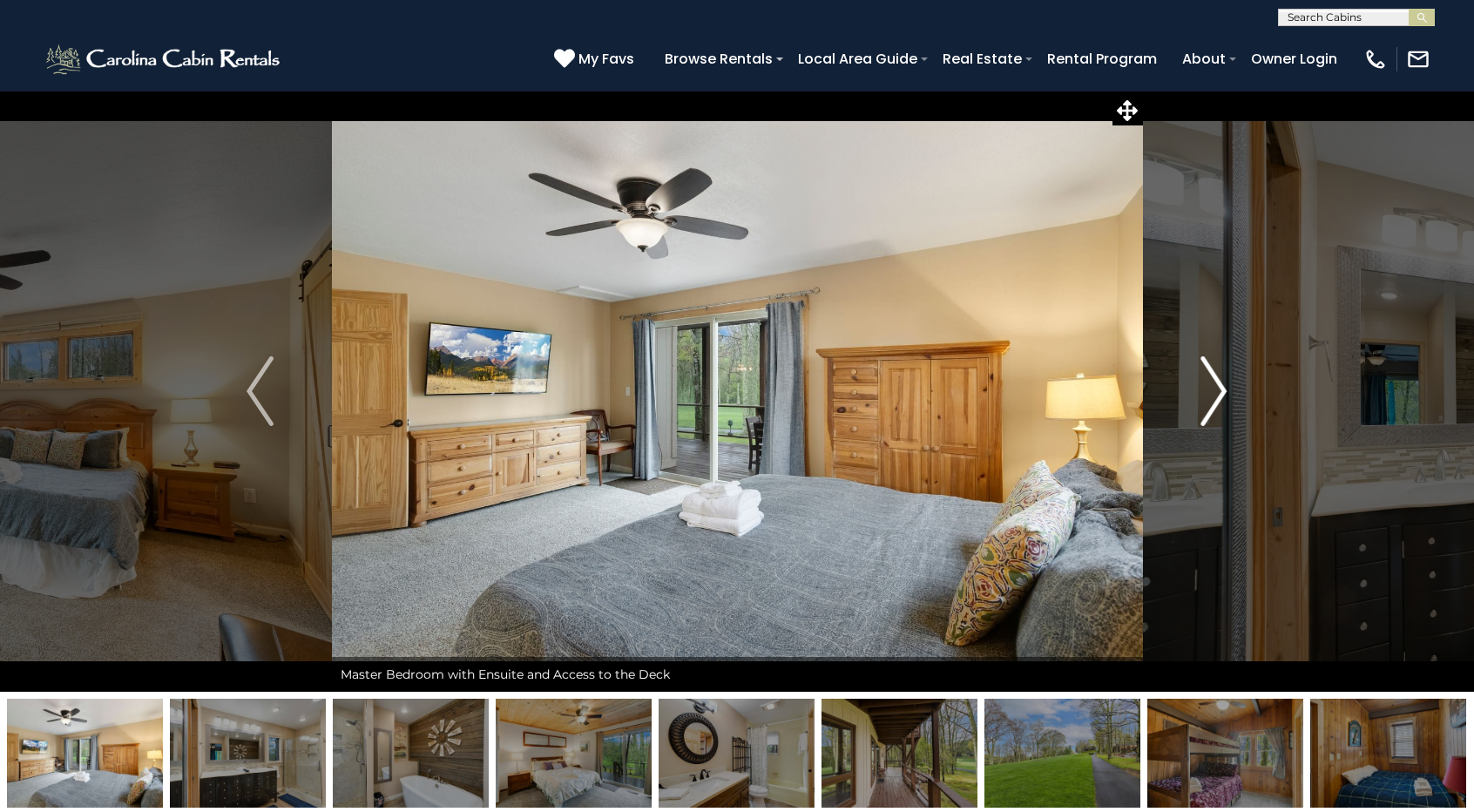
click at [1218, 390] on img "Next" at bounding box center [1213, 391] width 26 height 70
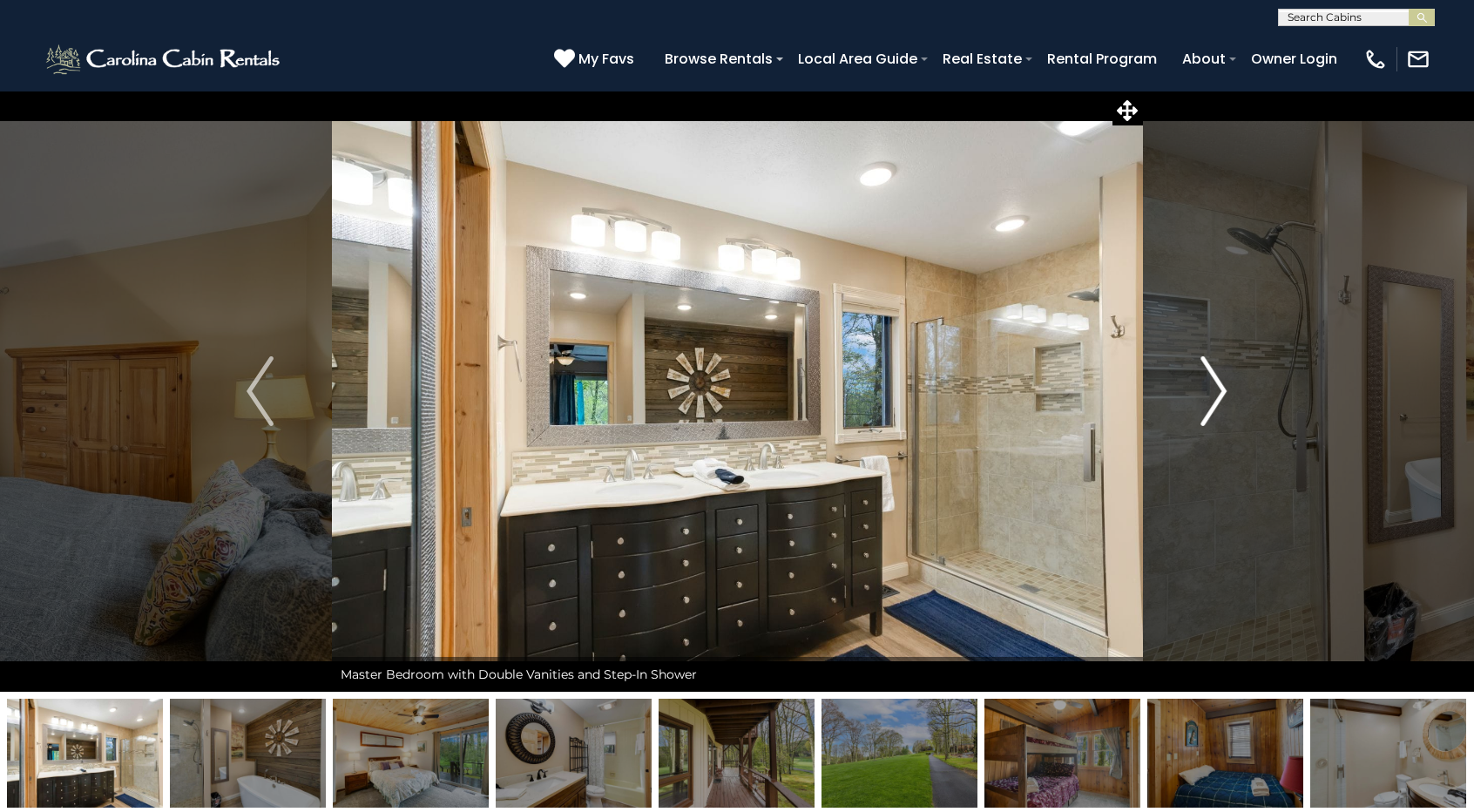
click at [1218, 390] on img "Next" at bounding box center [1213, 391] width 26 height 70
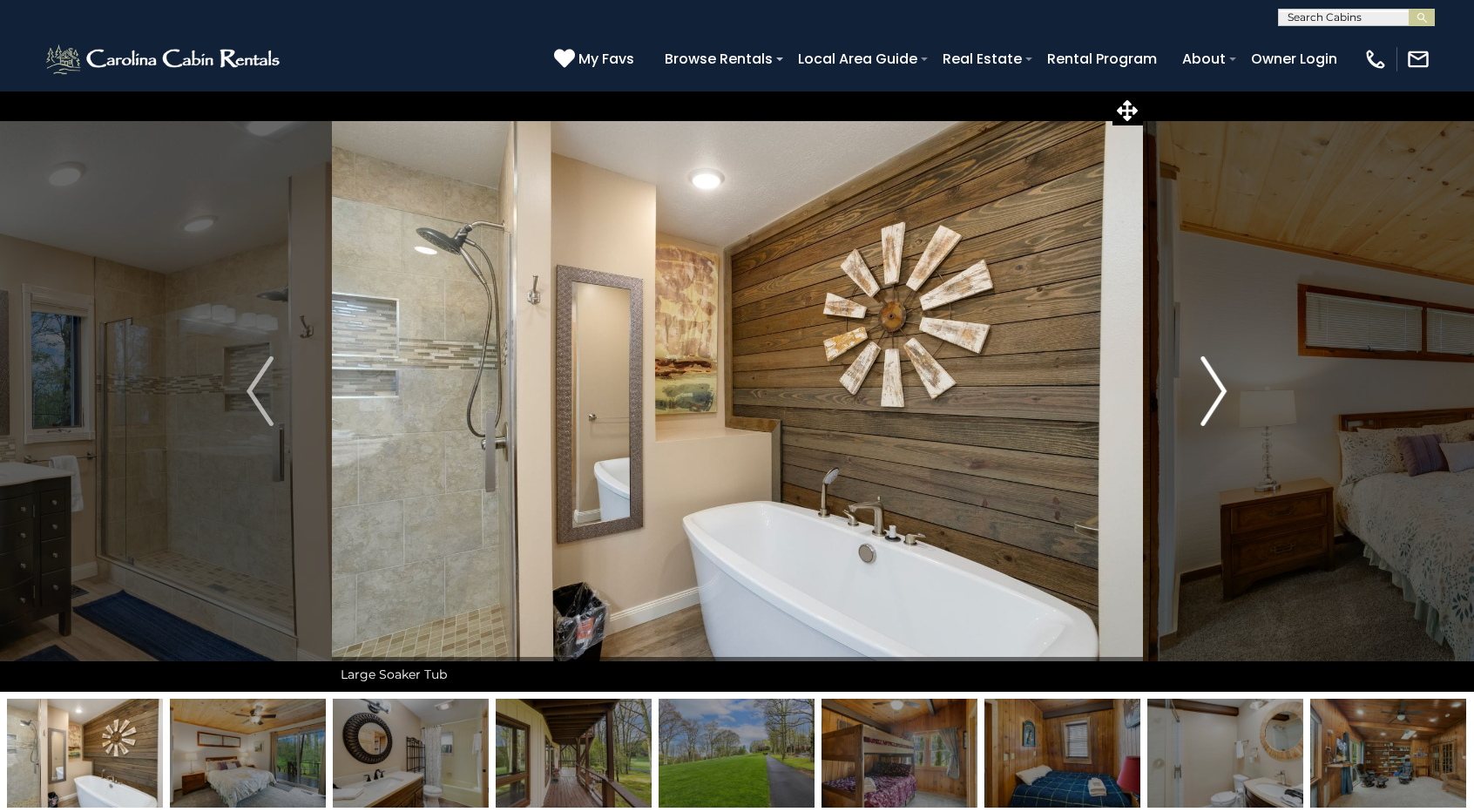
click at [1218, 390] on img "Next" at bounding box center [1213, 391] width 26 height 70
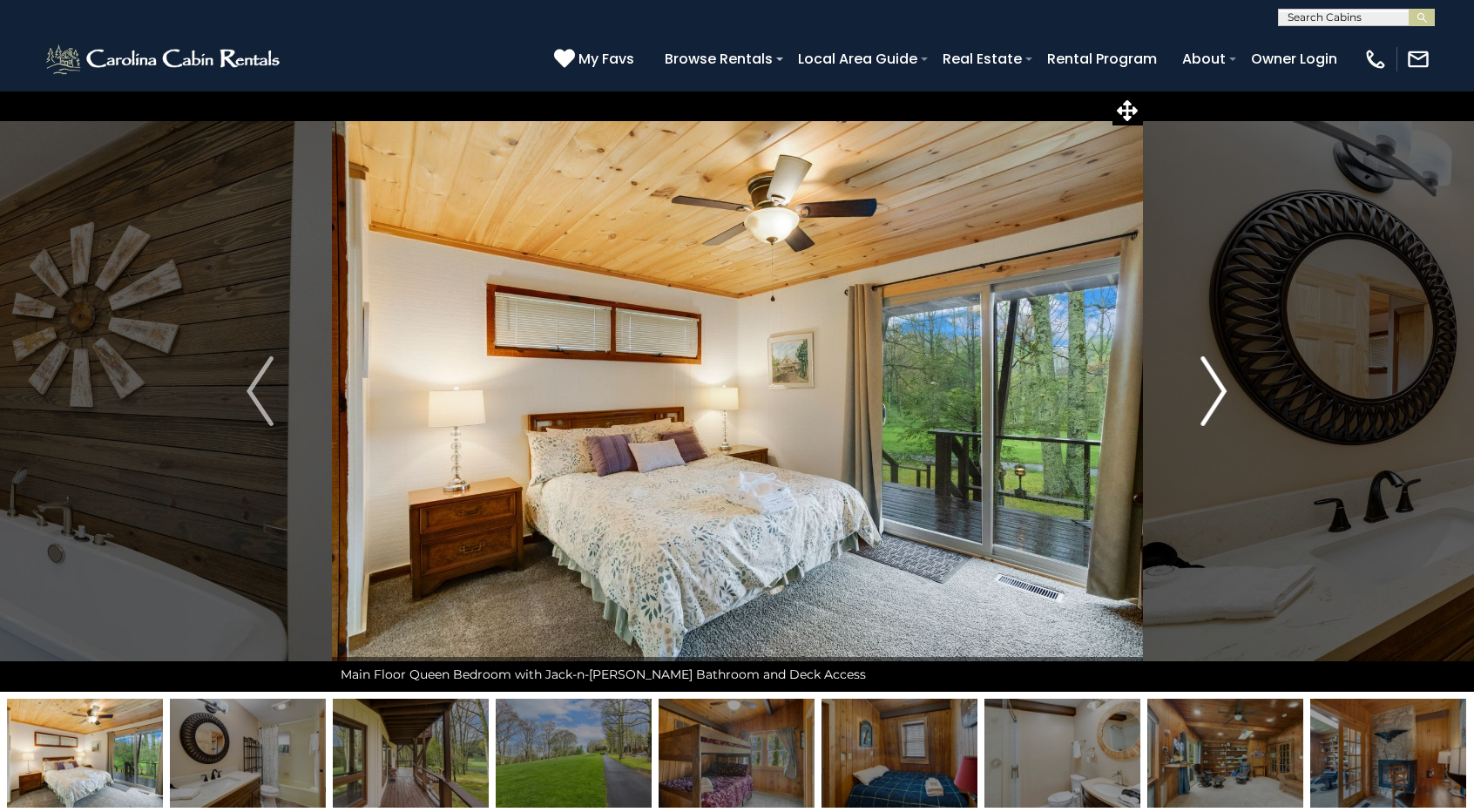
click at [1218, 390] on img "Next" at bounding box center [1213, 391] width 26 height 70
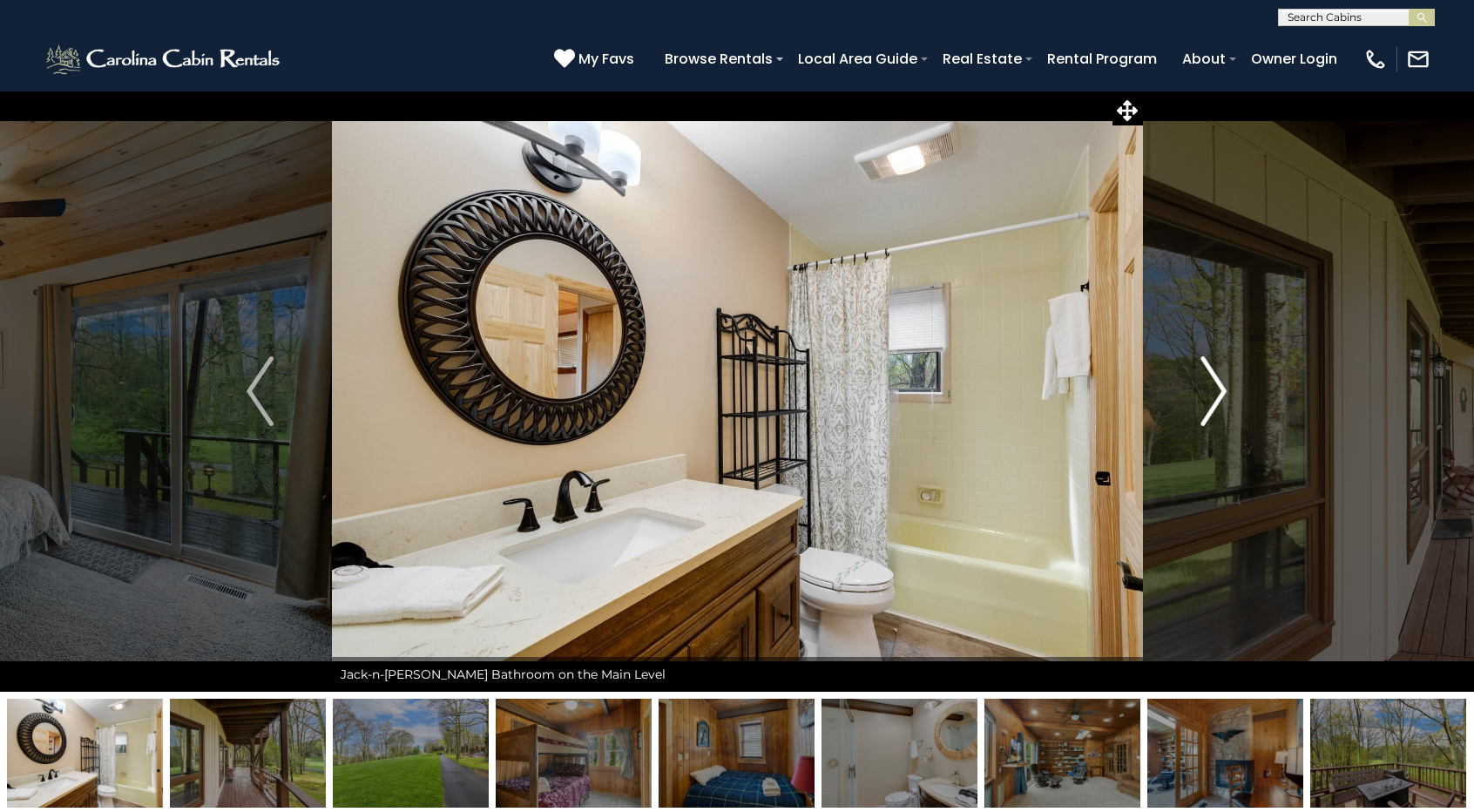
click at [1218, 390] on img "Next" at bounding box center [1213, 391] width 26 height 70
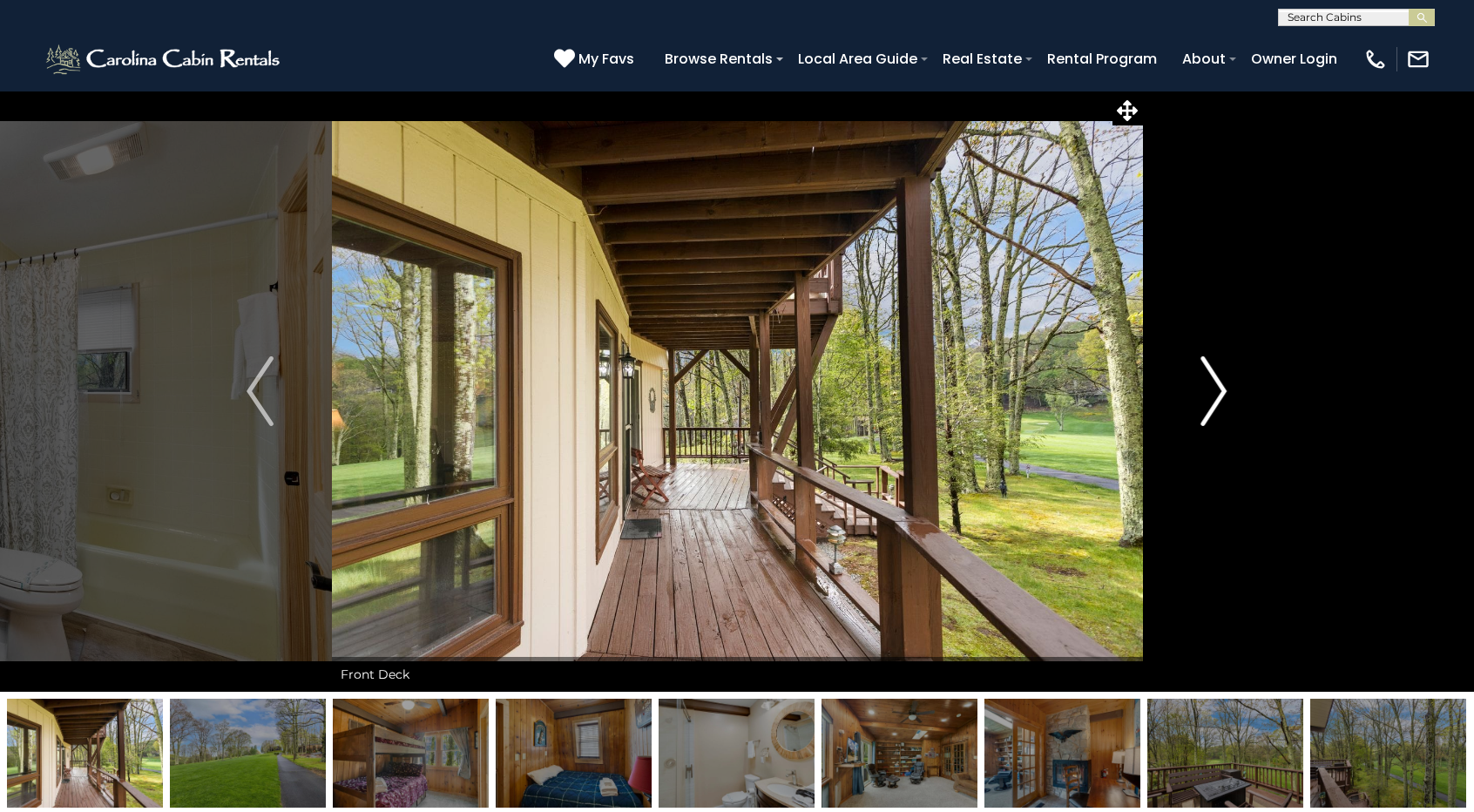
click at [1218, 390] on img "Next" at bounding box center [1213, 391] width 26 height 70
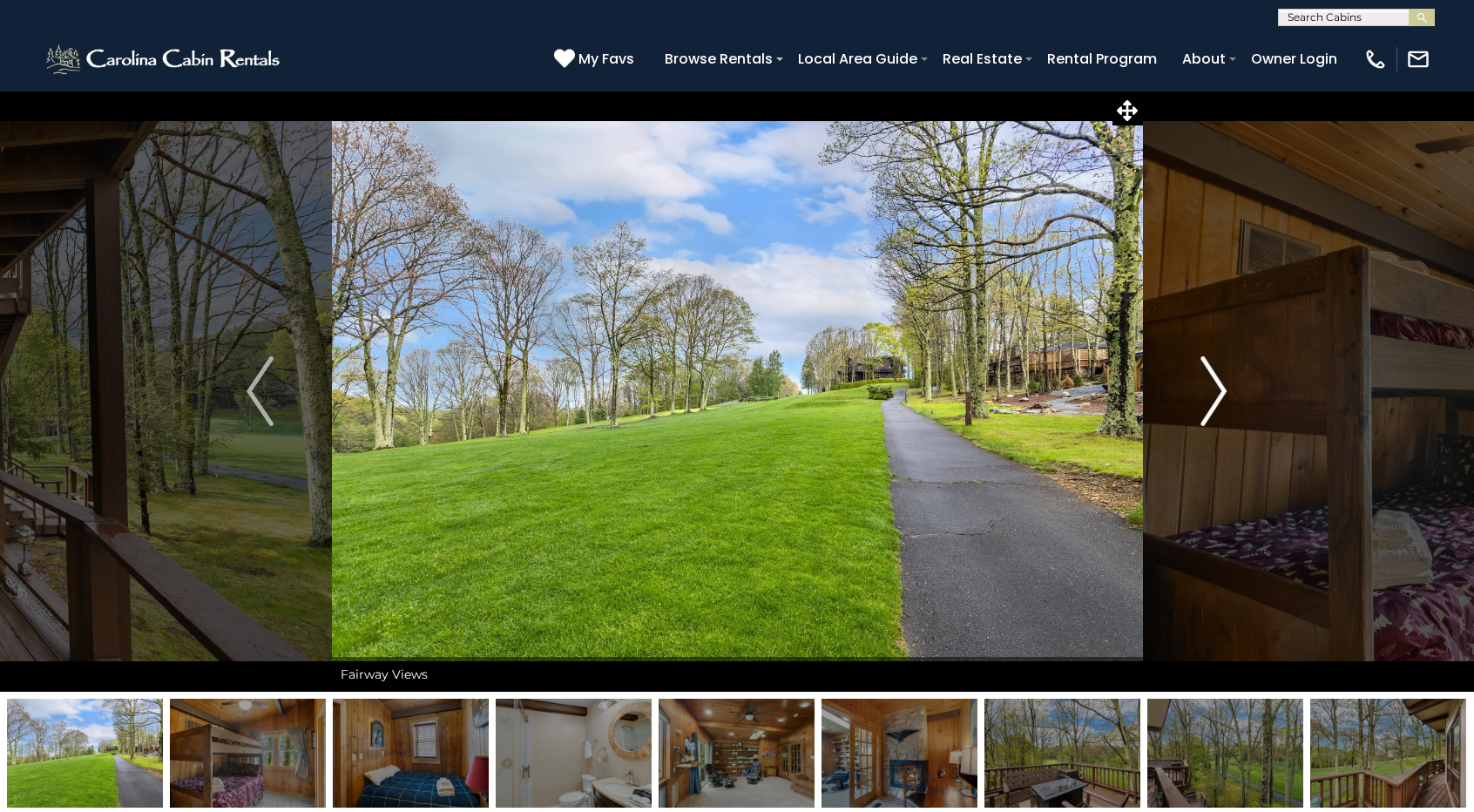
click at [1218, 390] on img "Next" at bounding box center [1213, 391] width 26 height 70
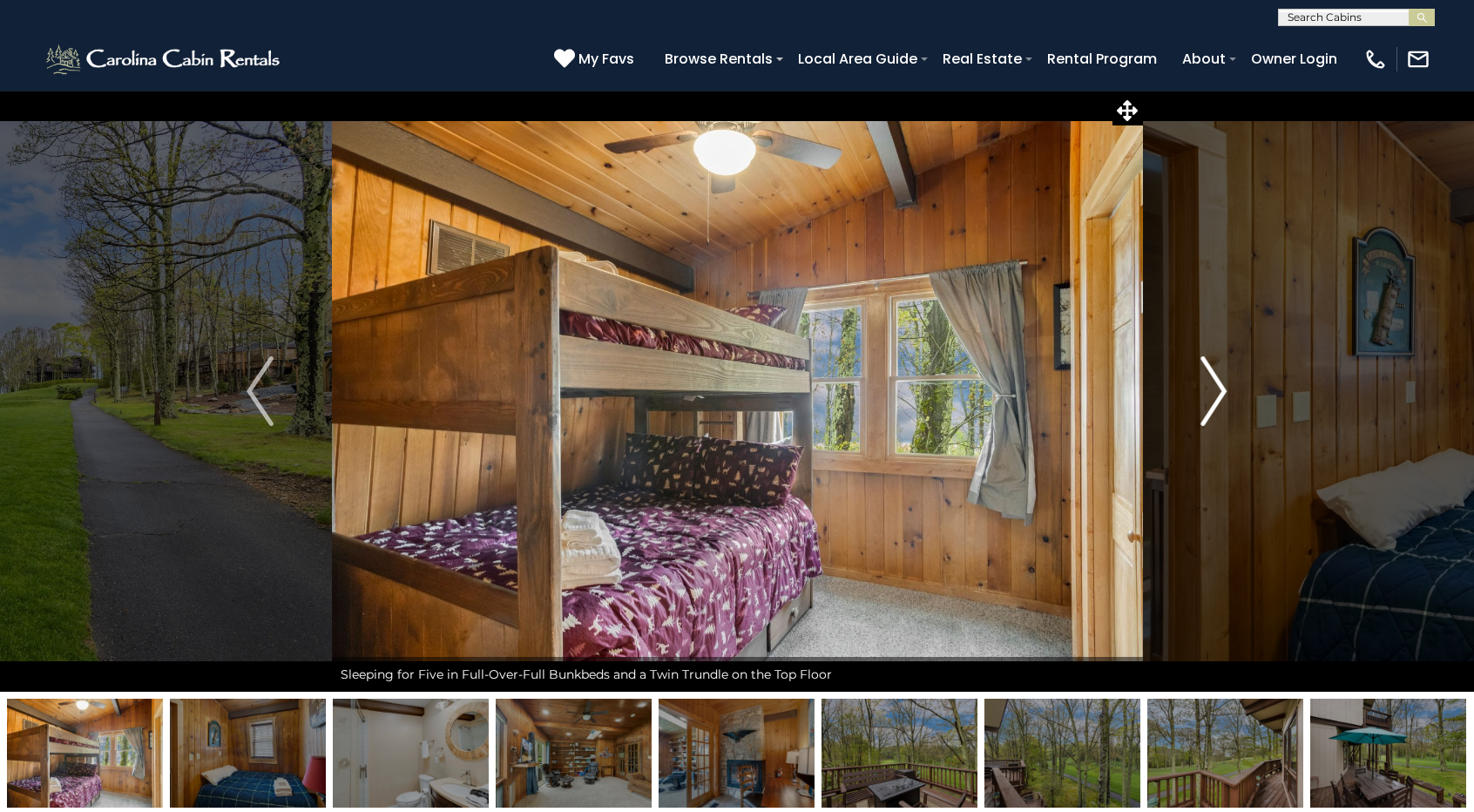
click at [1218, 390] on img "Next" at bounding box center [1213, 391] width 26 height 70
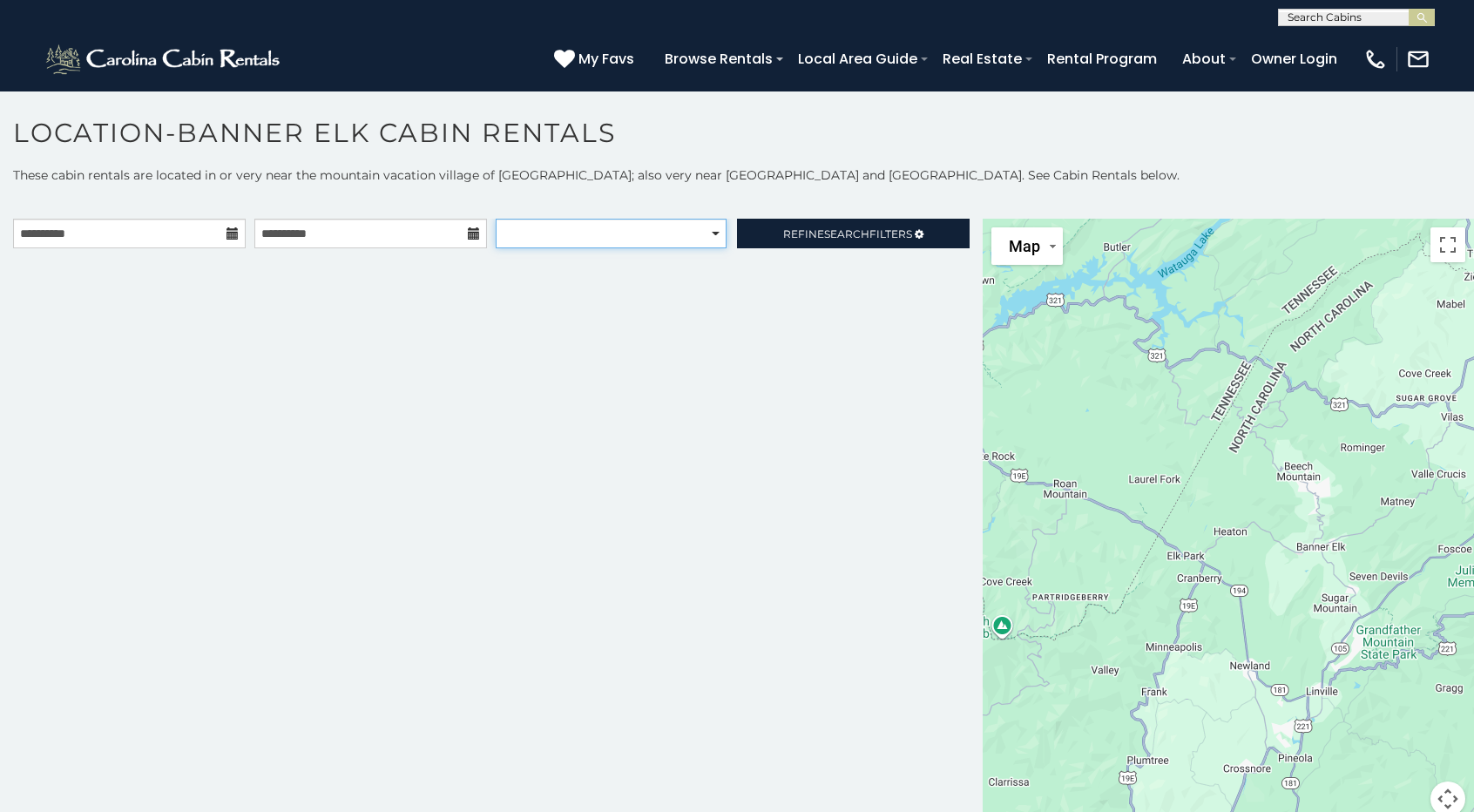
click at [616, 239] on select "**********" at bounding box center [611, 234] width 231 height 30
